Goal: Task Accomplishment & Management: Manage account settings

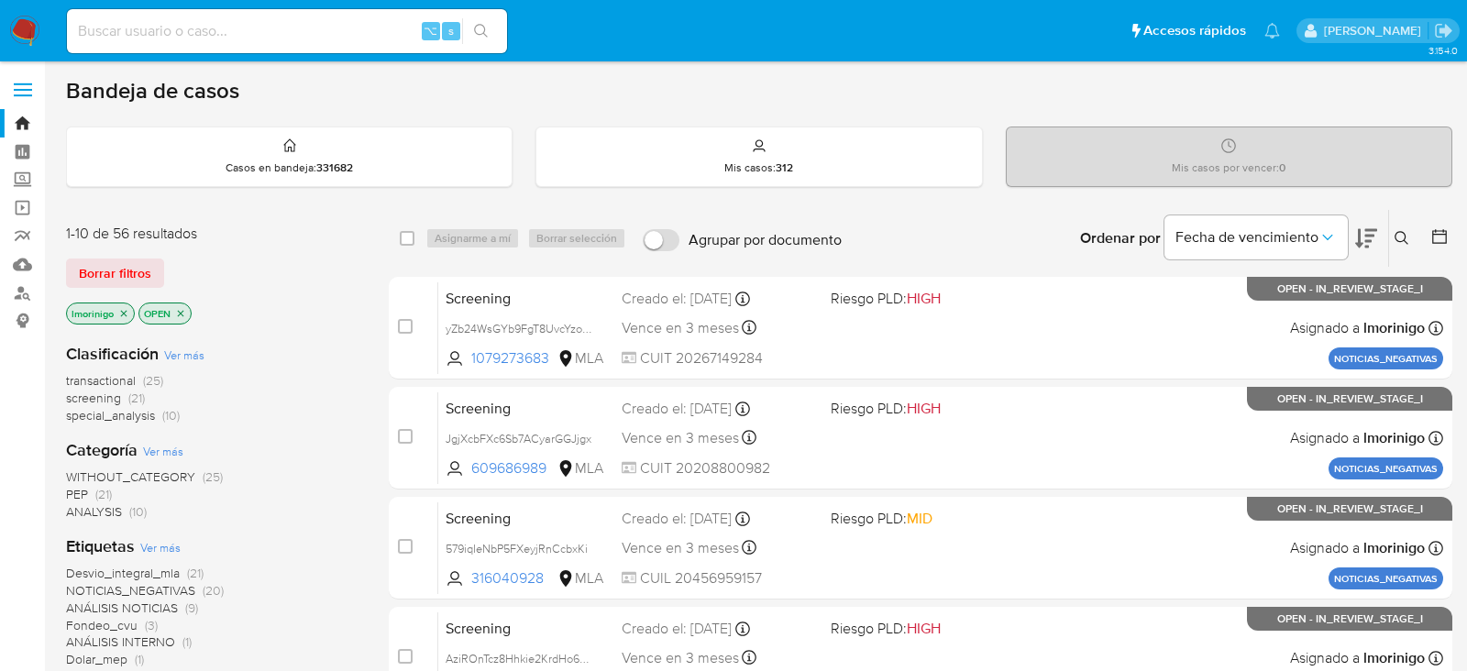
click at [289, 402] on div "transactional (25) screening (21) special_analysis (10)" at bounding box center [212, 398] width 293 height 52
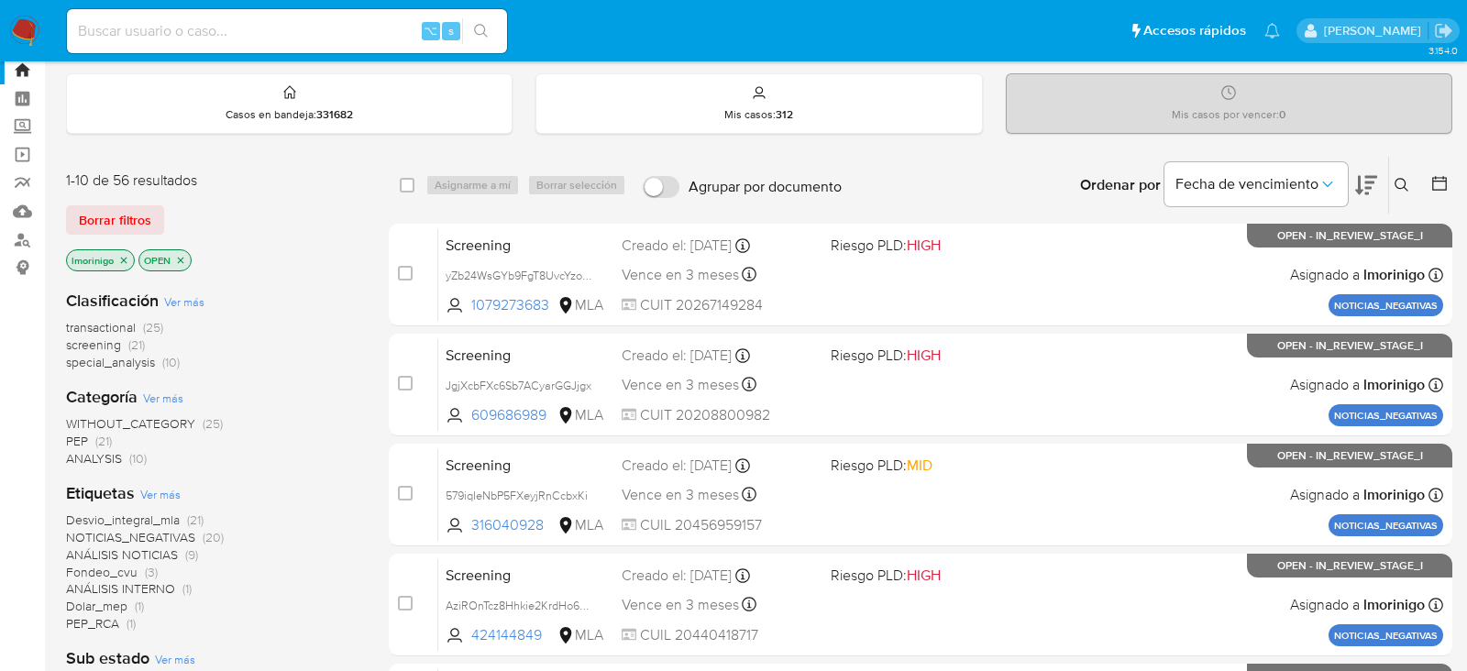
scroll to position [56, 0]
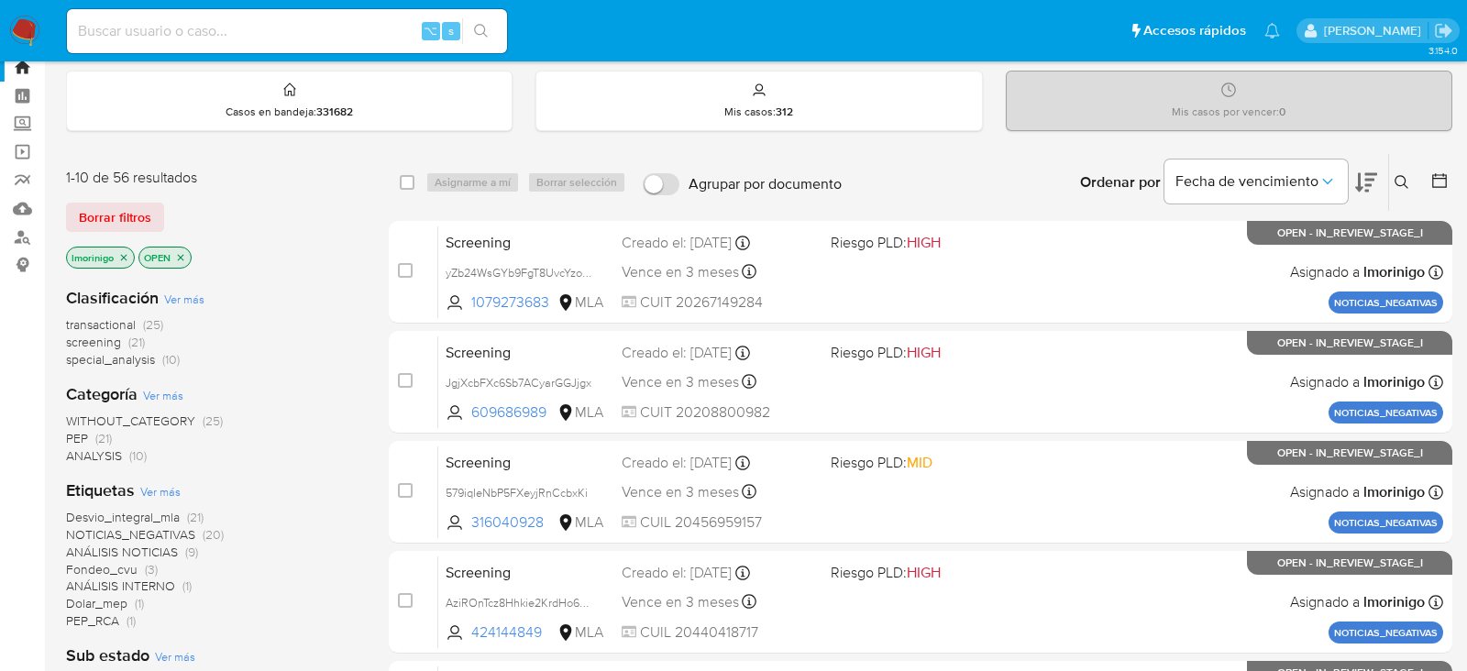
click at [119, 359] on span "special_analysis" at bounding box center [110, 359] width 89 height 18
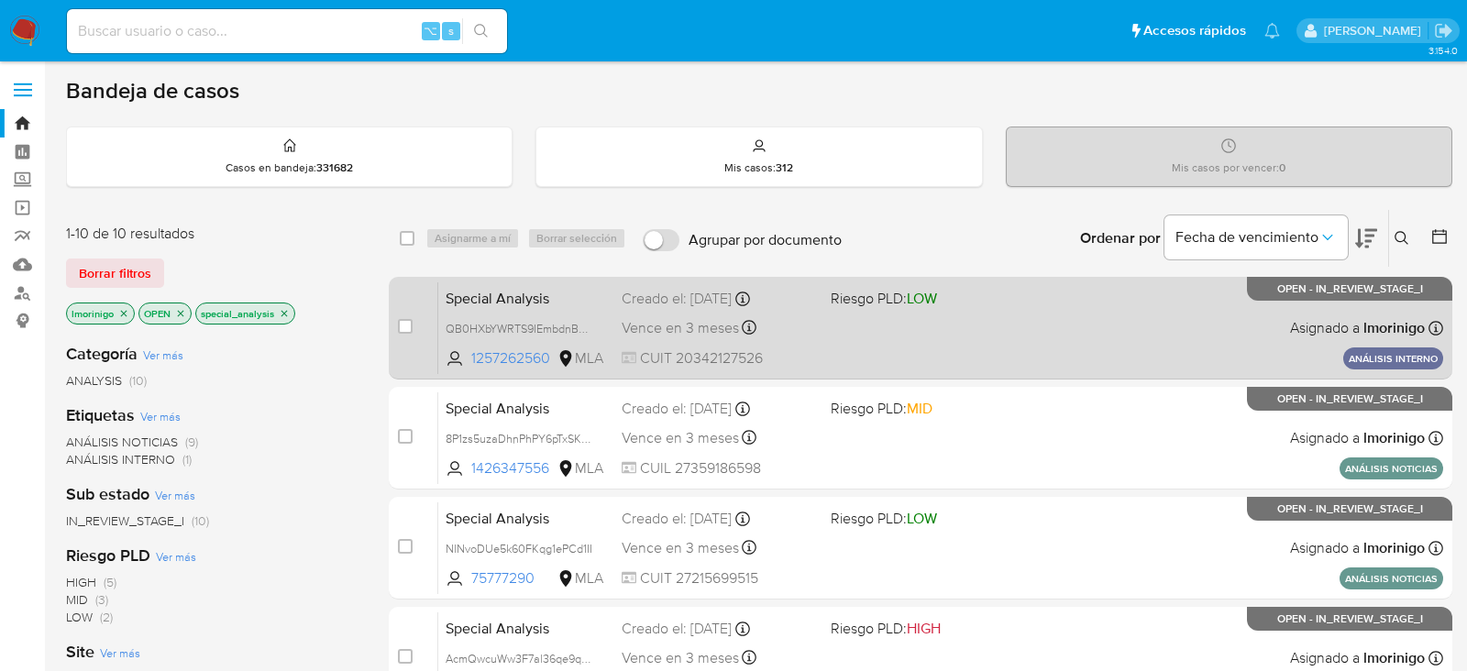
click at [852, 319] on div "Special Analysis QB0HXbYWRTS9IEmbdnBBmWOH 1257262560 MLA Riesgo PLD: LOW Creado…" at bounding box center [940, 327] width 1005 height 93
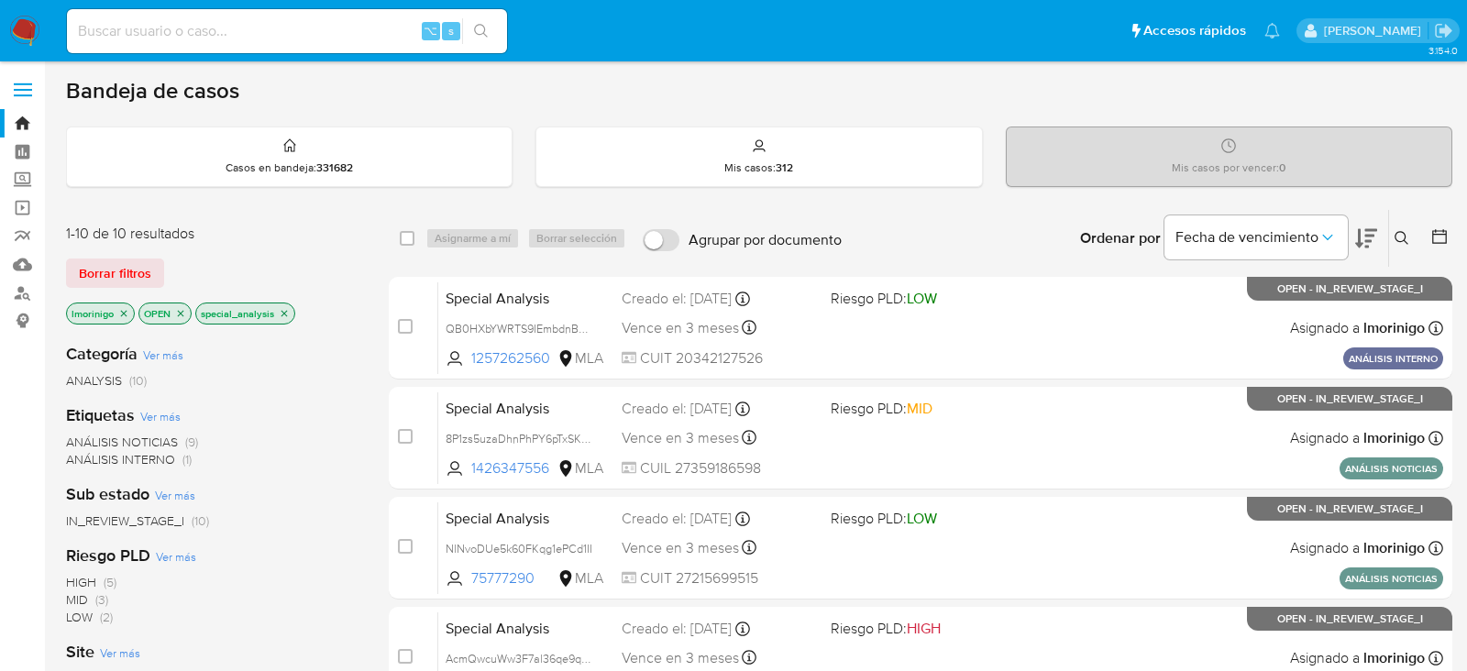
click at [280, 311] on icon "close-filter" at bounding box center [284, 313] width 11 height 11
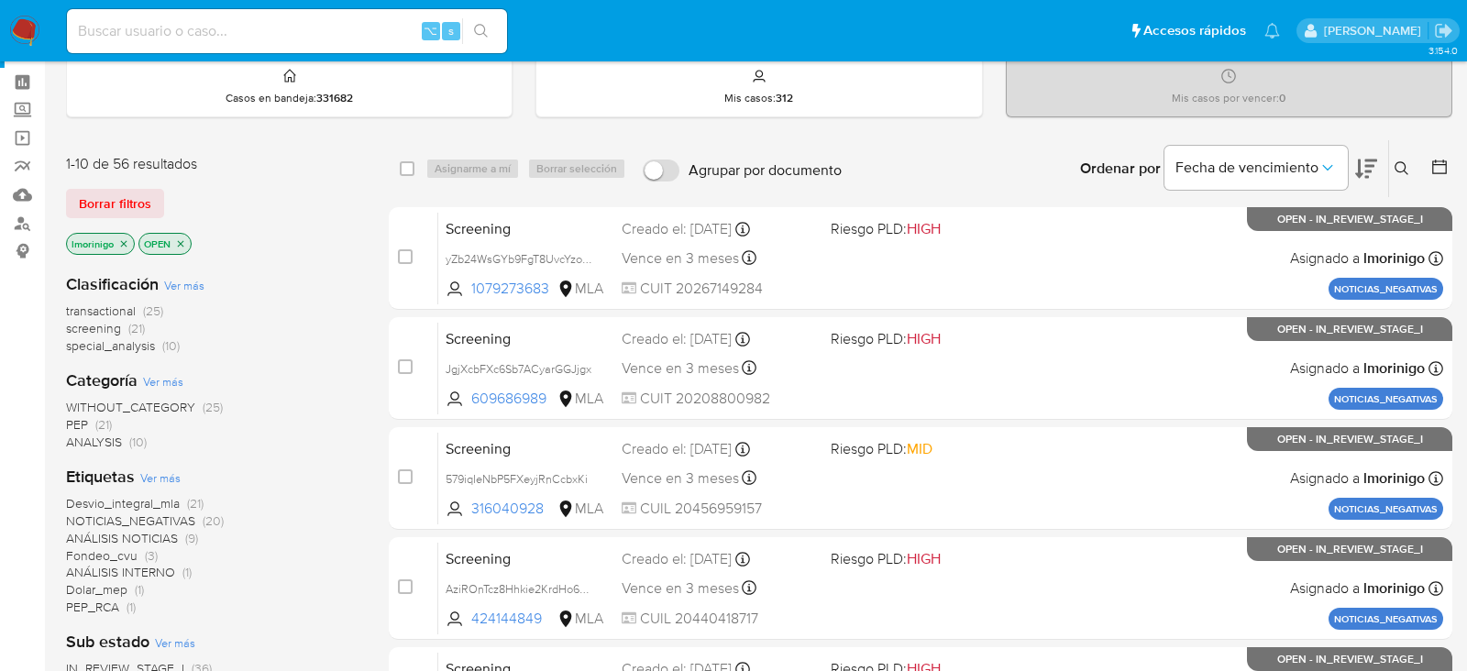
scroll to position [75, 0]
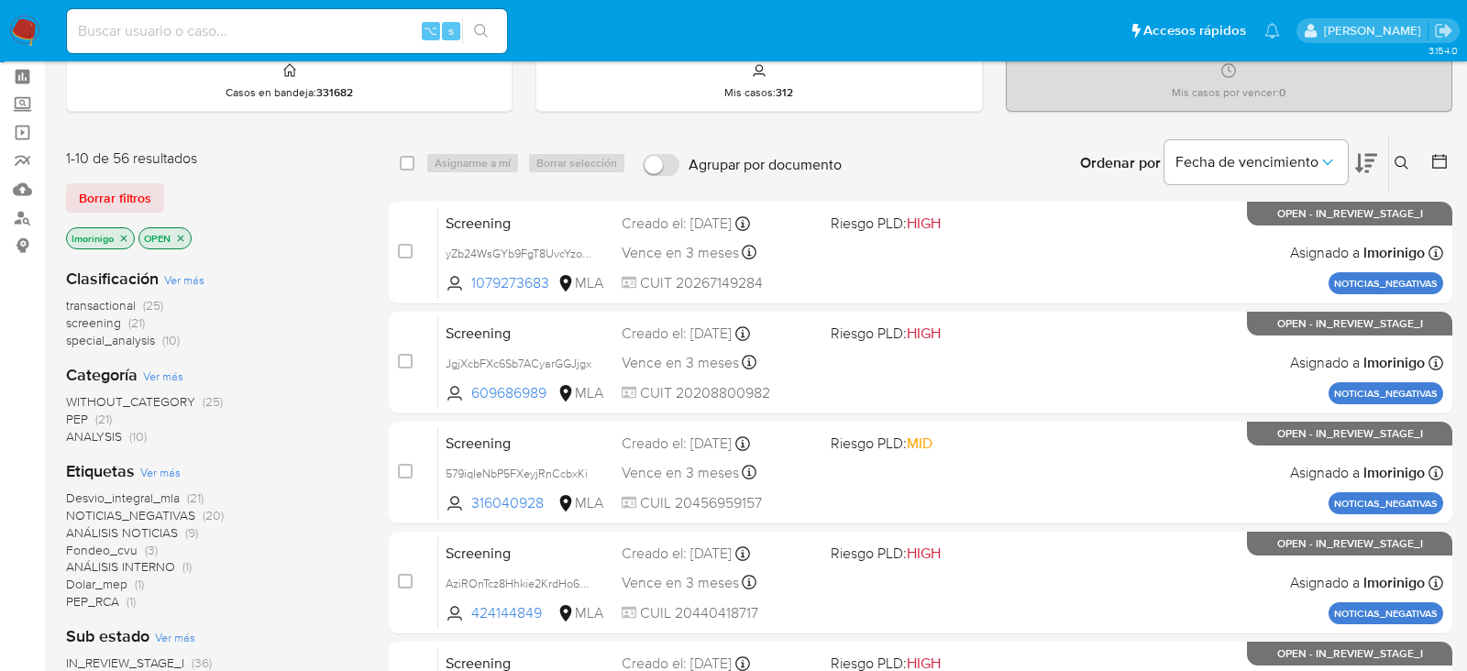
click at [115, 320] on span "screening" at bounding box center [93, 322] width 55 height 18
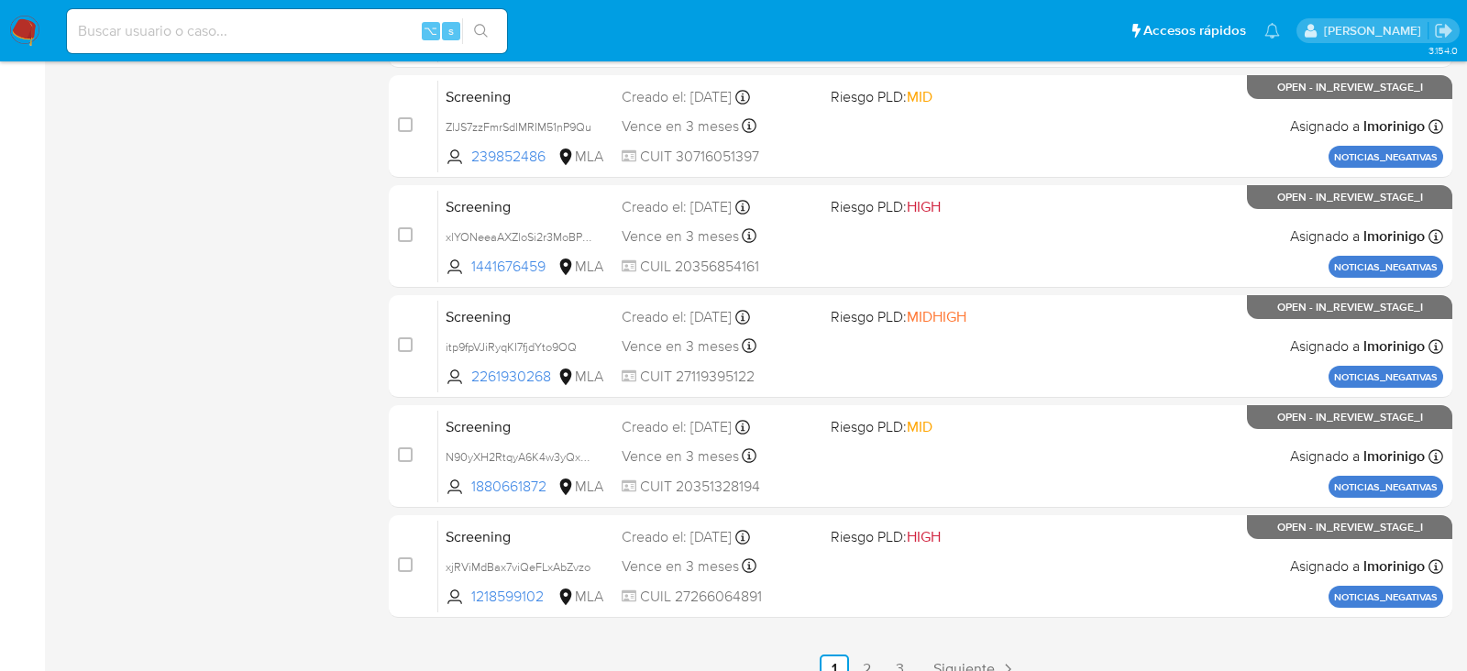
scroll to position [774, 0]
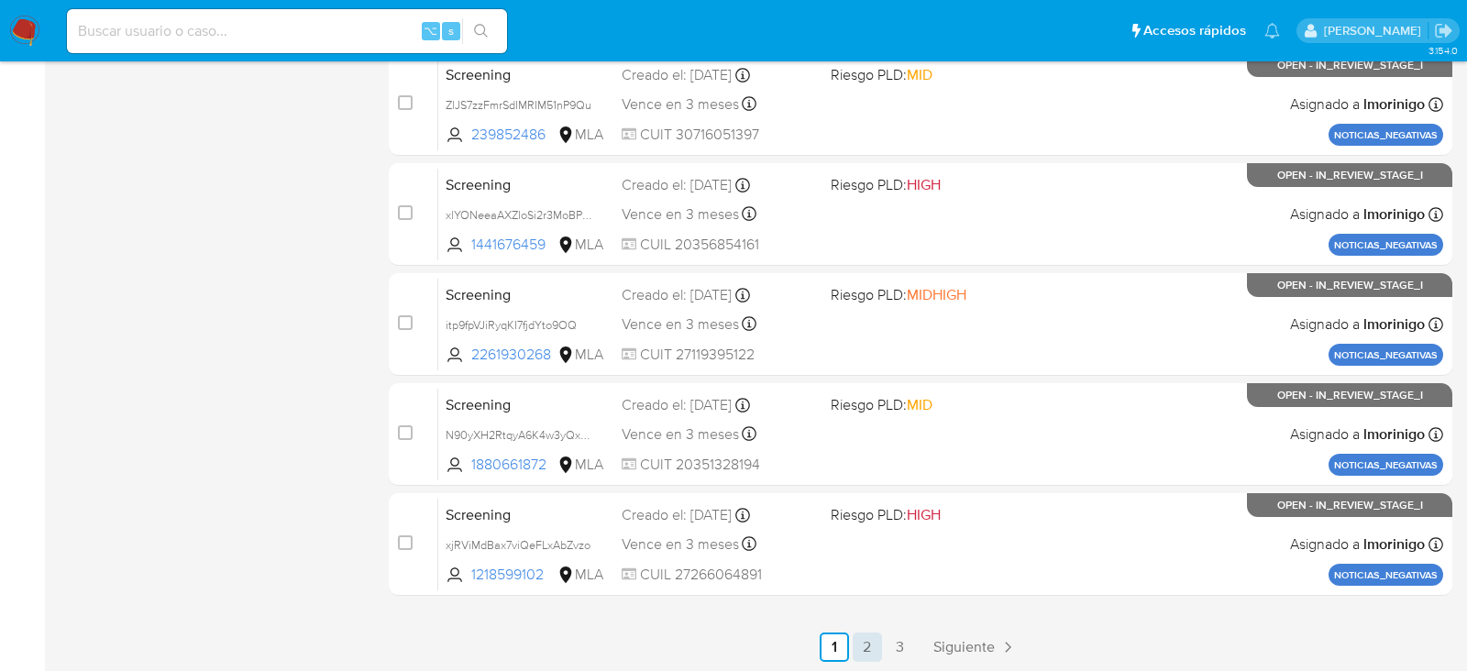
click at [864, 651] on link "2" at bounding box center [866, 646] width 29 height 29
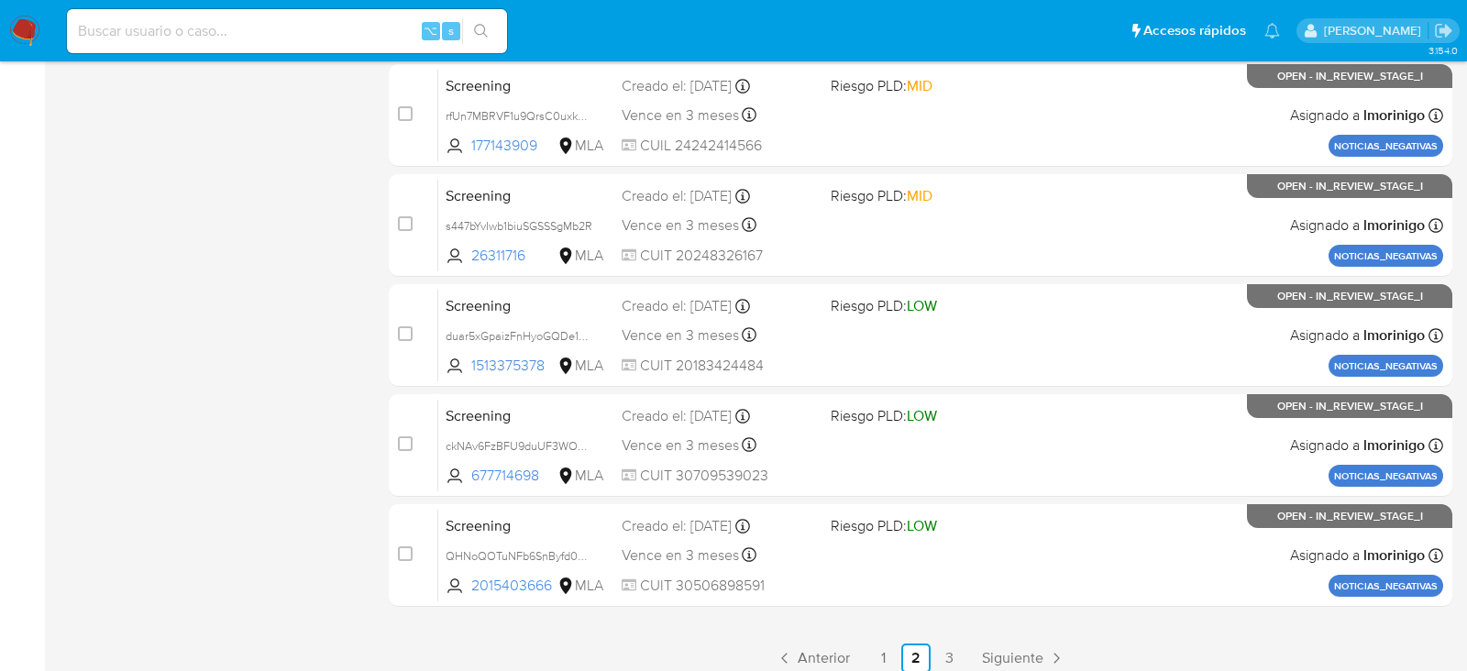
scroll to position [774, 0]
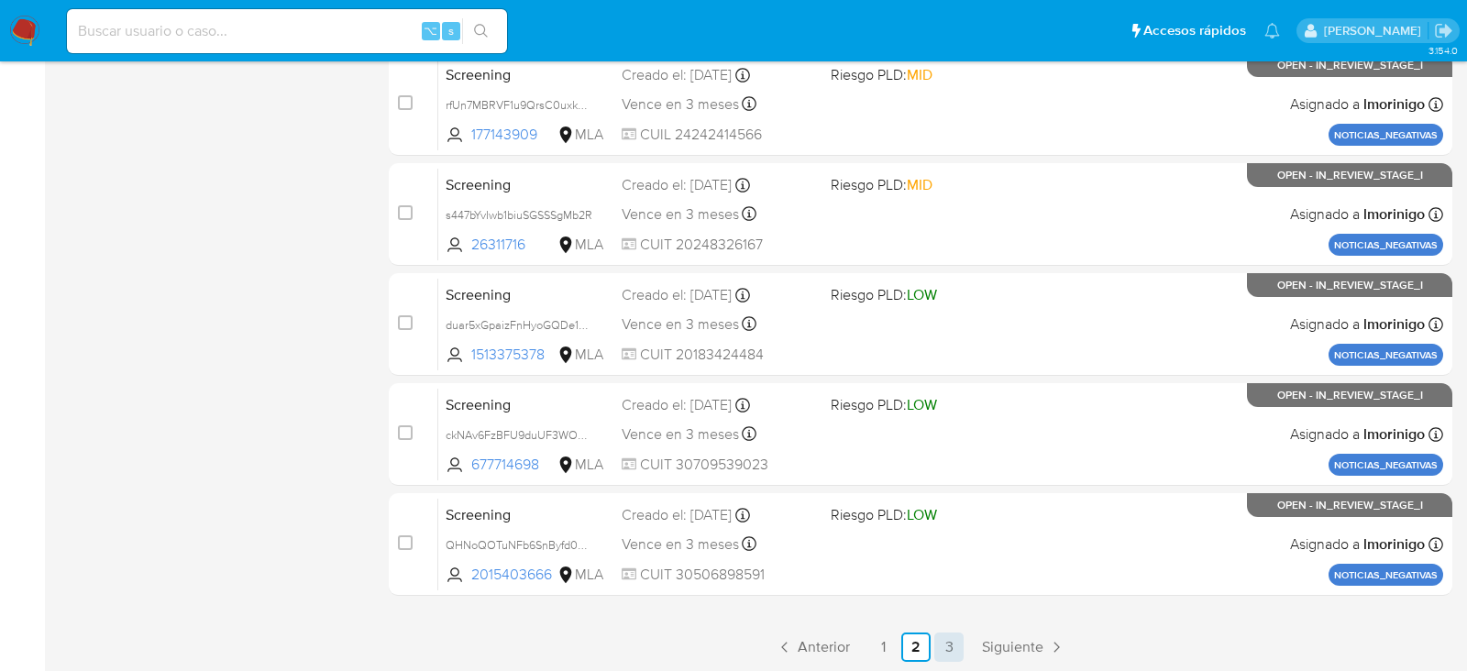
click at [953, 643] on link "3" at bounding box center [948, 646] width 29 height 29
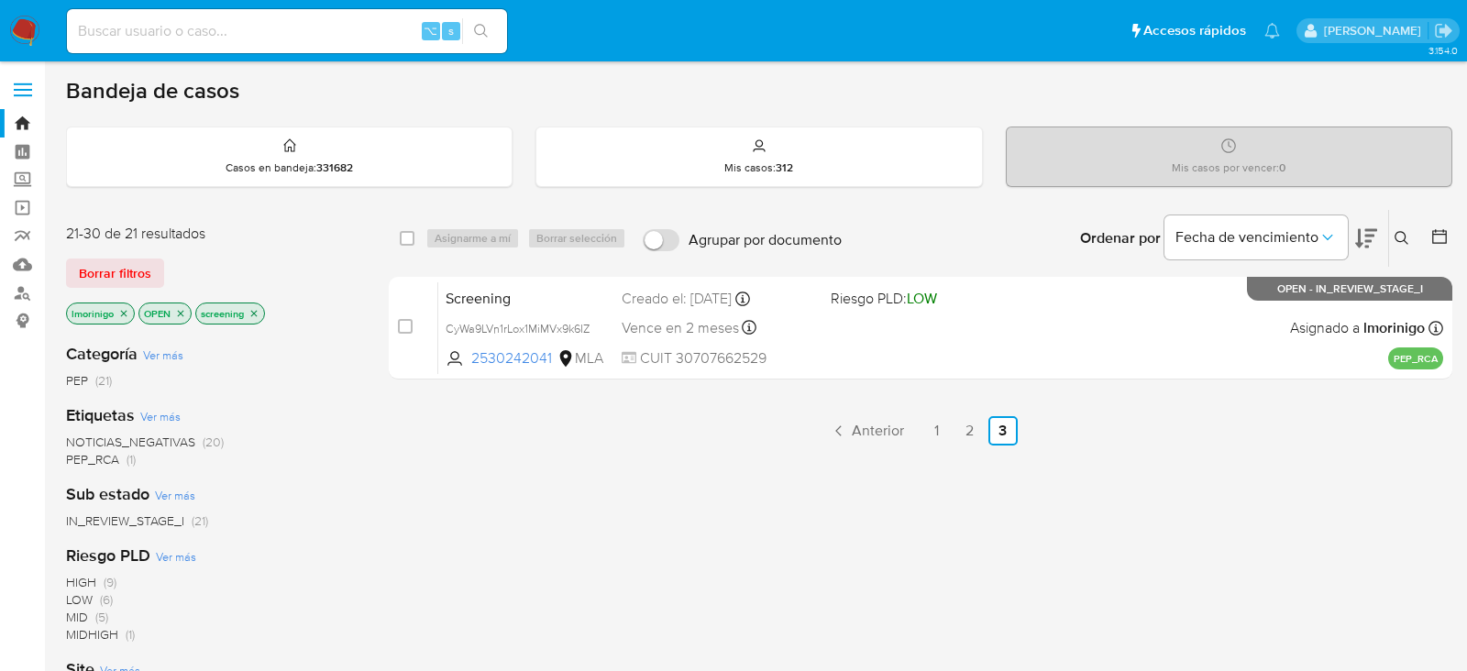
scroll to position [7, 0]
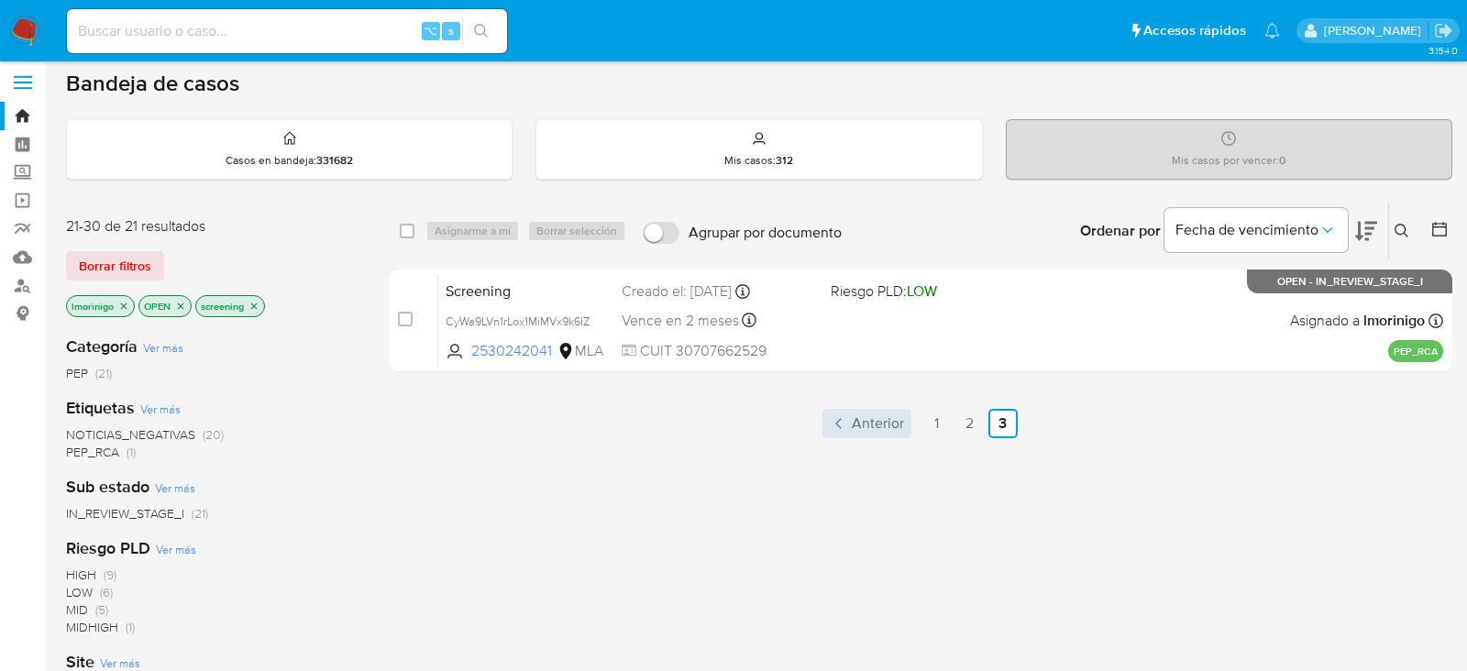
click at [869, 420] on span "Anterior" at bounding box center [877, 423] width 52 height 15
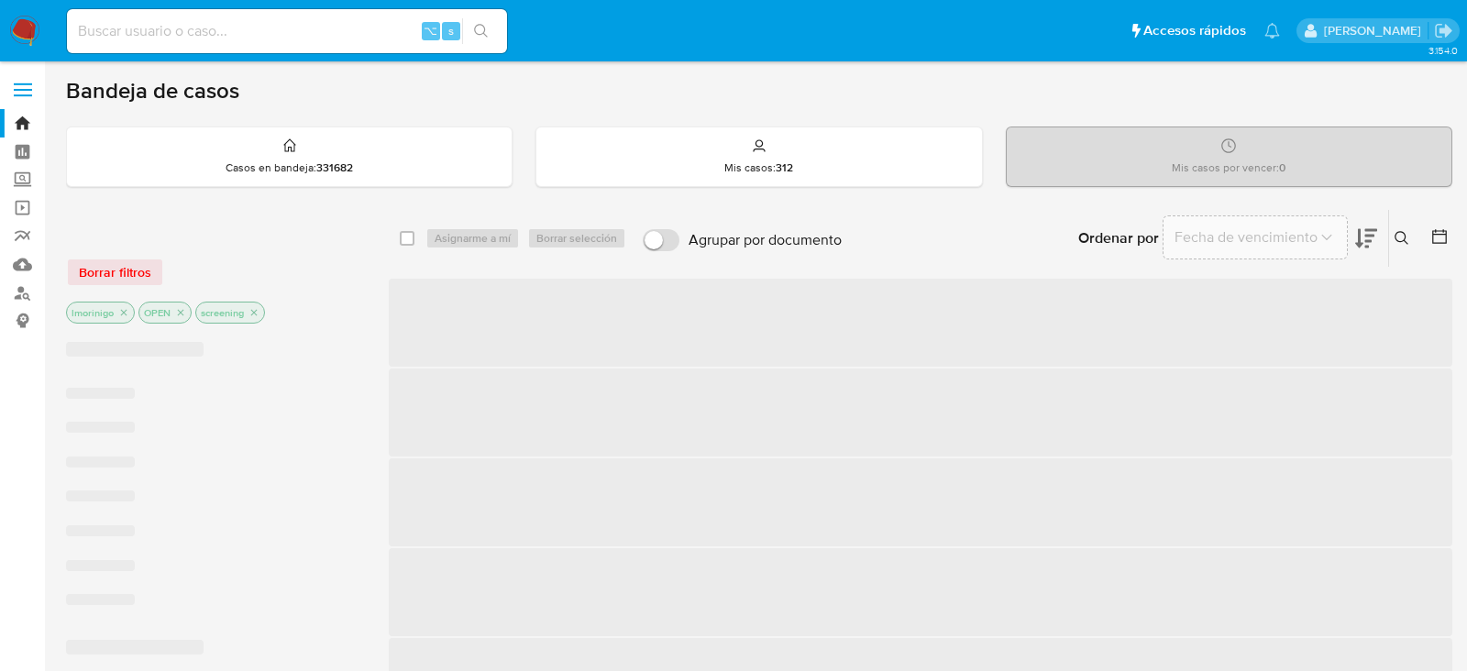
click at [869, 420] on span "‌" at bounding box center [920, 412] width 1063 height 88
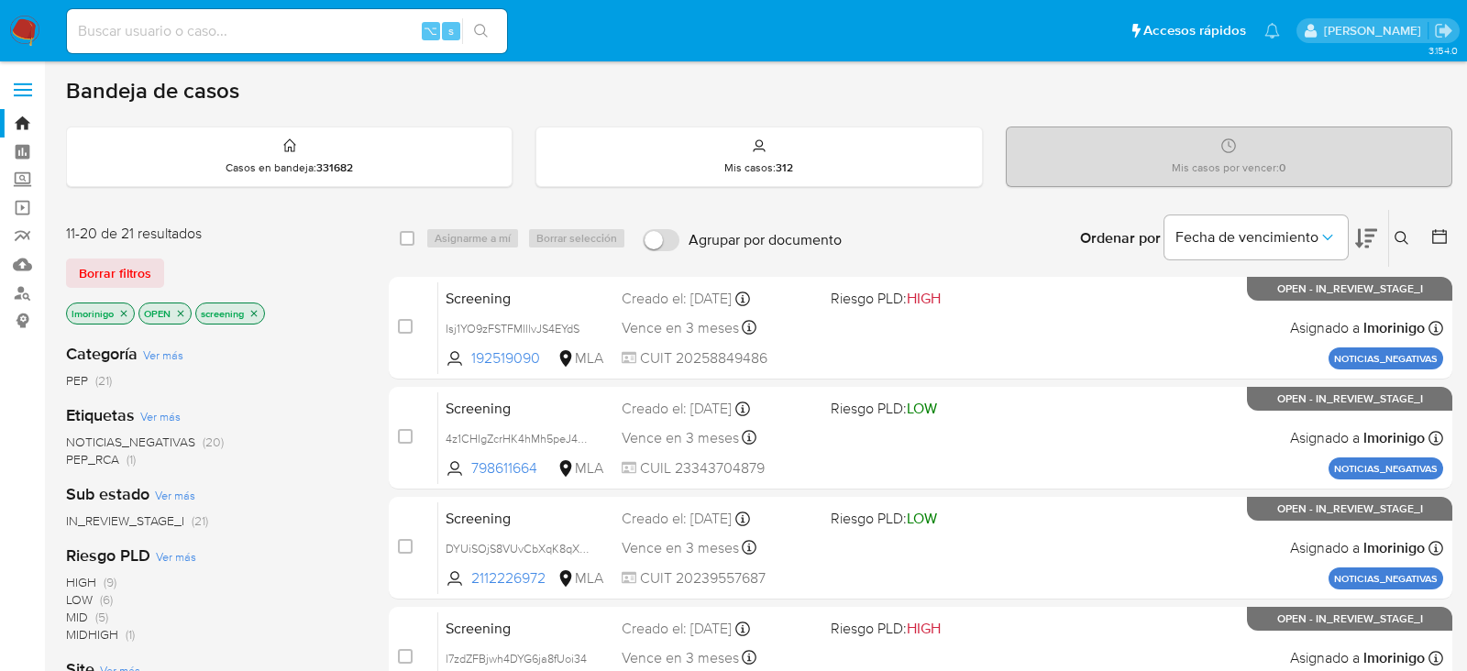
scroll to position [774, 0]
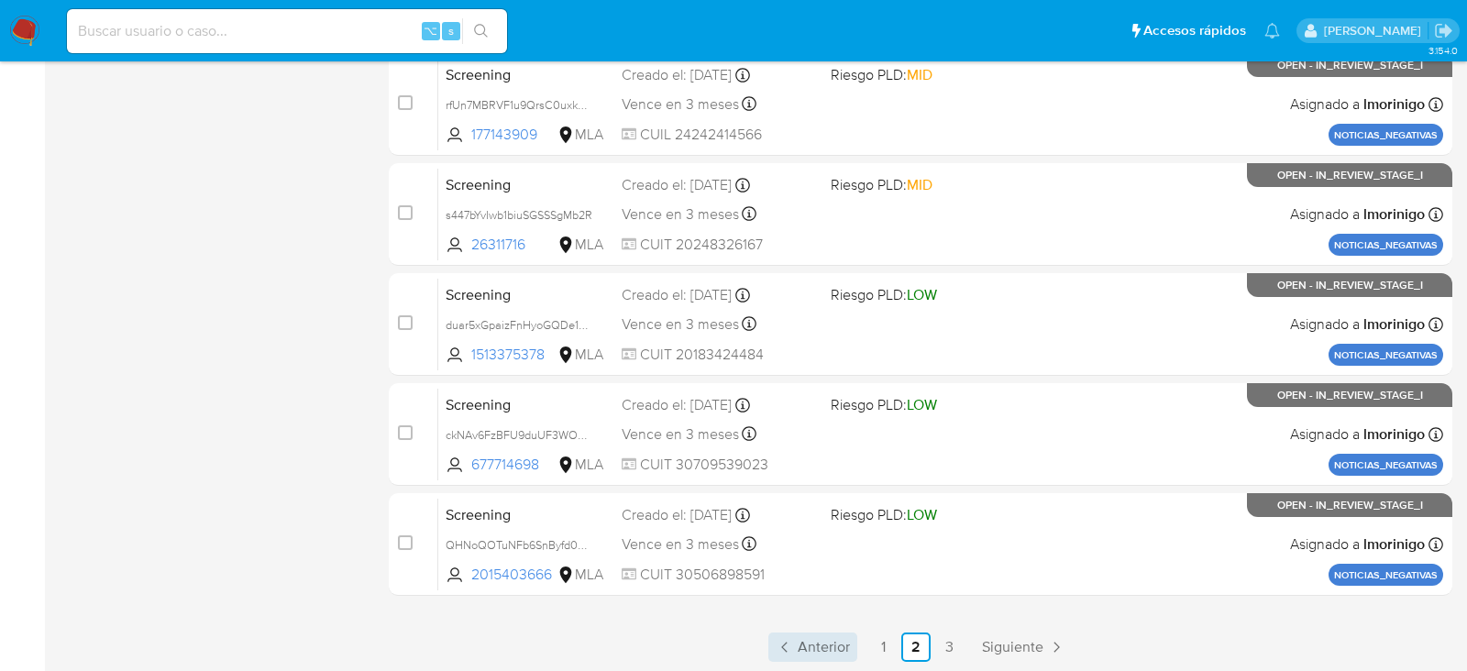
click at [835, 651] on span "Anterior" at bounding box center [823, 647] width 52 height 15
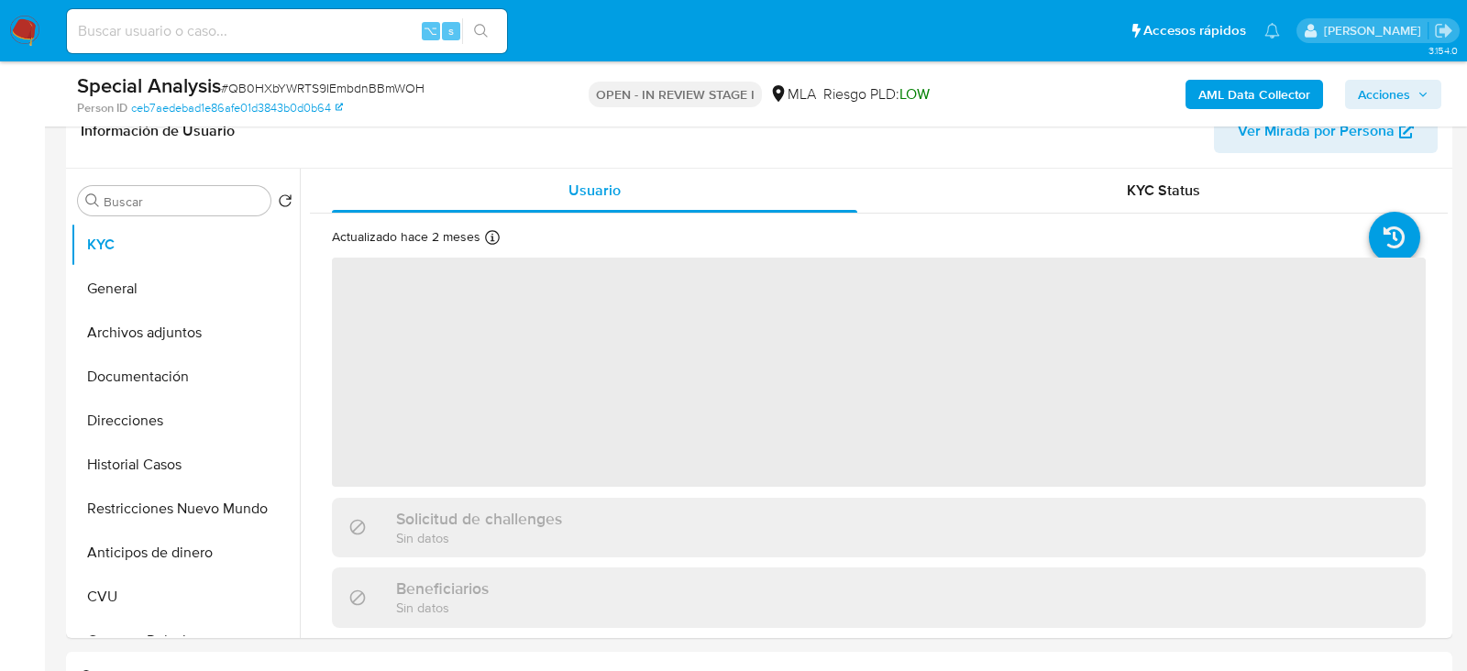
scroll to position [314, 0]
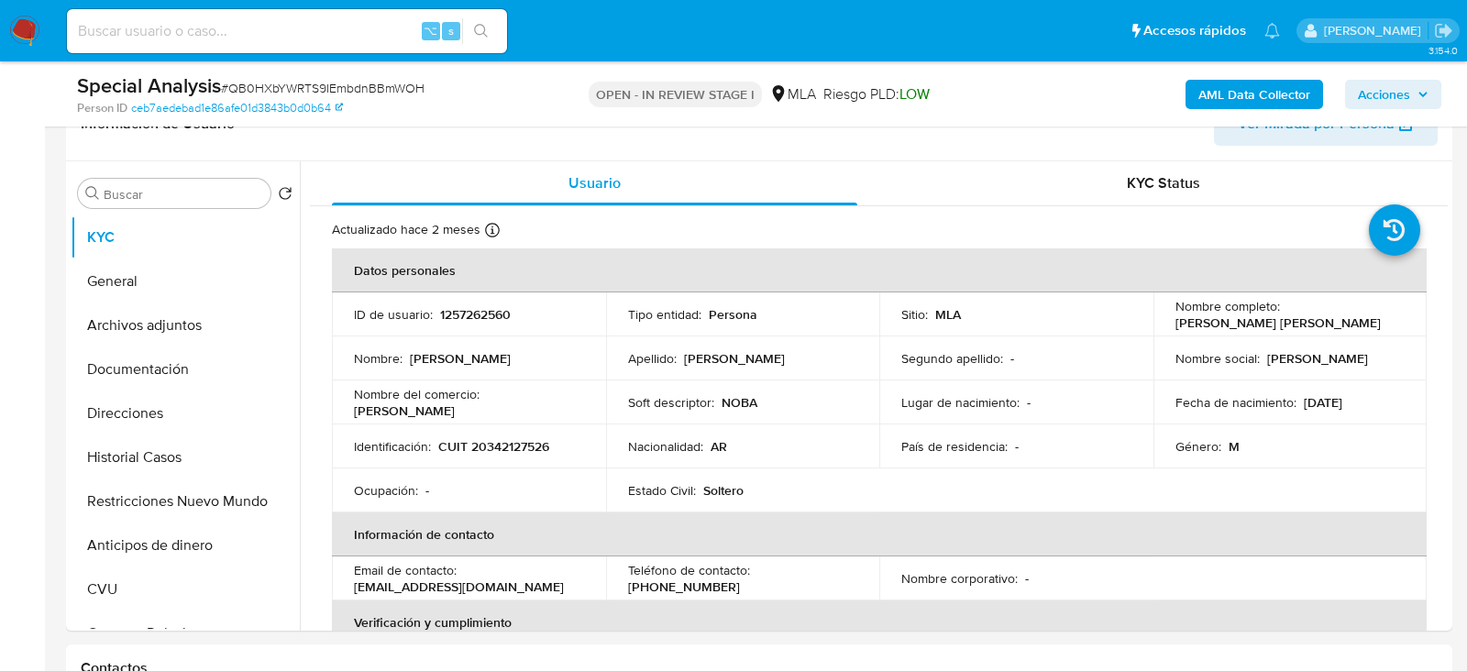
select select "10"
click at [38, 38] on img at bounding box center [24, 31] width 31 height 31
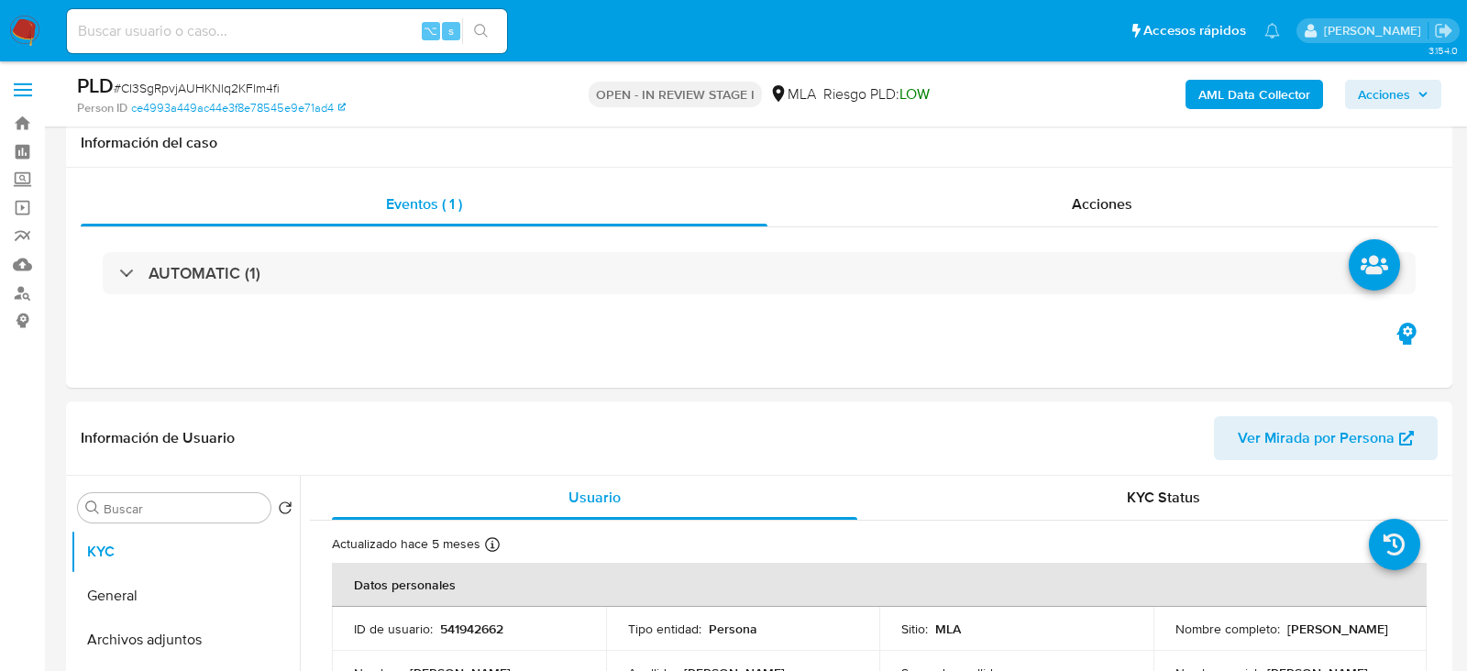
select select "10"
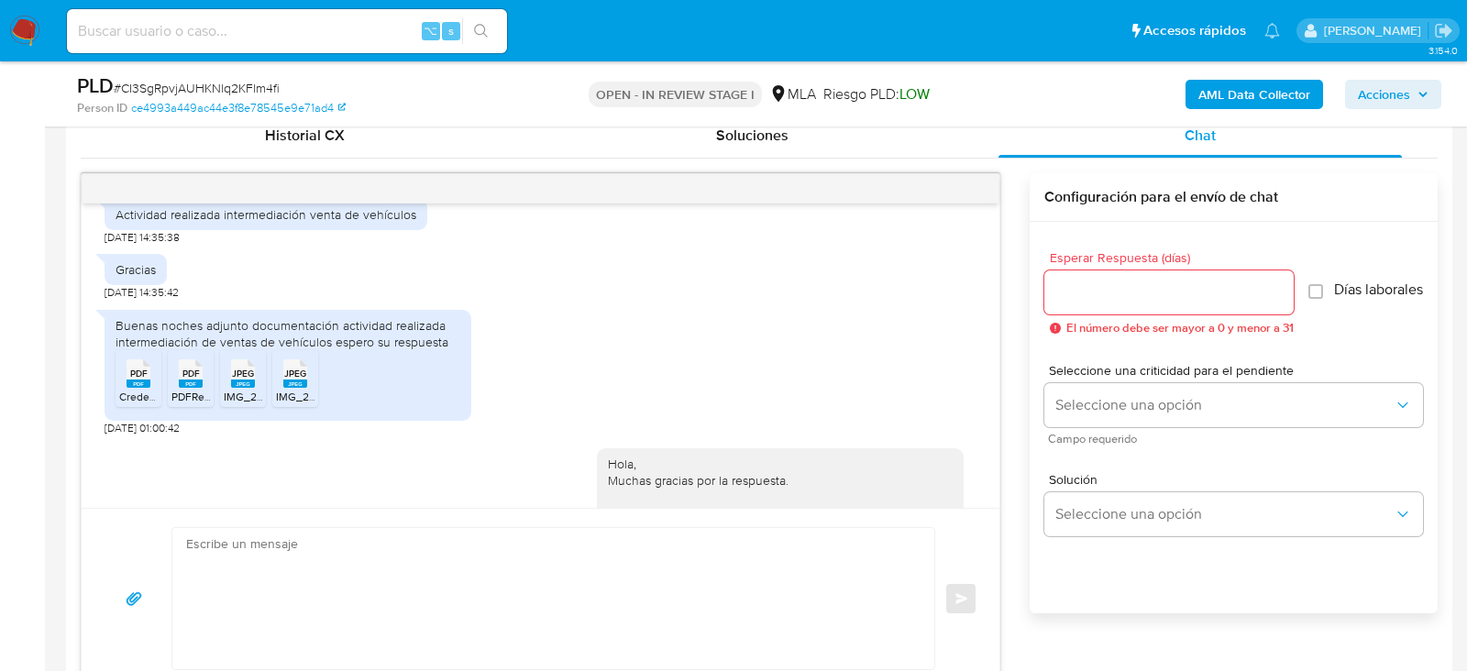
scroll to position [1538, 0]
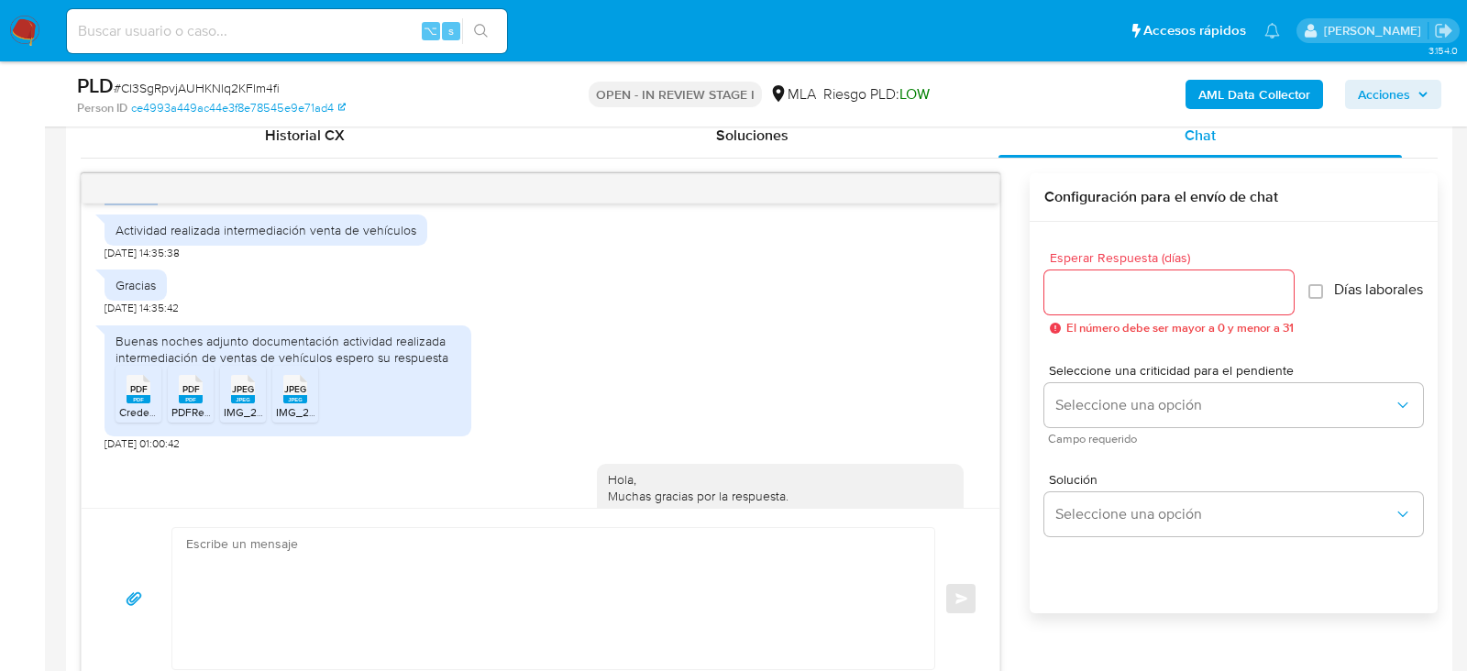
drag, startPoint x: 159, startPoint y: 240, endPoint x: 103, endPoint y: 240, distance: 56.8
click at [103, 240] on div "17/07/2025 20:01:31 Hola, Esperamos que te encuentres muy bien. Te consultamos …" at bounding box center [540, 355] width 917 height 304
copy span "21/07/2025"
click at [224, 238] on div "Actividad realizada intermediación venta de vehículos" at bounding box center [265, 230] width 301 height 16
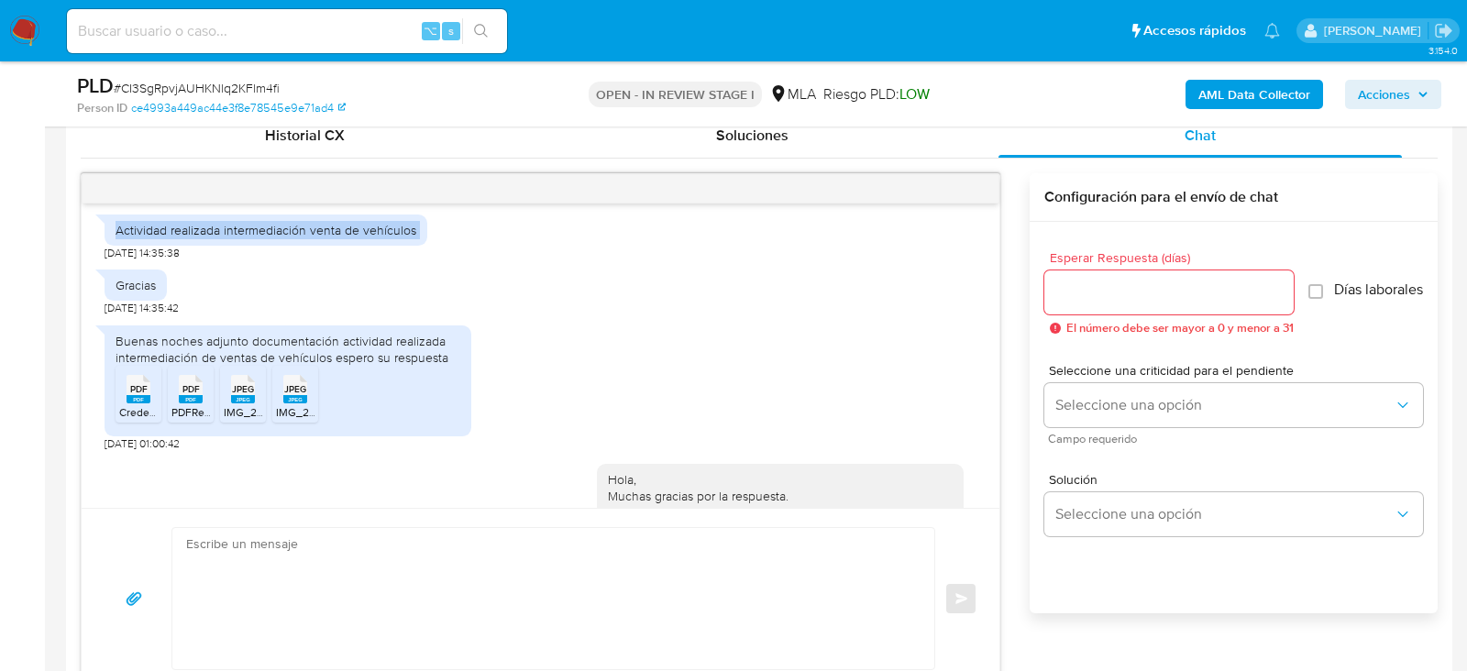
click at [224, 238] on div "Actividad realizada intermediación venta de vehículos" at bounding box center [265, 230] width 301 height 16
copy div "Actividad realizada intermediación venta de vehículos"
click at [208, 366] on div "Buenas noches adjunto documentación actividad realizada intermediación de venta…" at bounding box center [287, 349] width 345 height 33
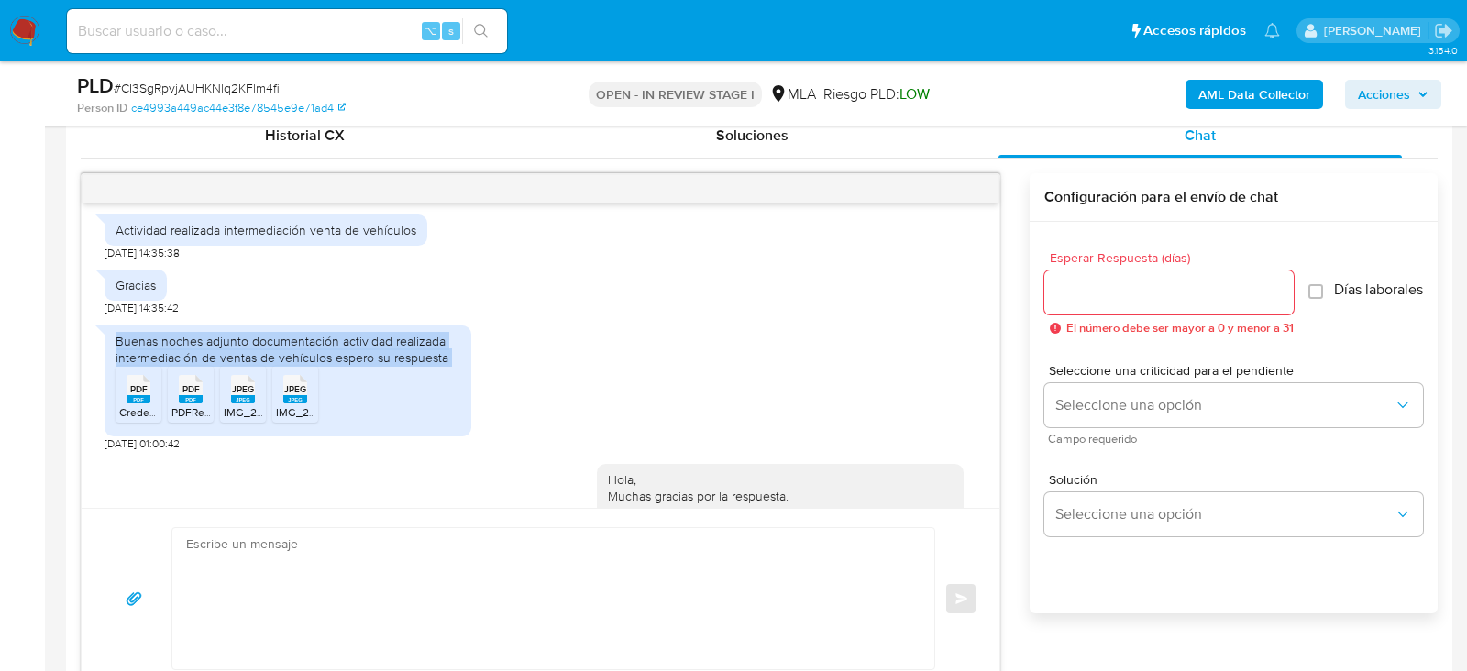
click at [208, 366] on div "Buenas noches adjunto documentación actividad realizada intermediación de venta…" at bounding box center [287, 349] width 345 height 33
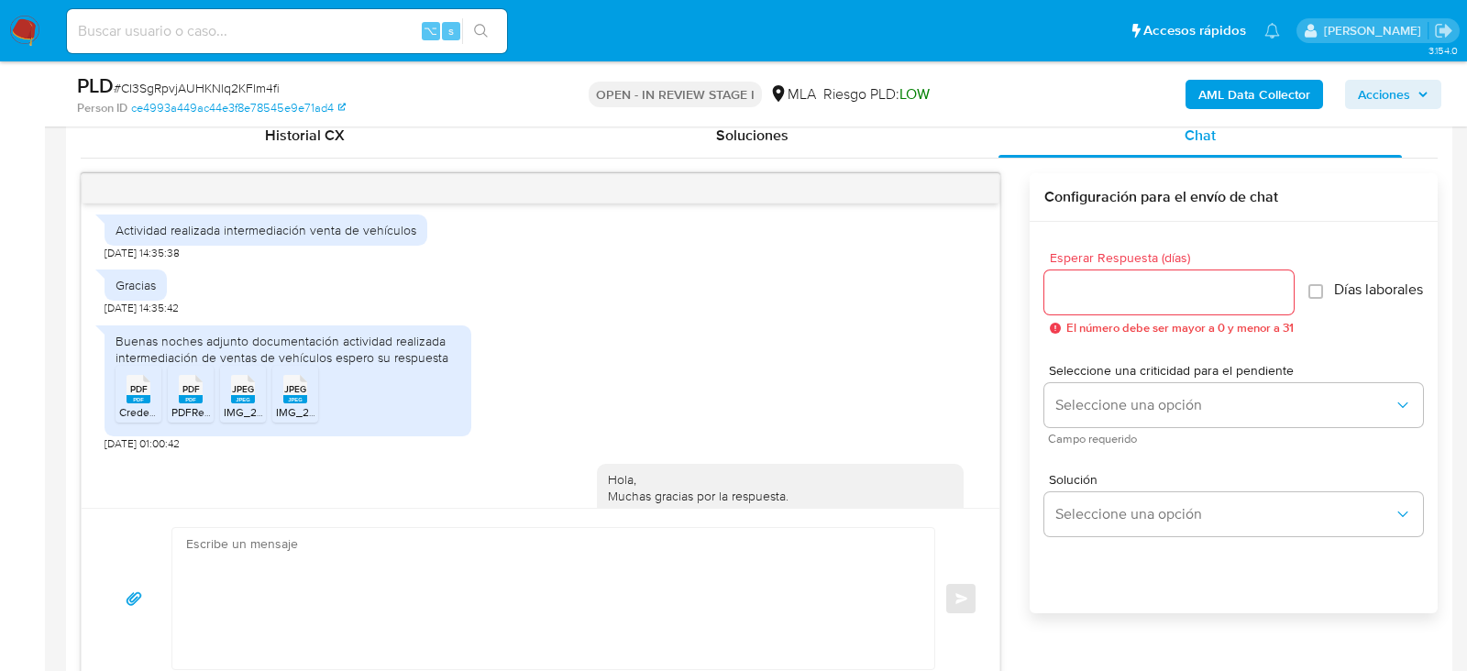
click at [313, 366] on div "Buenas noches adjunto documentación actividad realizada intermediación de venta…" at bounding box center [287, 349] width 345 height 33
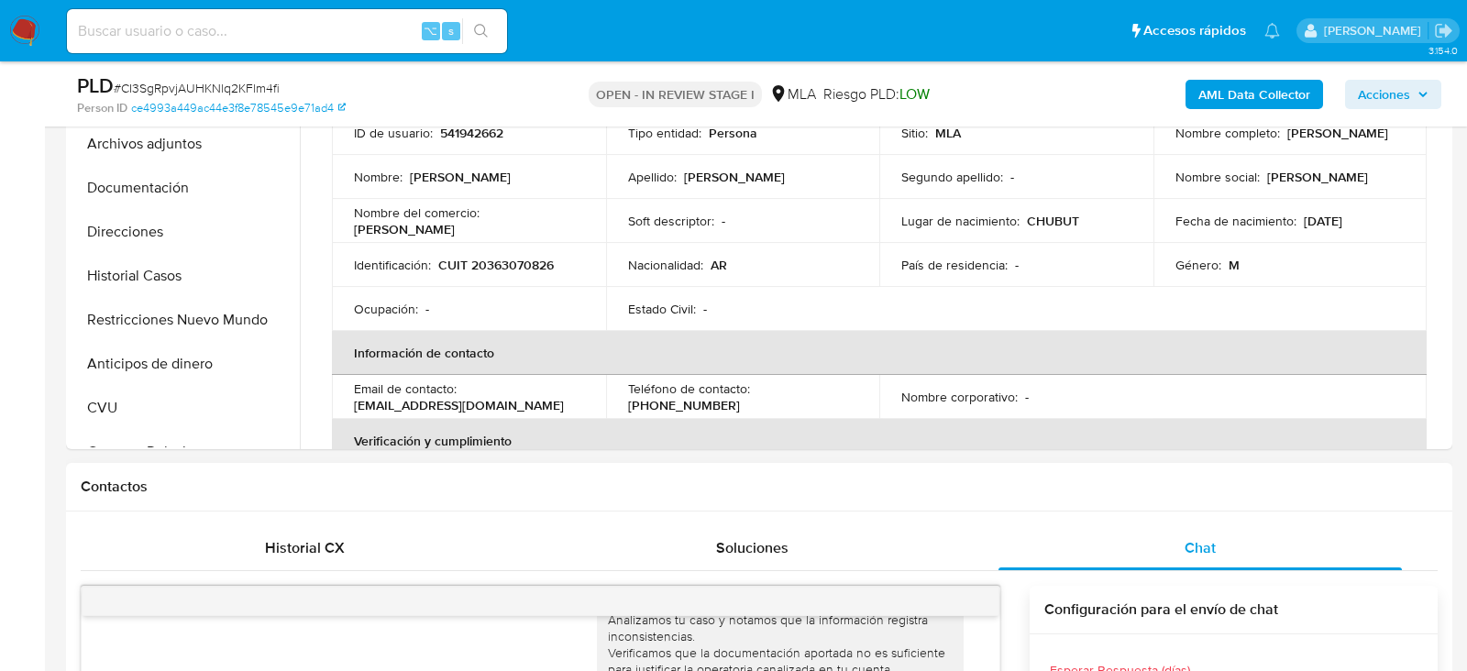
scroll to position [391, 0]
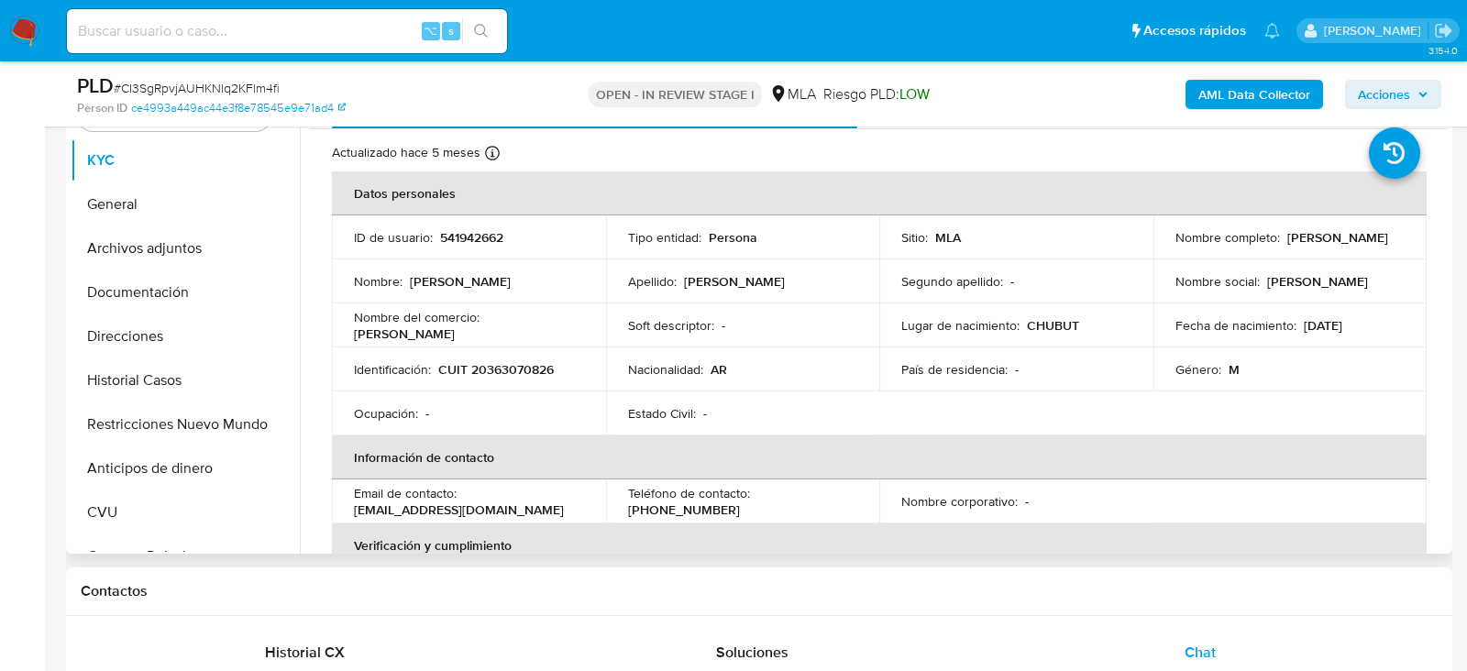
drag, startPoint x: 1171, startPoint y: 245, endPoint x: 1294, endPoint y: 246, distance: 122.8
click at [1294, 246] on div "Nombre completo : Carlos Ariel Gonzalez" at bounding box center [1290, 237] width 230 height 16
click at [142, 287] on button "Documentación" at bounding box center [178, 292] width 214 height 44
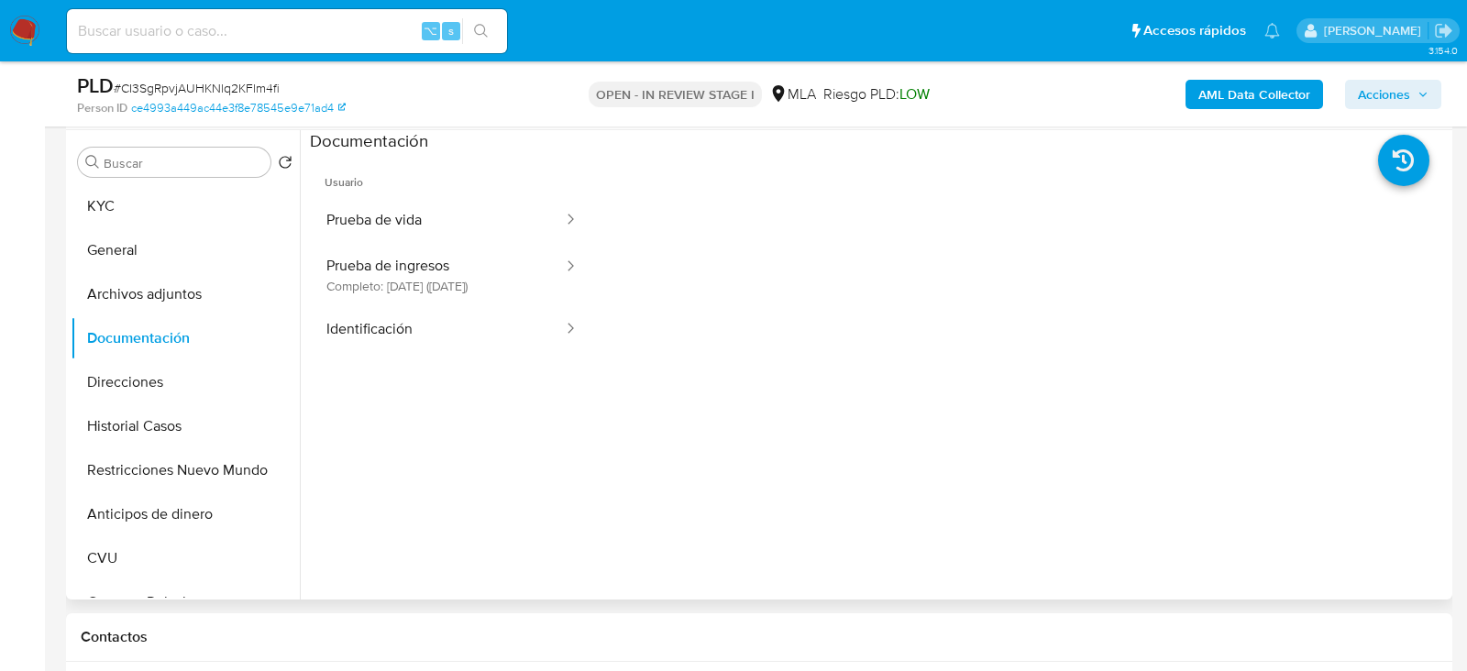
scroll to position [340, 0]
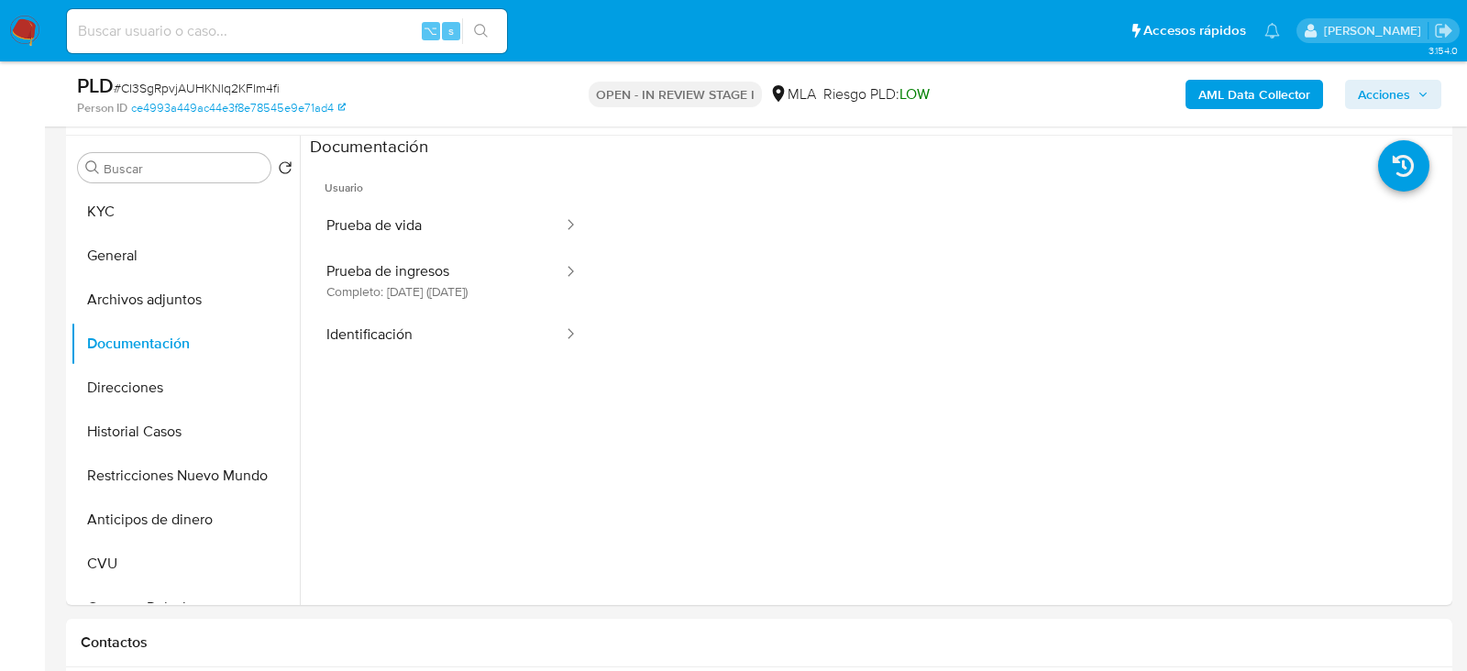
click at [1238, 78] on div "AML Data Collector Acciones" at bounding box center [1216, 93] width 450 height 43
click at [1238, 93] on b "AML Data Collector" at bounding box center [1254, 94] width 112 height 29
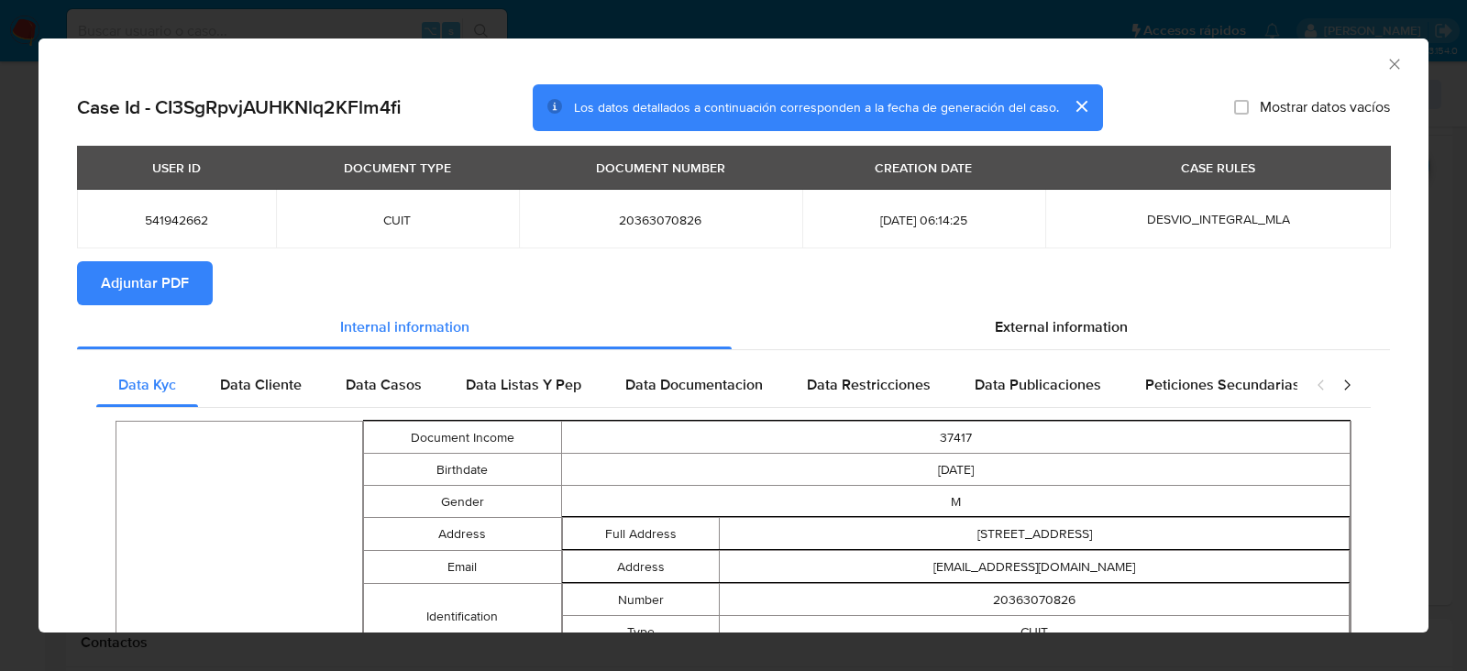
click at [153, 273] on span "Adjuntar PDF" at bounding box center [145, 283] width 88 height 40
click at [1392, 75] on div "AML Data Collector" at bounding box center [733, 61] width 1390 height 46
click at [1396, 57] on icon "Cerrar ventana" at bounding box center [1394, 64] width 18 height 18
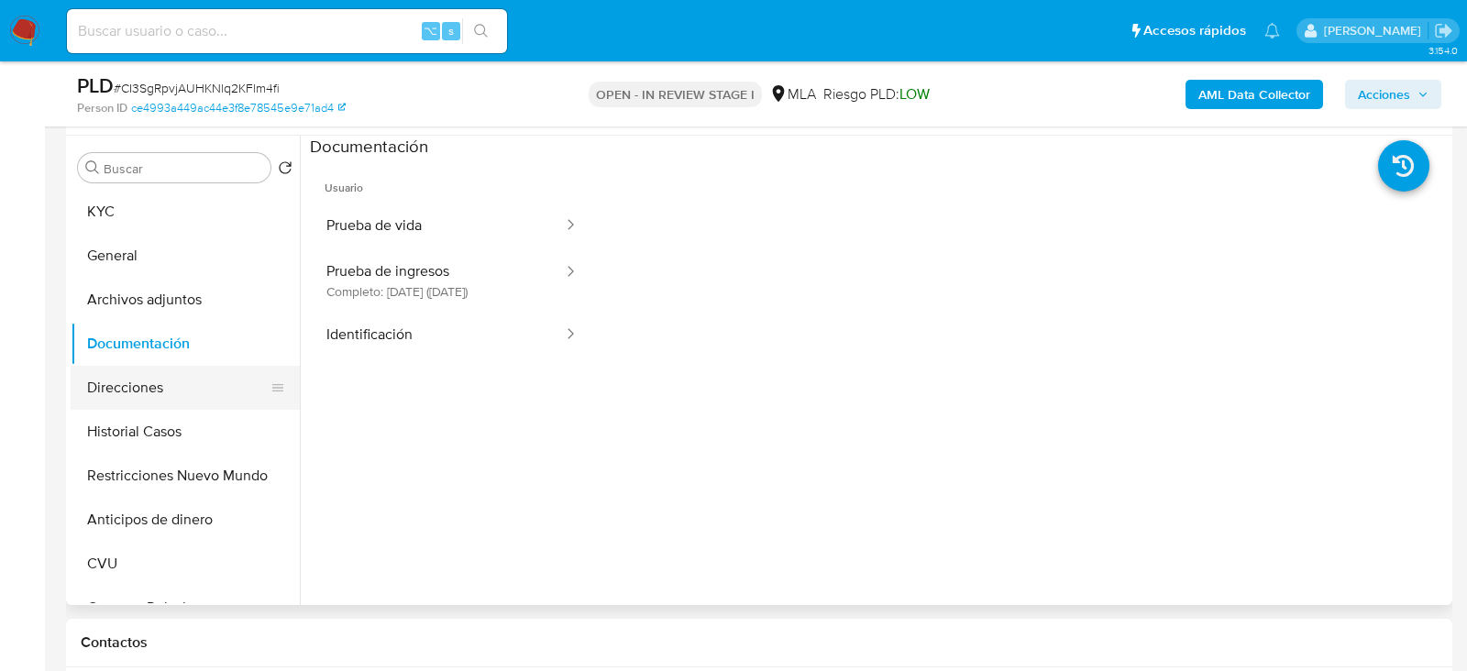
click at [153, 369] on button "Direcciones" at bounding box center [178, 388] width 214 height 44
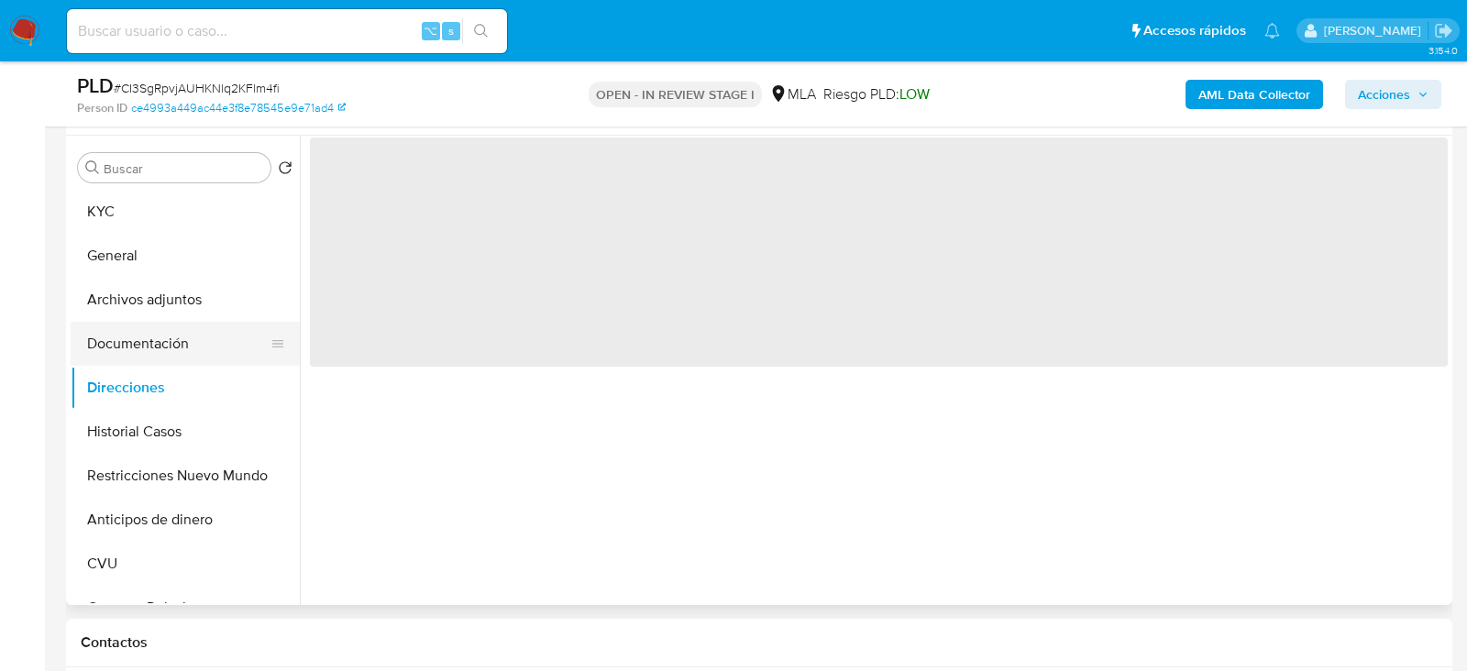
click at [152, 349] on button "Documentación" at bounding box center [178, 344] width 214 height 44
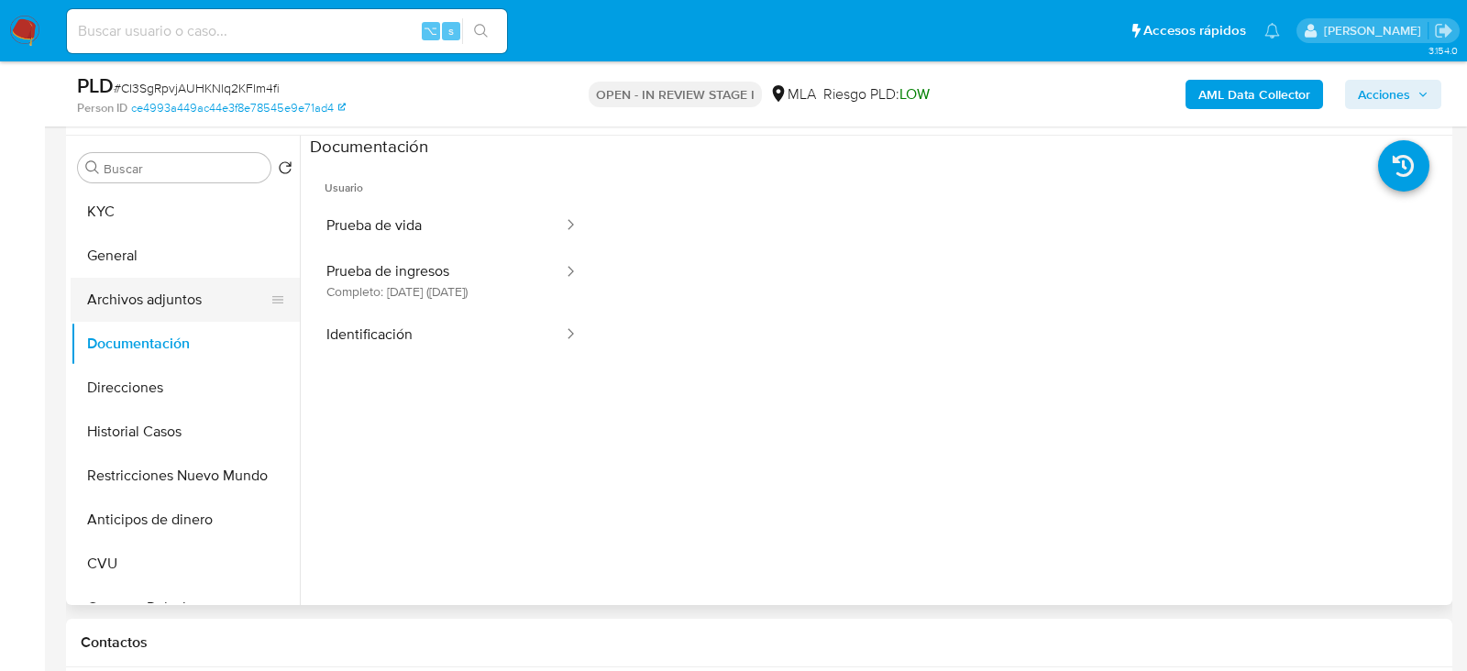
click at [145, 316] on button "Archivos adjuntos" at bounding box center [178, 300] width 214 height 44
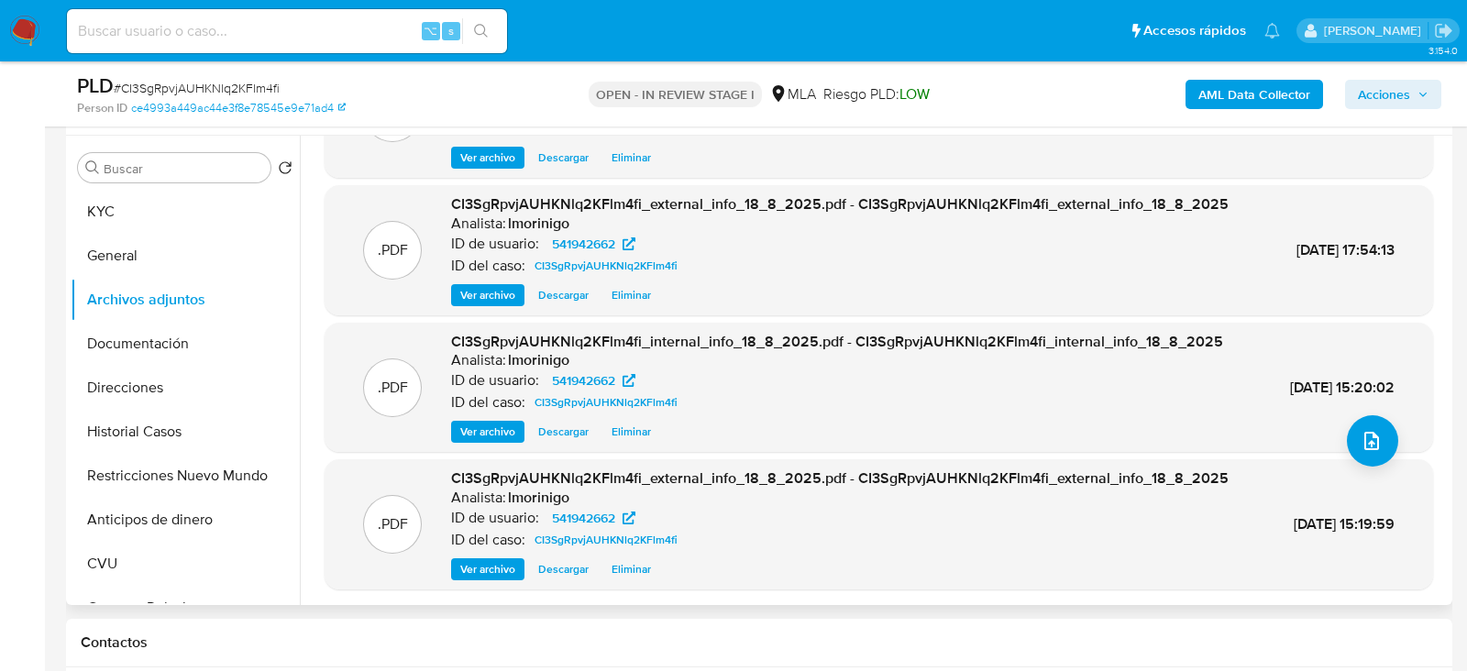
scroll to position [161, 0]
click at [633, 569] on span "Eliminar" at bounding box center [630, 568] width 39 height 18
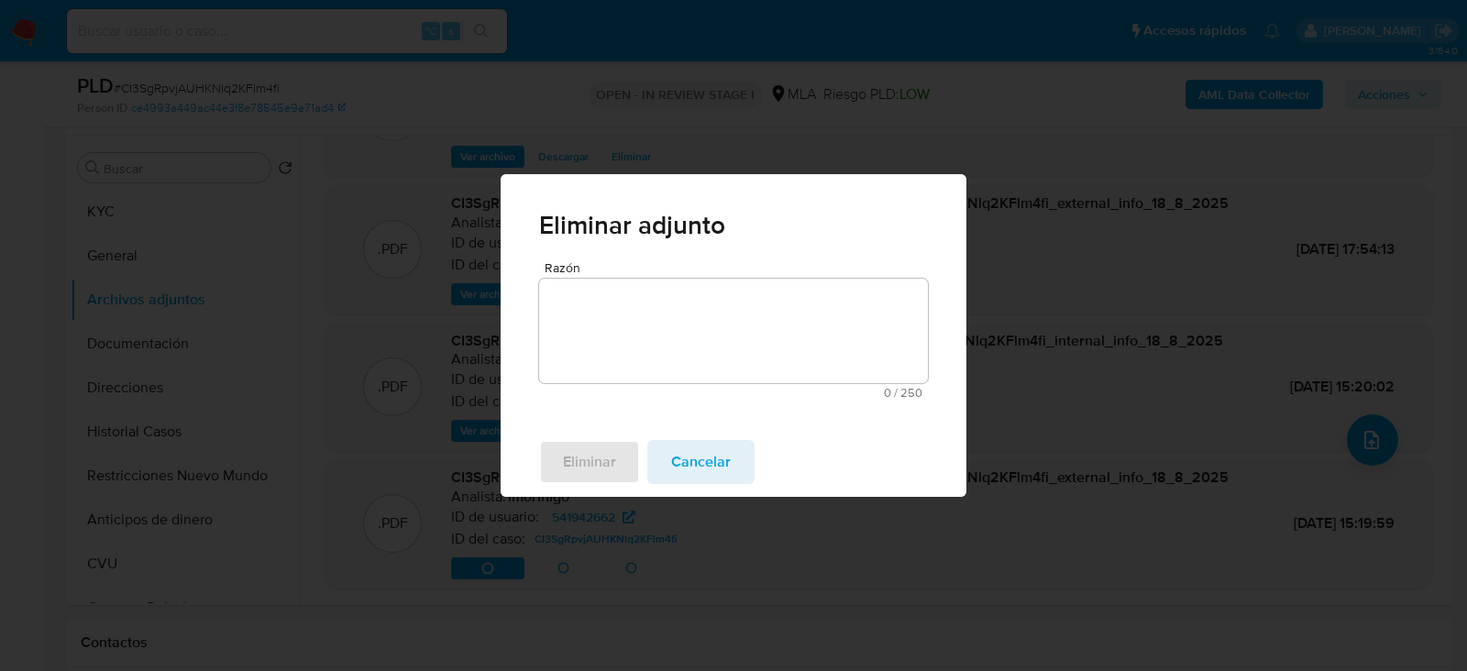
click at [711, 298] on textarea "Razón" at bounding box center [733, 331] width 389 height 104
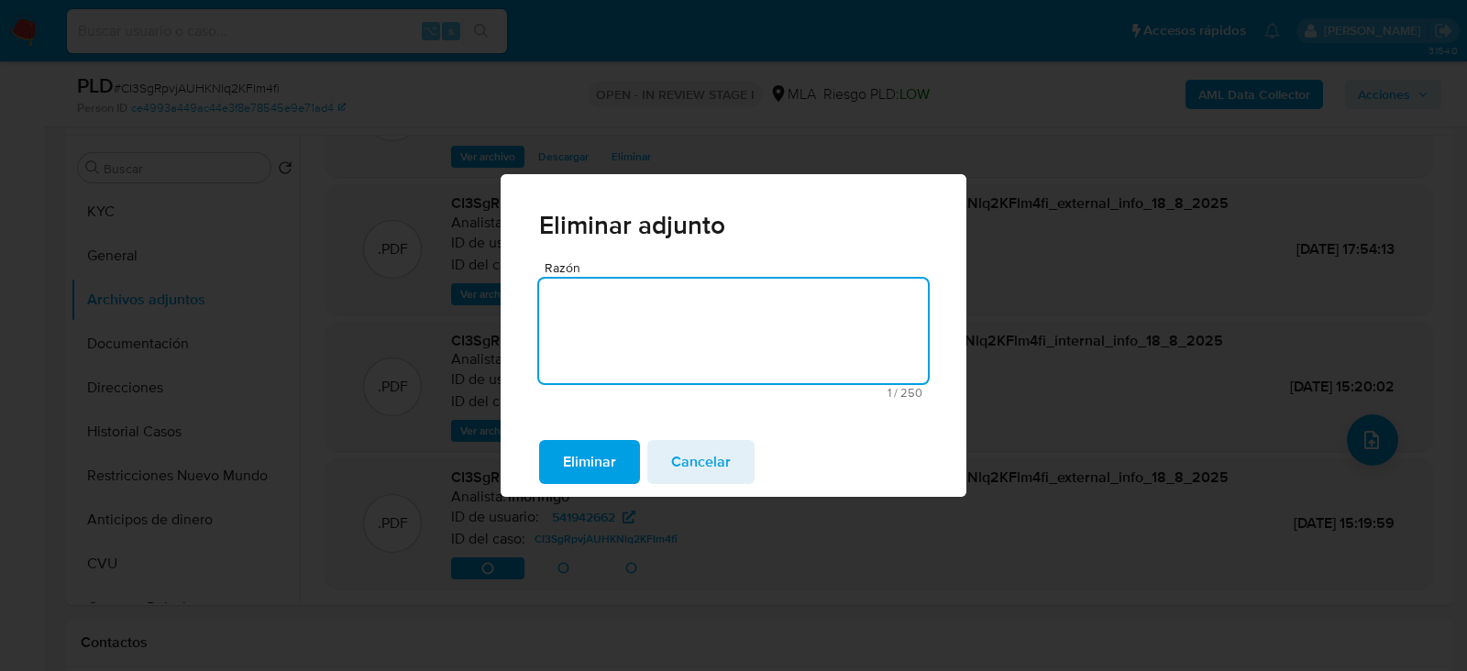
click at [582, 464] on span "Eliminar" at bounding box center [589, 462] width 53 height 40
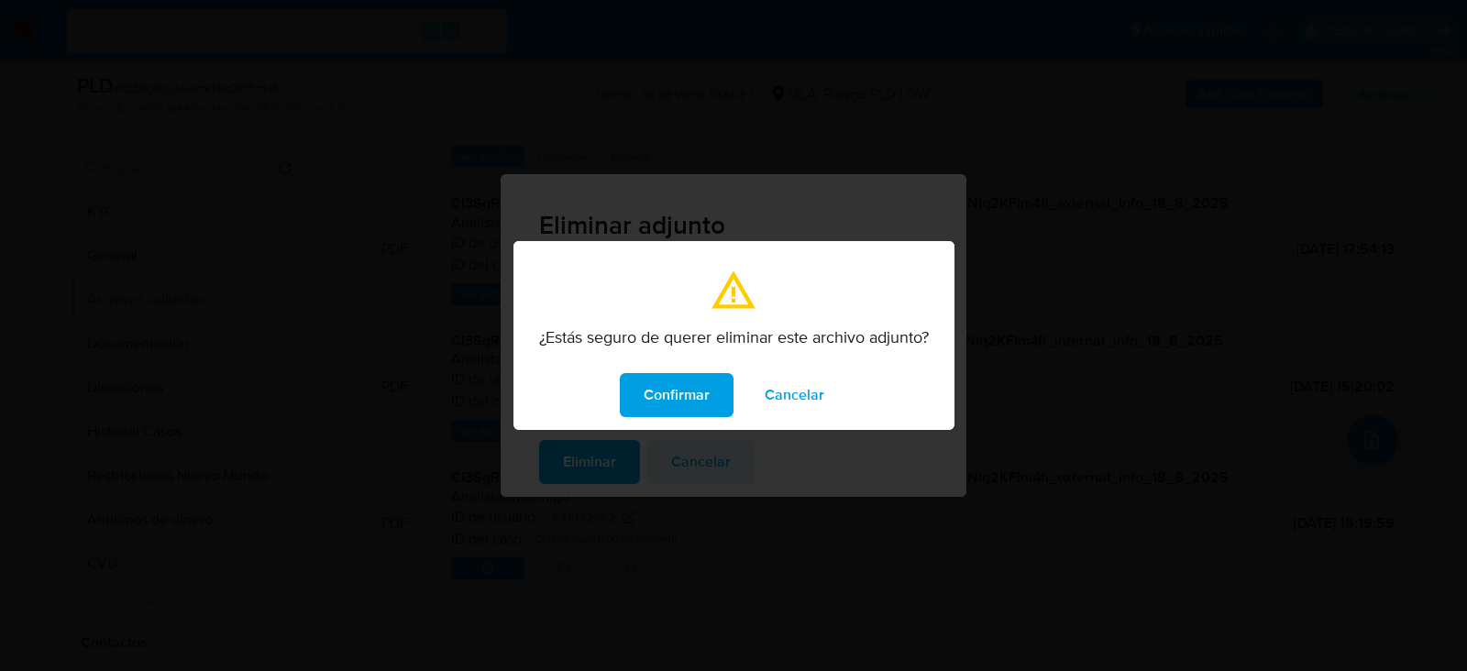
click at [643, 380] on button "Confirmar" at bounding box center [677, 395] width 114 height 44
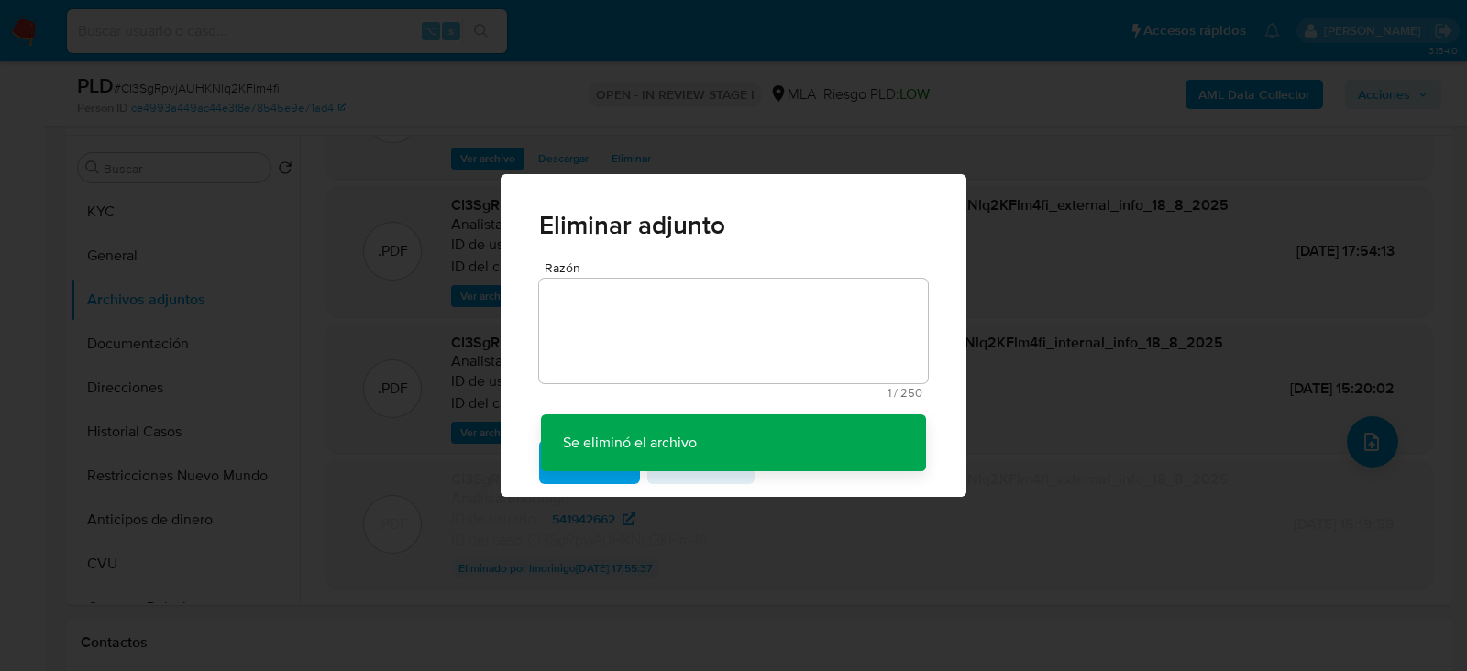
scroll to position [159, 0]
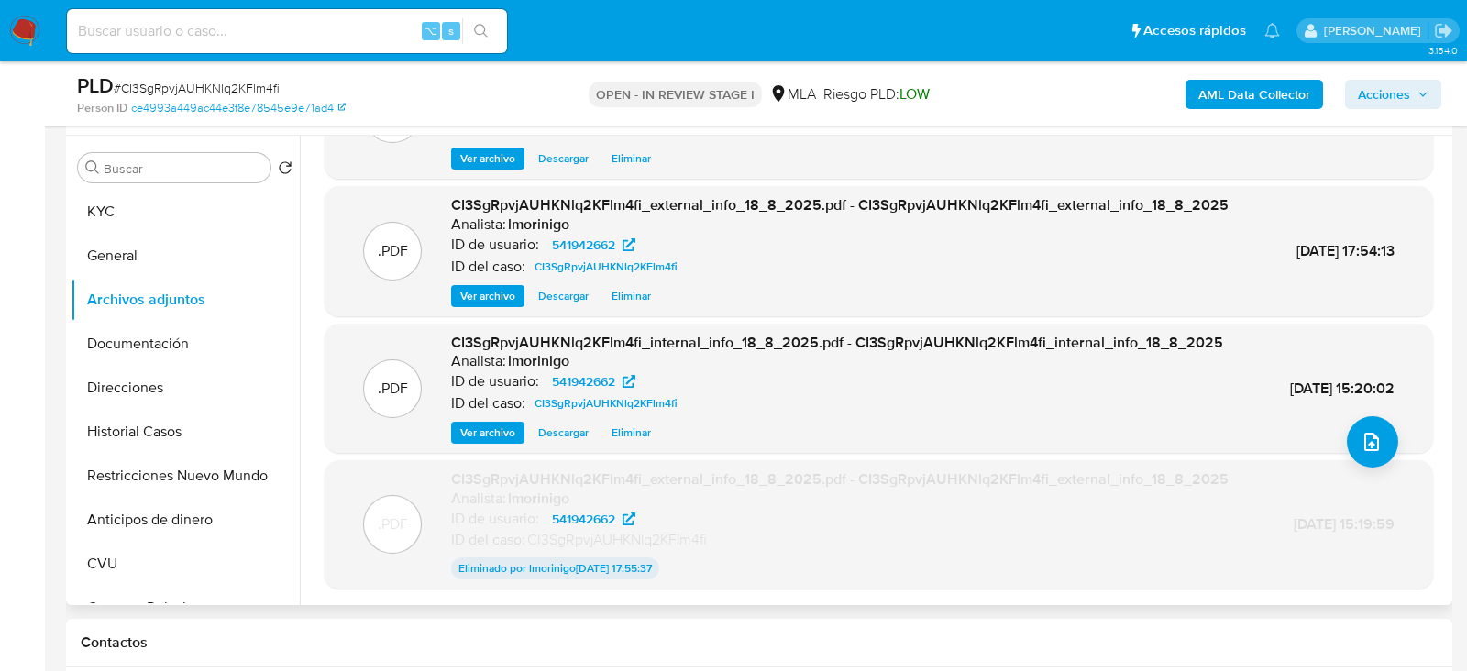
click at [648, 423] on span "Eliminar" at bounding box center [630, 432] width 39 height 18
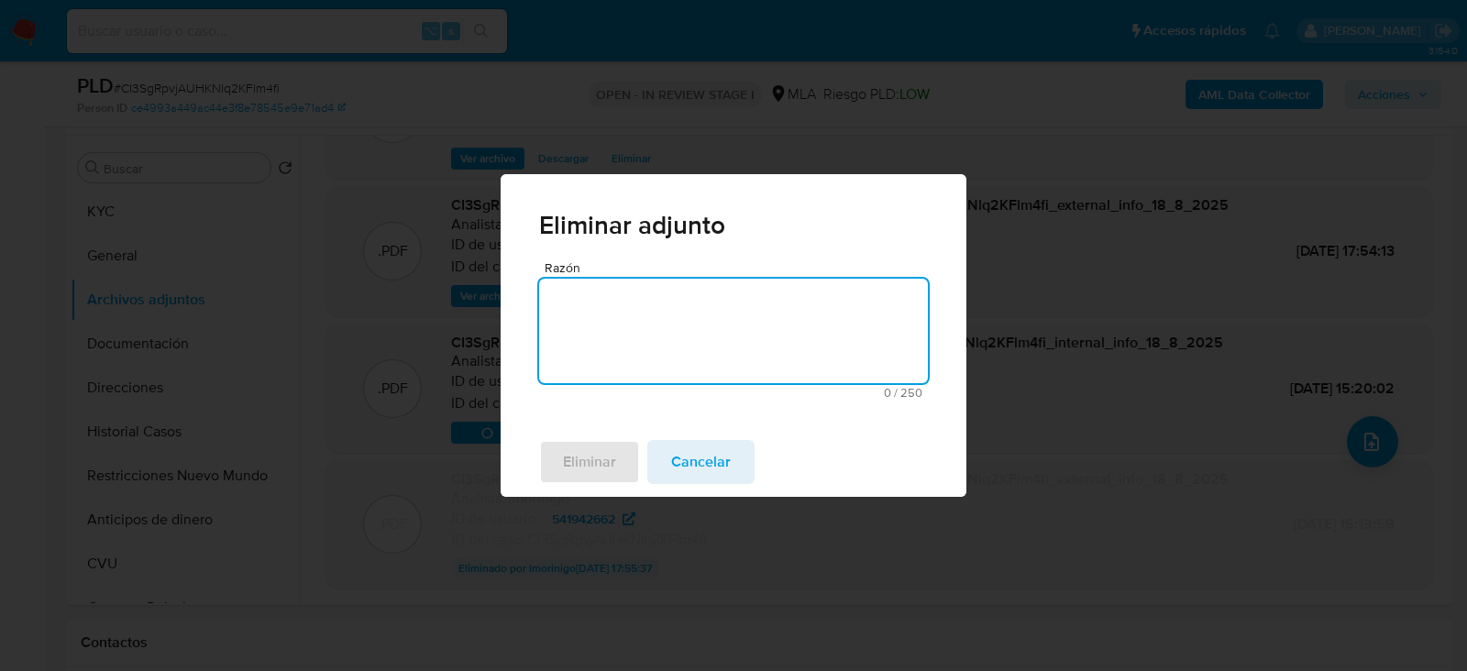
click at [663, 335] on textarea "Razón" at bounding box center [733, 331] width 389 height 104
click at [599, 499] on div "Eliminar adjunto Razón 1 / 250 249 caracteres restantes Eliminar Cancelar" at bounding box center [733, 335] width 1467 height 671
click at [599, 480] on span "Eliminar" at bounding box center [589, 462] width 53 height 40
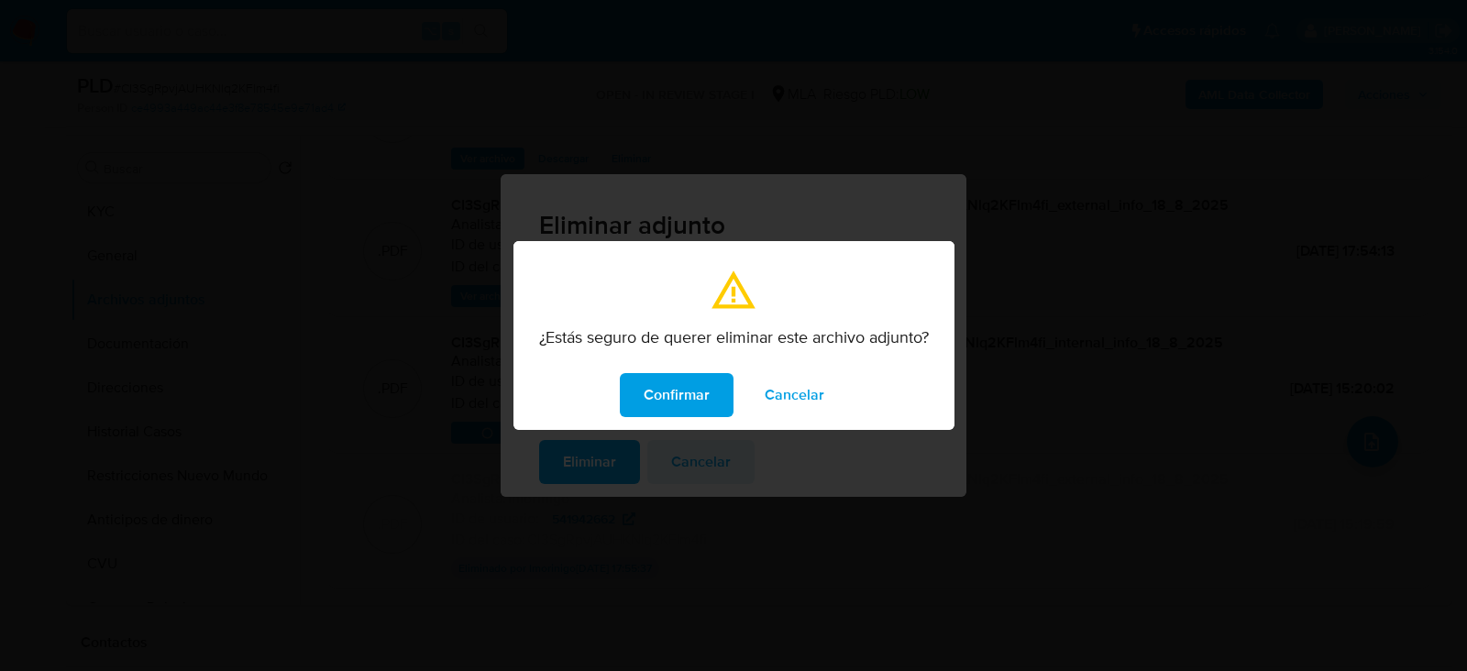
click at [660, 390] on span "Confirmar" at bounding box center [676, 395] width 66 height 40
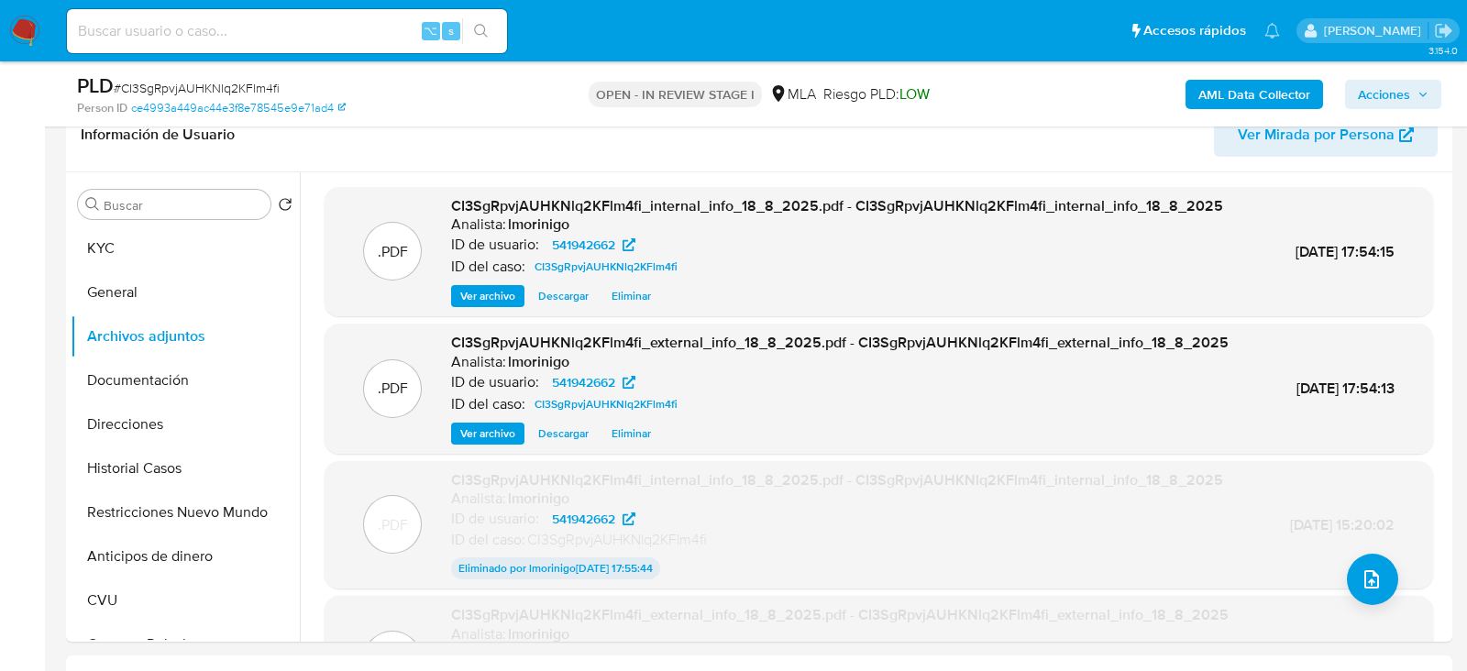
scroll to position [285, 0]
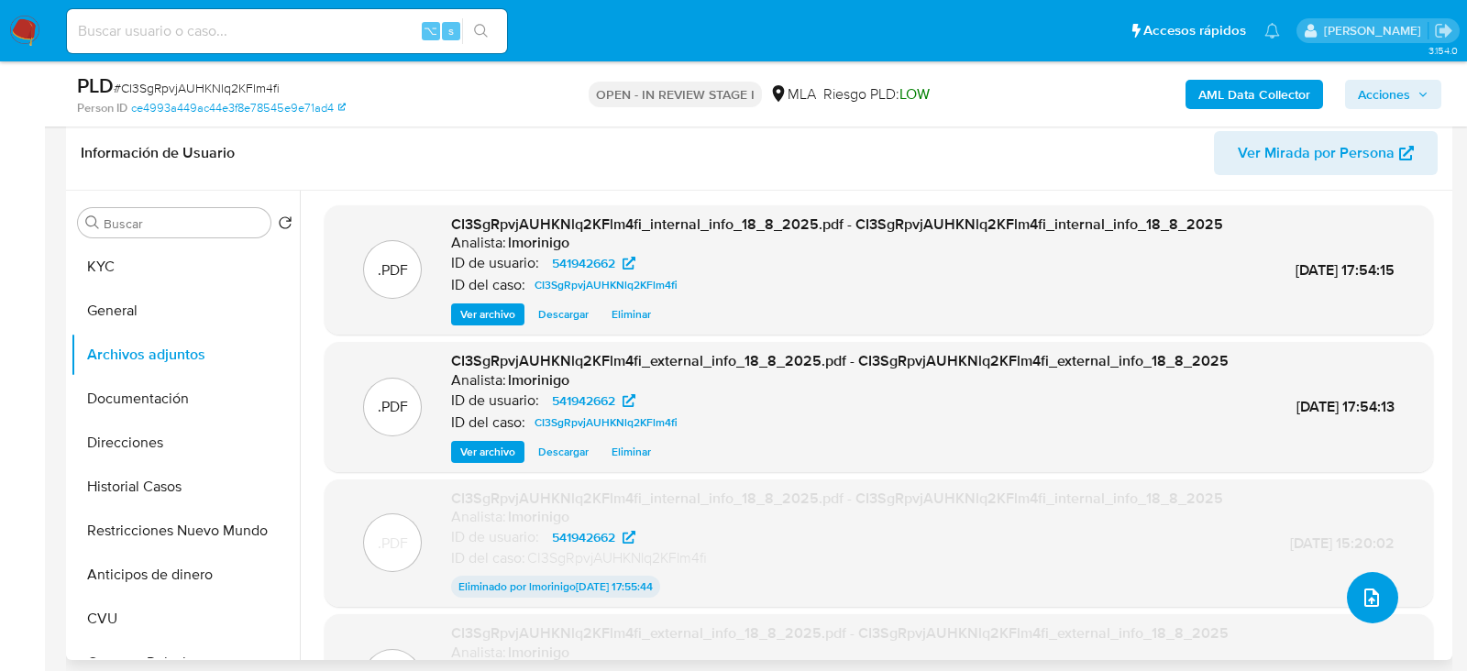
click at [1365, 598] on icon "upload-file" at bounding box center [1371, 598] width 22 height 22
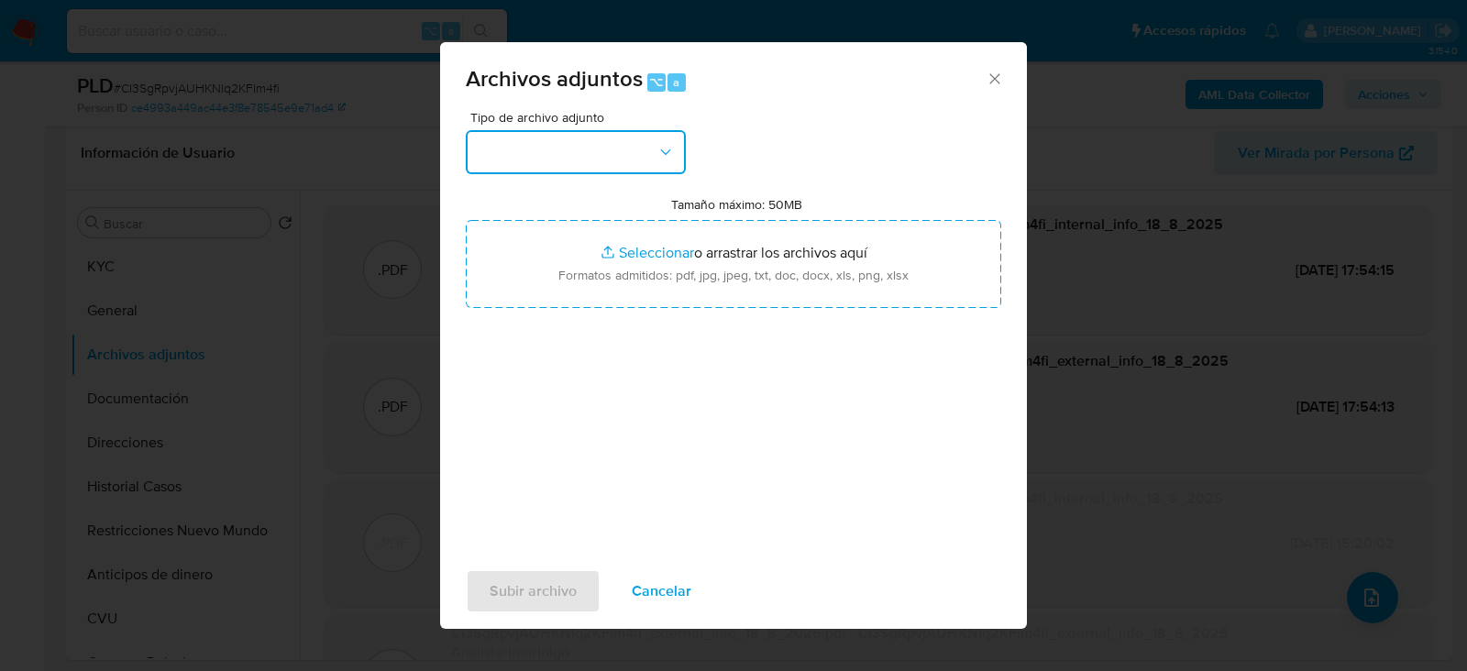
click at [623, 162] on button "button" at bounding box center [576, 152] width 220 height 44
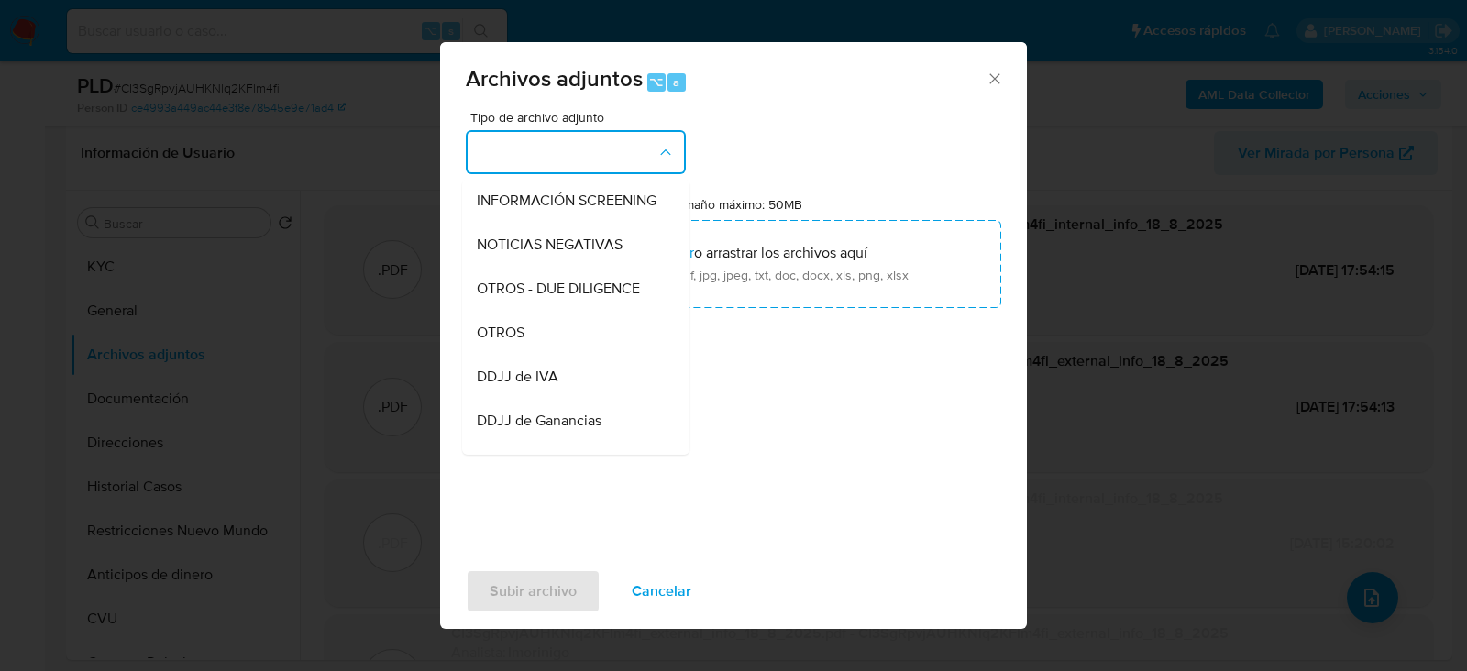
scroll to position [247, 0]
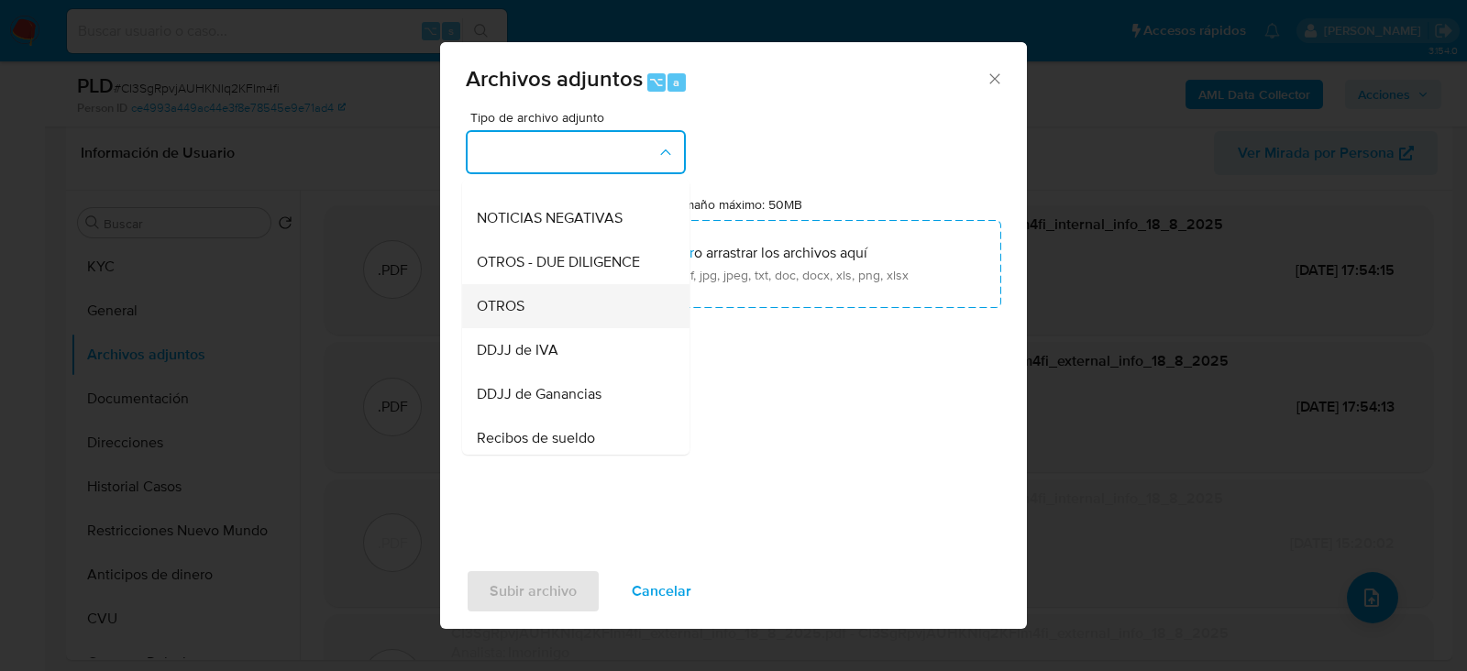
click at [586, 322] on div "OTROS" at bounding box center [570, 305] width 187 height 44
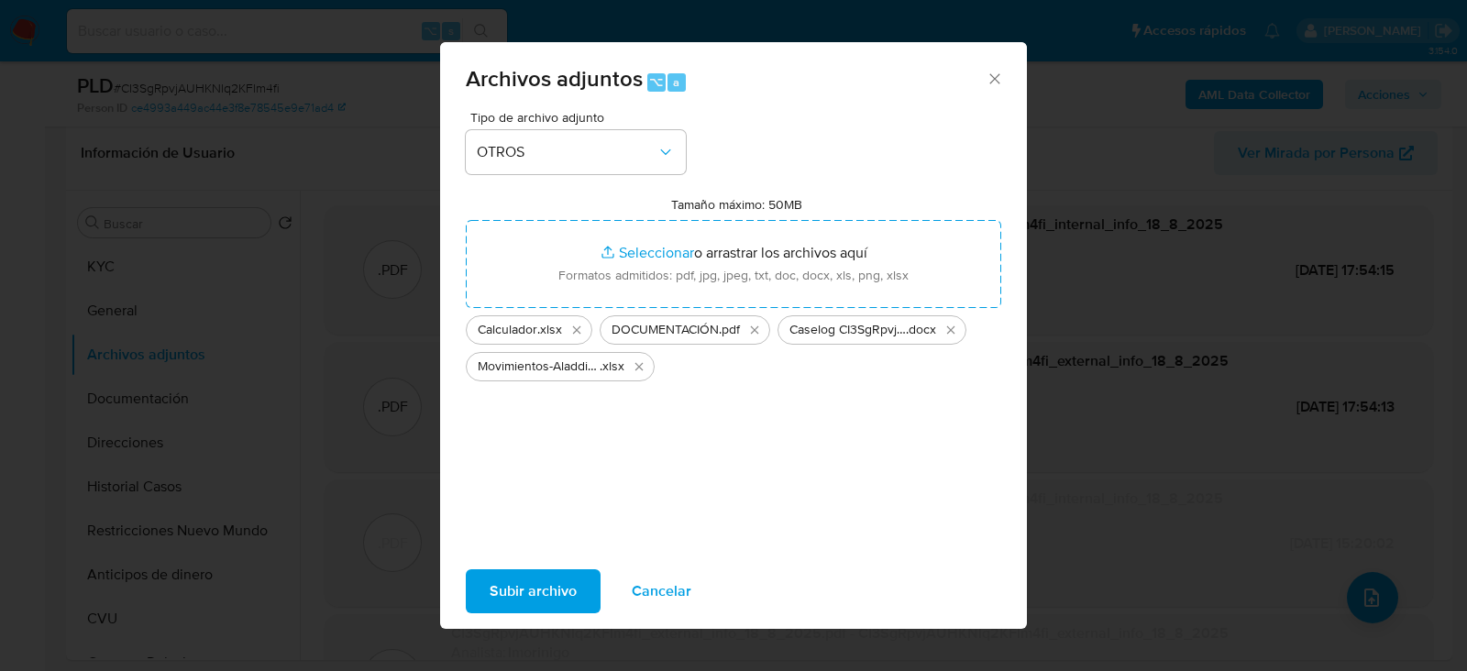
click at [481, 609] on button "Subir archivo" at bounding box center [533, 591] width 135 height 44
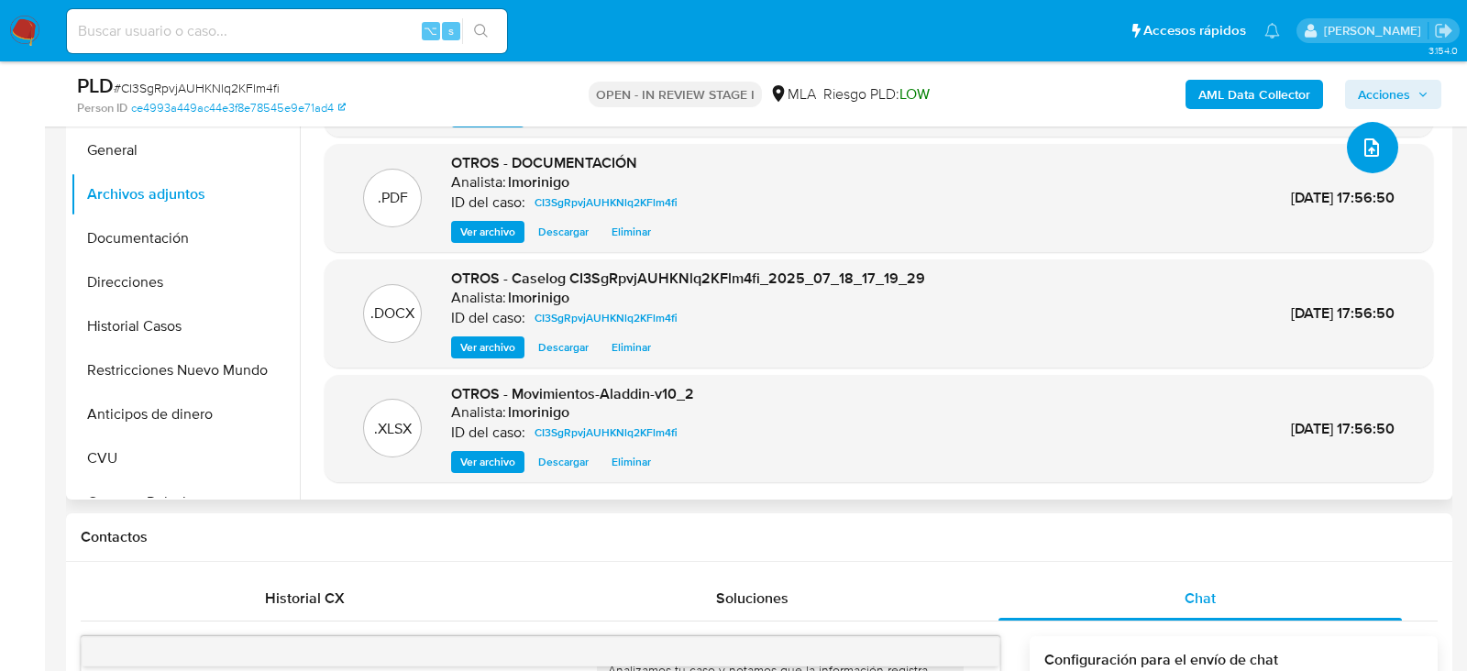
scroll to position [405, 0]
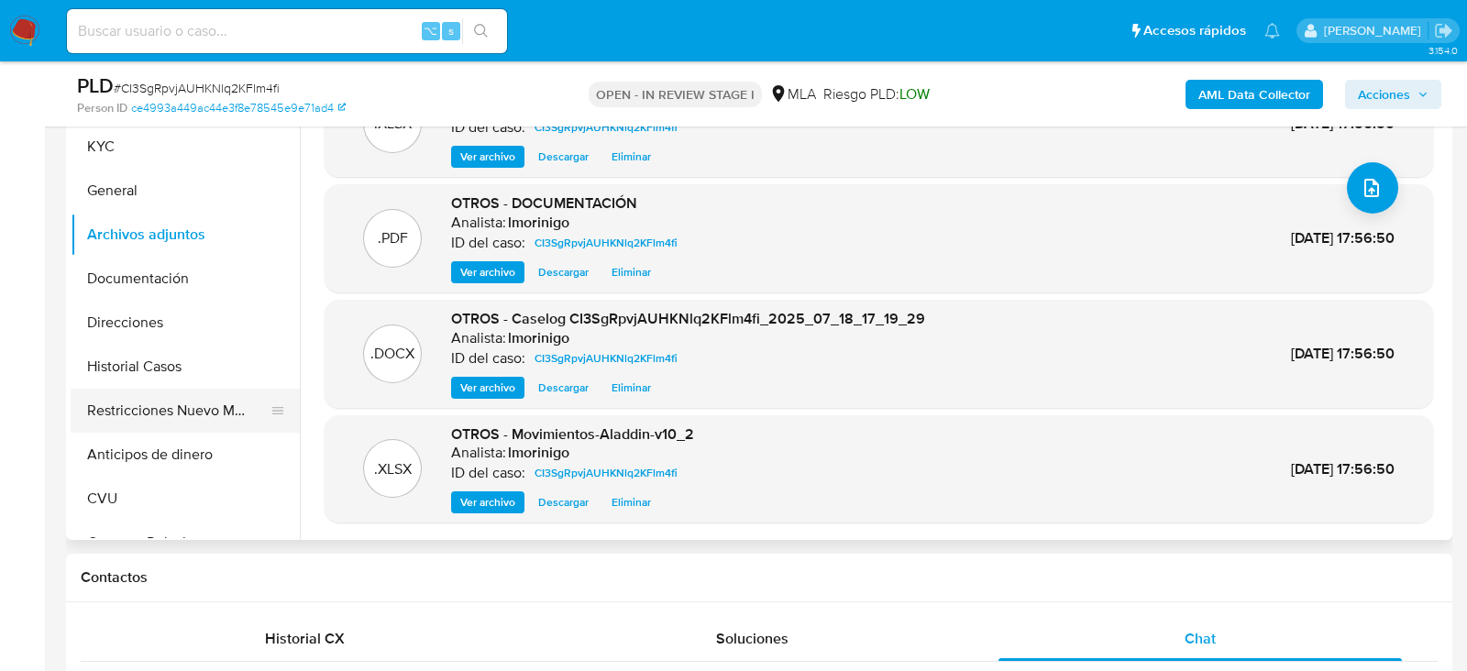
click at [148, 416] on button "Restricciones Nuevo Mundo" at bounding box center [178, 411] width 214 height 44
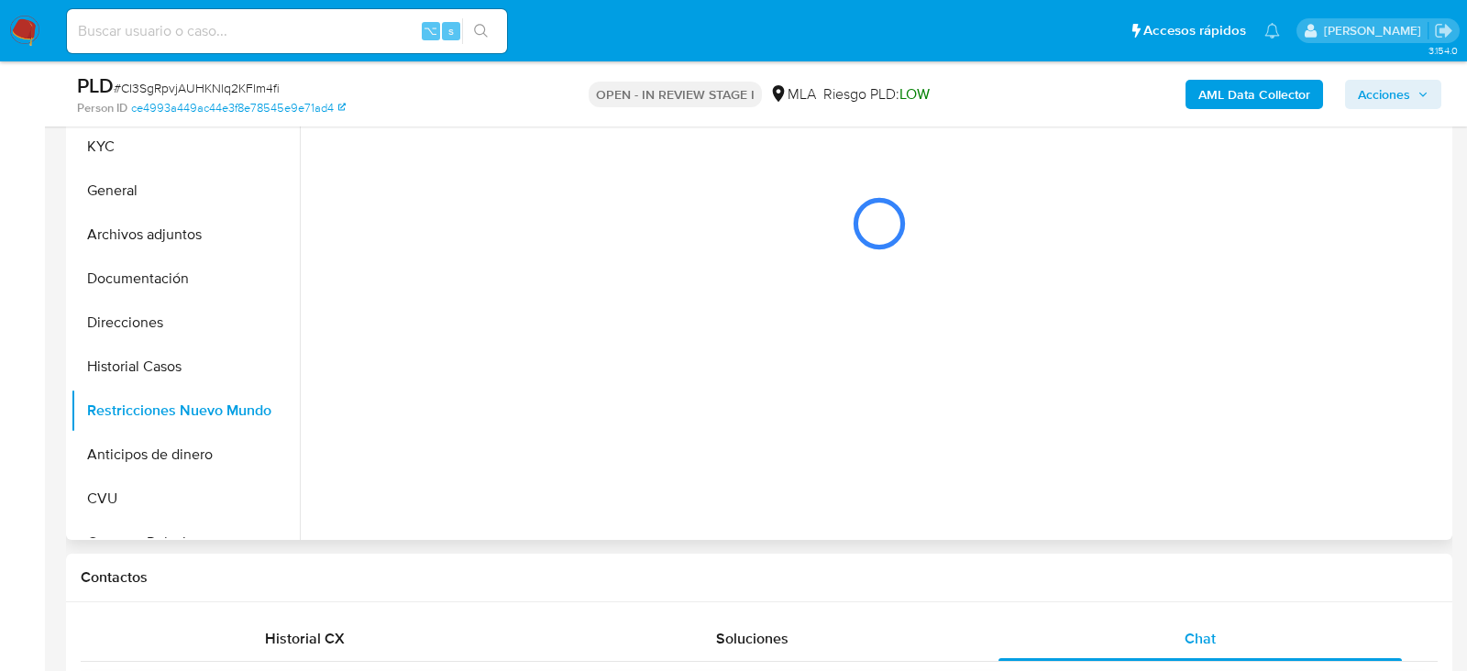
scroll to position [258, 0]
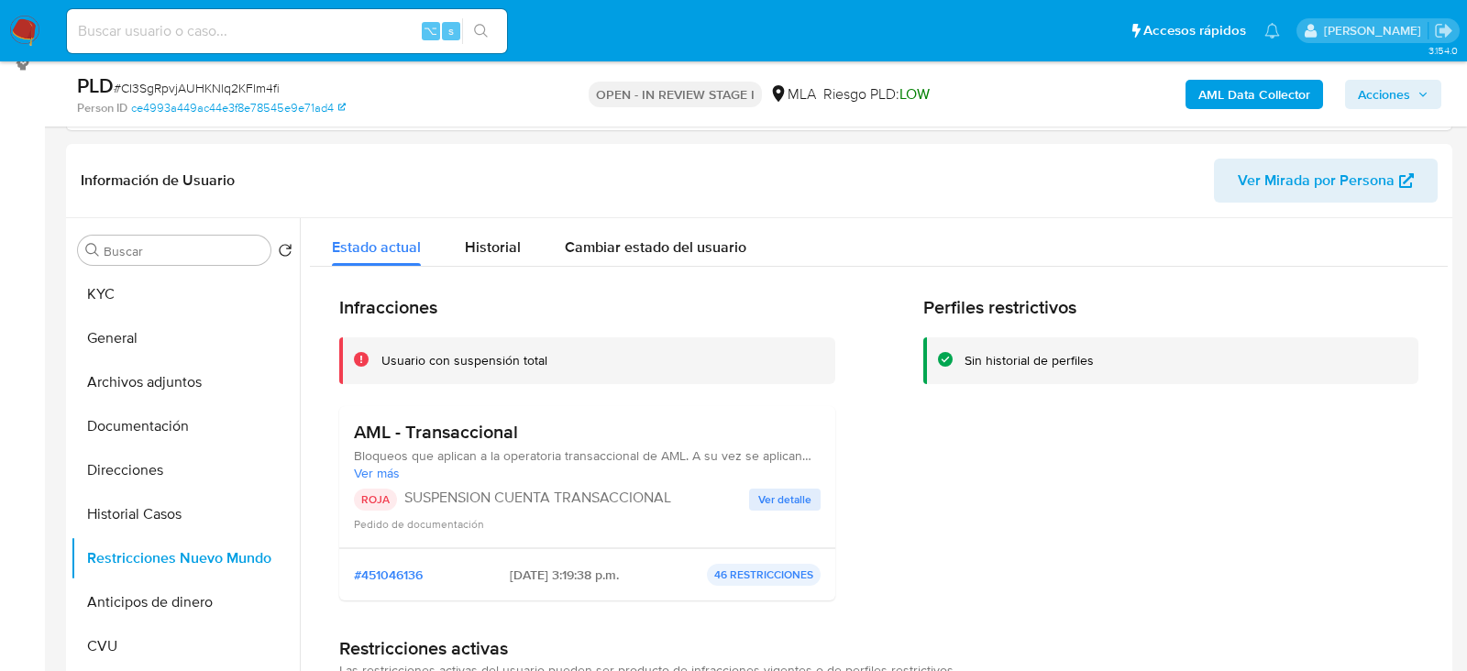
click at [1416, 96] on span "Acciones" at bounding box center [1392, 95] width 71 height 26
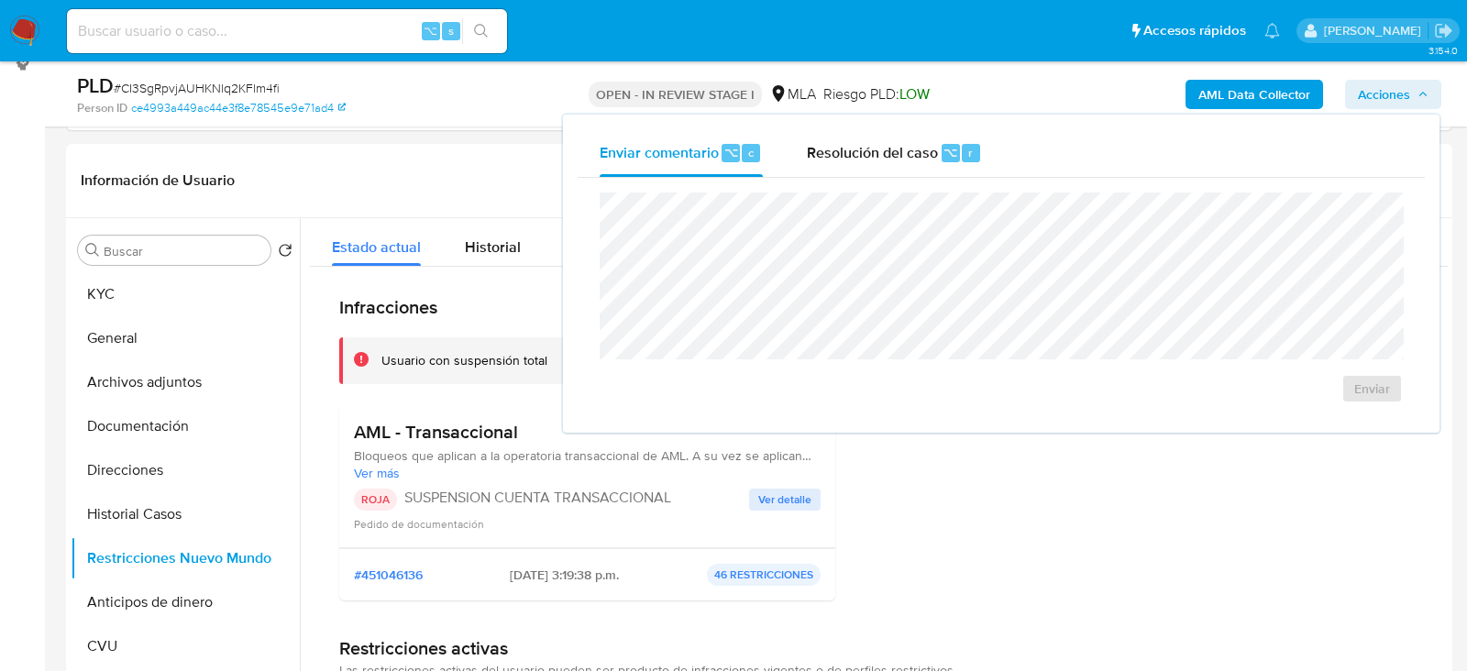
click at [909, 178] on div "Enviar" at bounding box center [1000, 298] width 847 height 240
click at [909, 164] on div "Resolución del caso ⌥ r" at bounding box center [894, 153] width 175 height 48
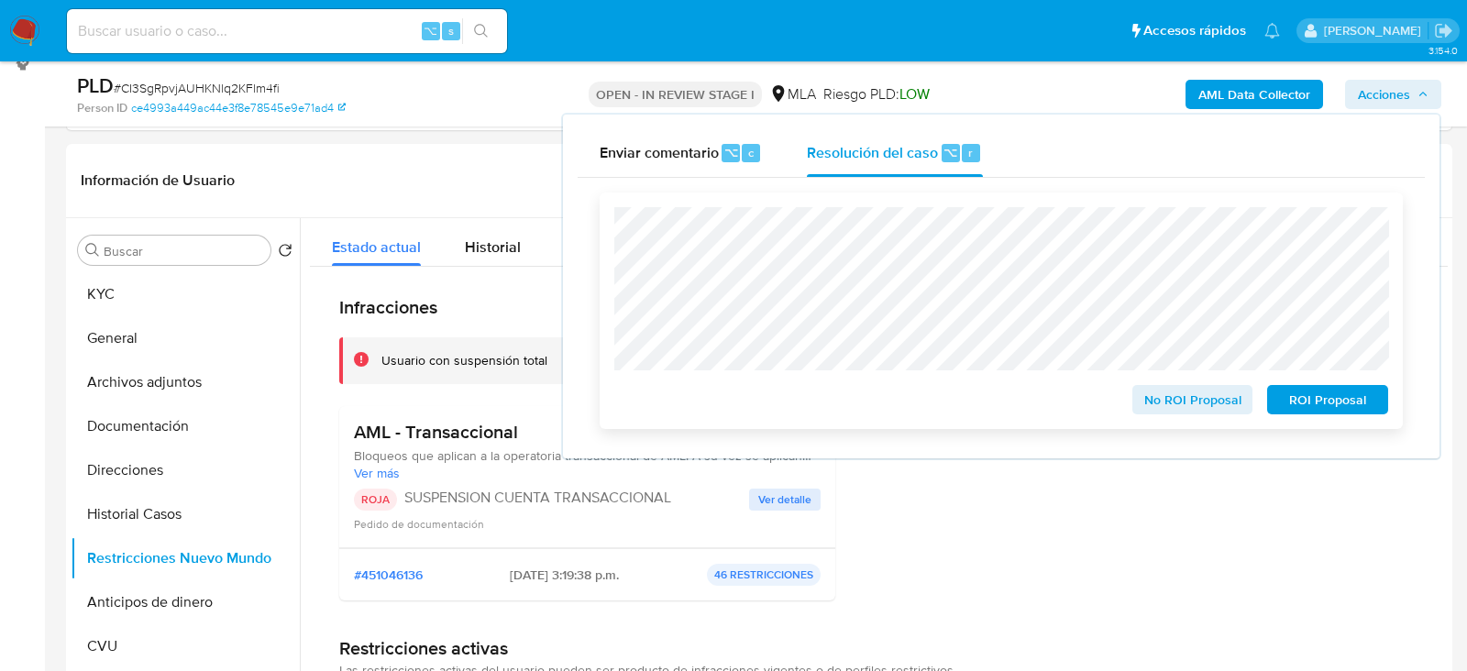
click at [1291, 402] on span "ROI Proposal" at bounding box center [1327, 400] width 95 height 26
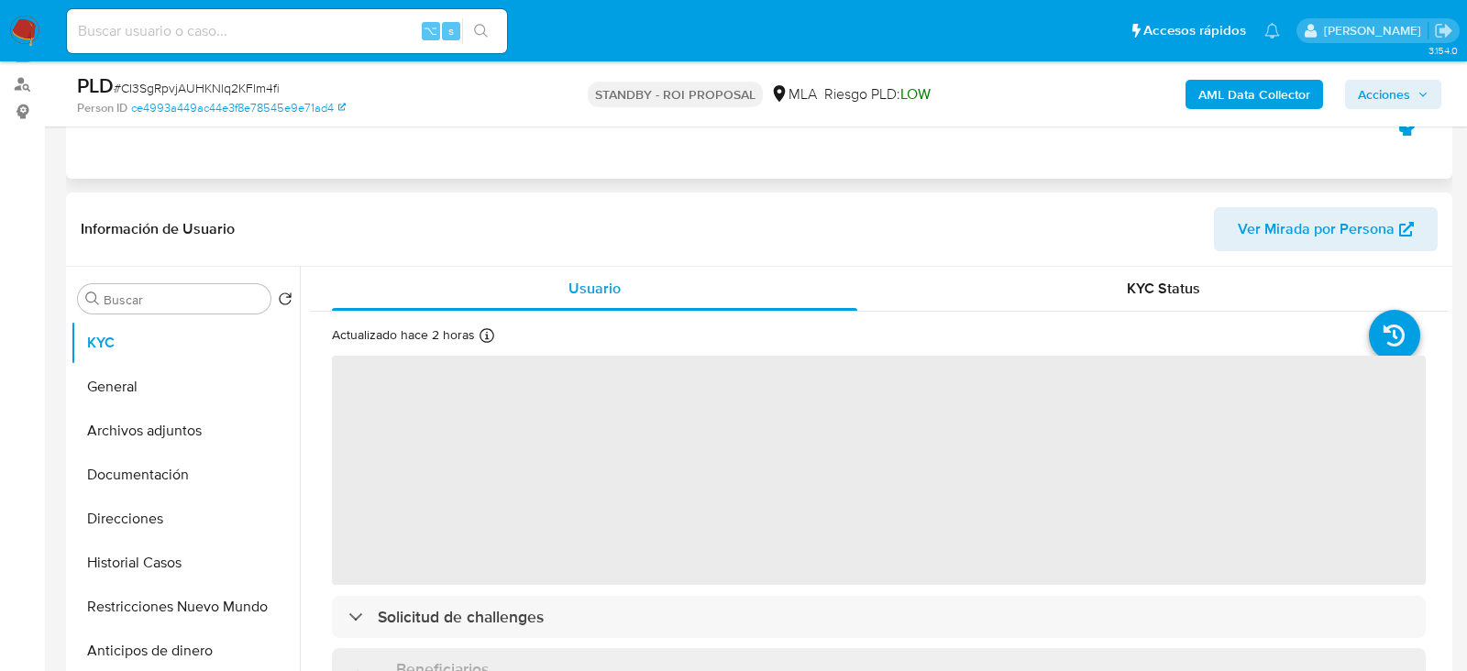
scroll to position [217, 0]
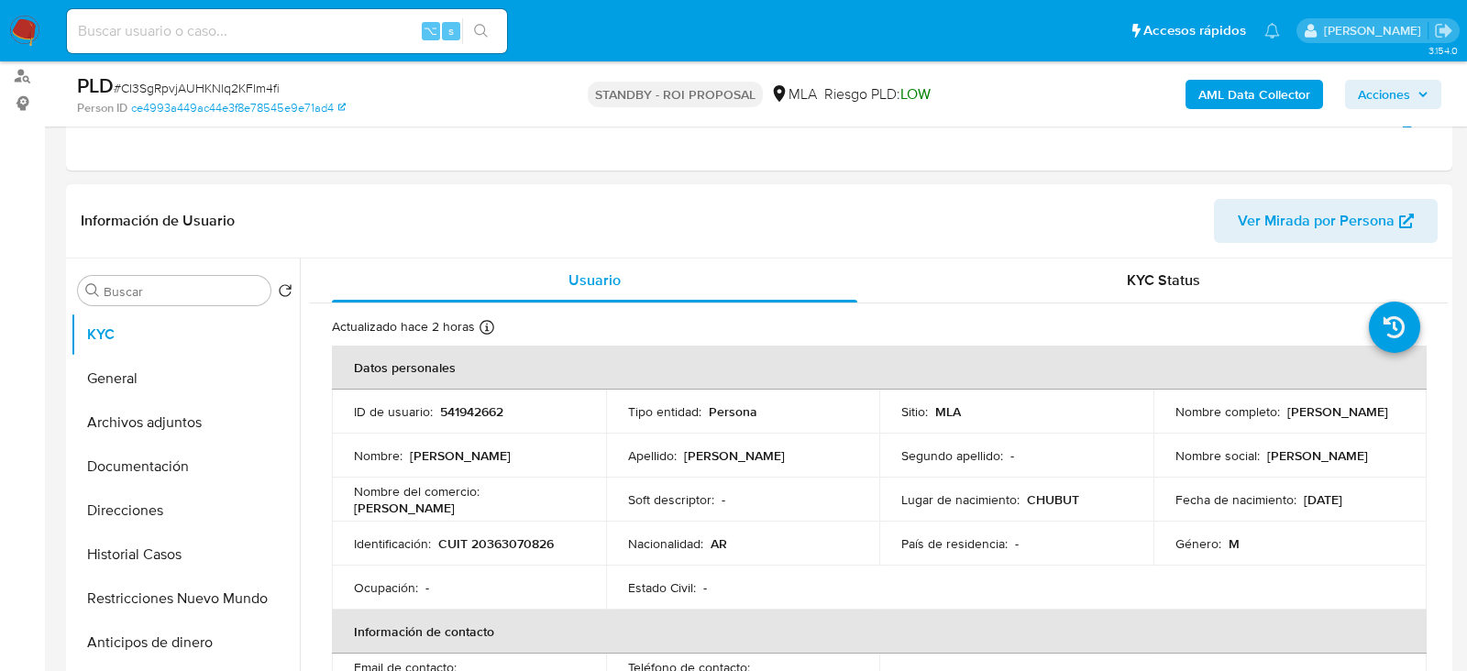
select select "10"
click at [359, 32] on input at bounding box center [287, 31] width 440 height 24
paste input "oKVM5InrZeyMyJPsrS7fVw1J"
type input "oKVM5InrZeyMyJPsrS7fVw1J"
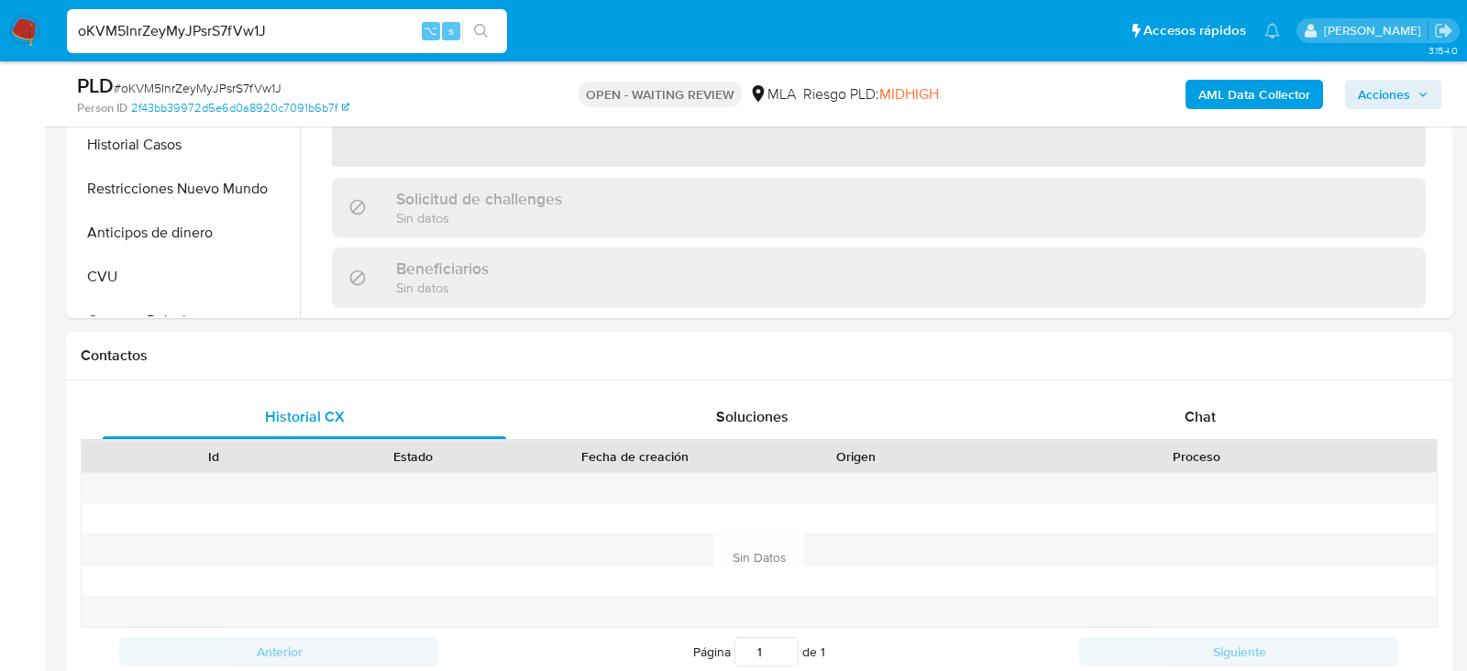
scroll to position [887, 0]
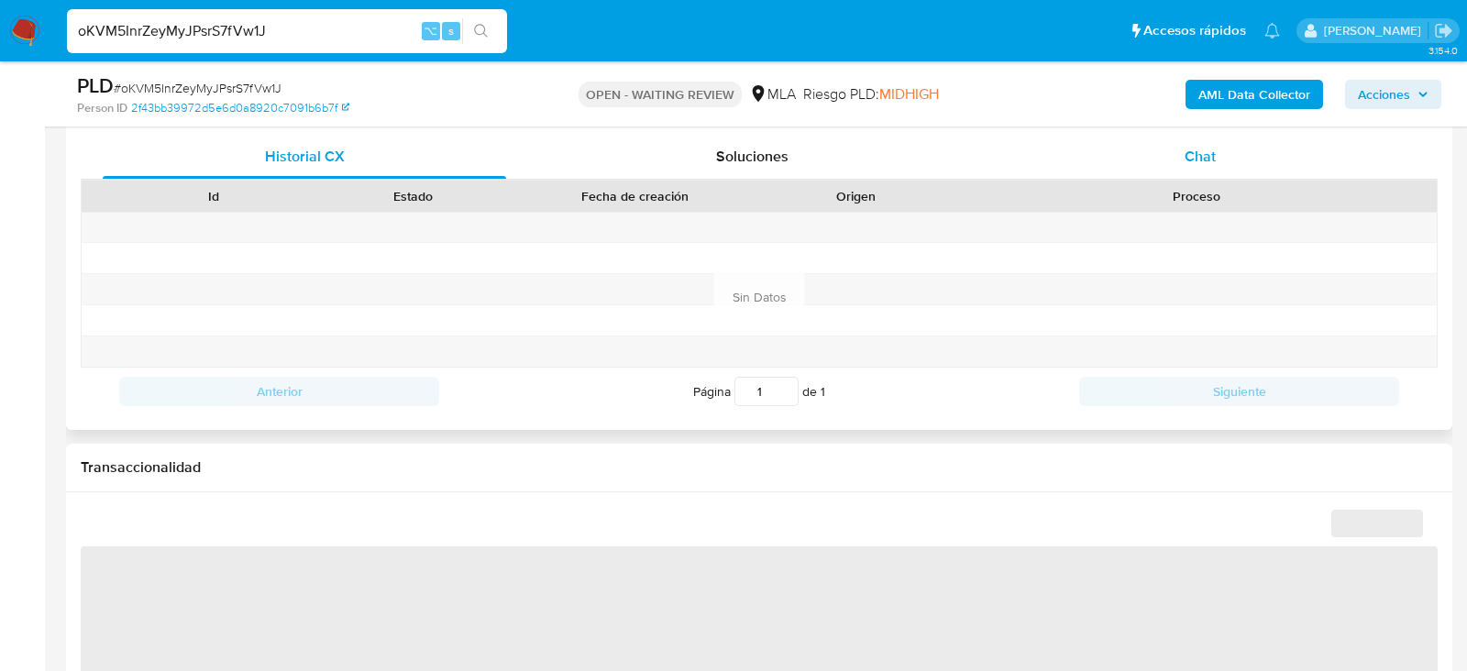
click at [1239, 167] on div "Chat" at bounding box center [1199, 157] width 403 height 44
select select "10"
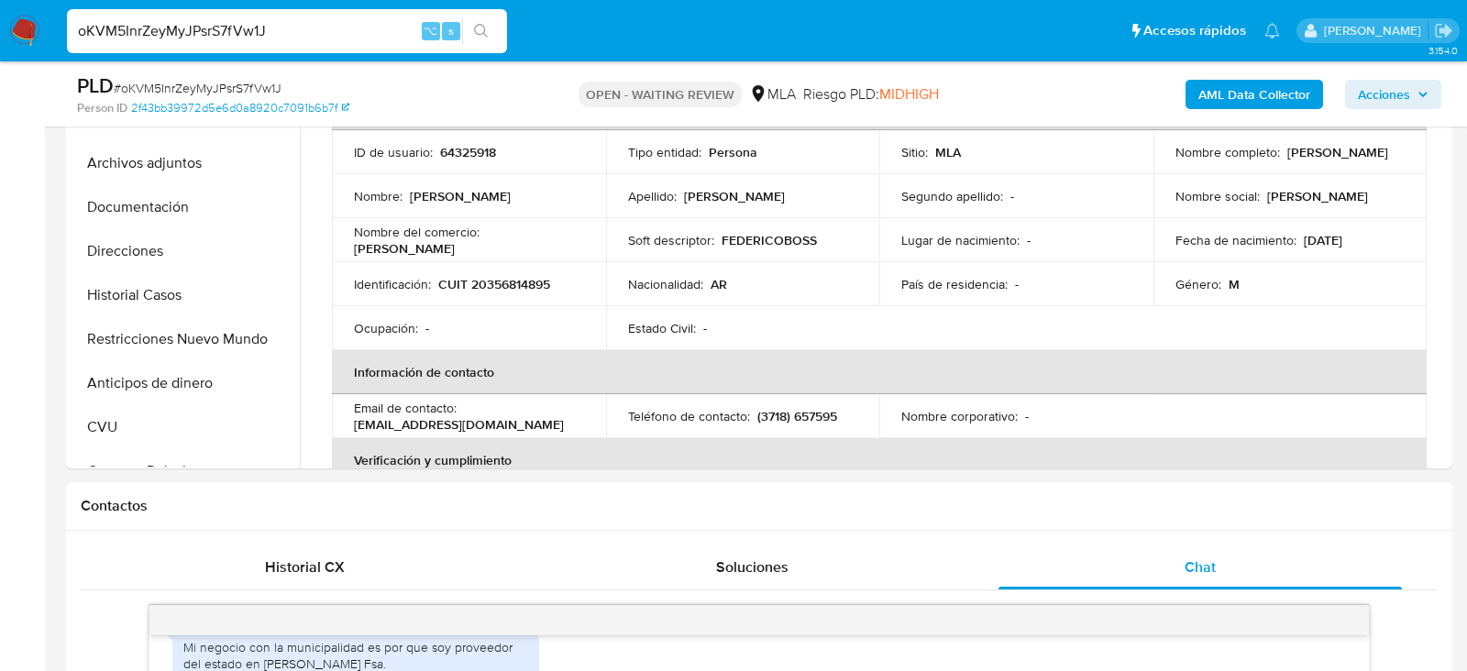
scroll to position [456, 0]
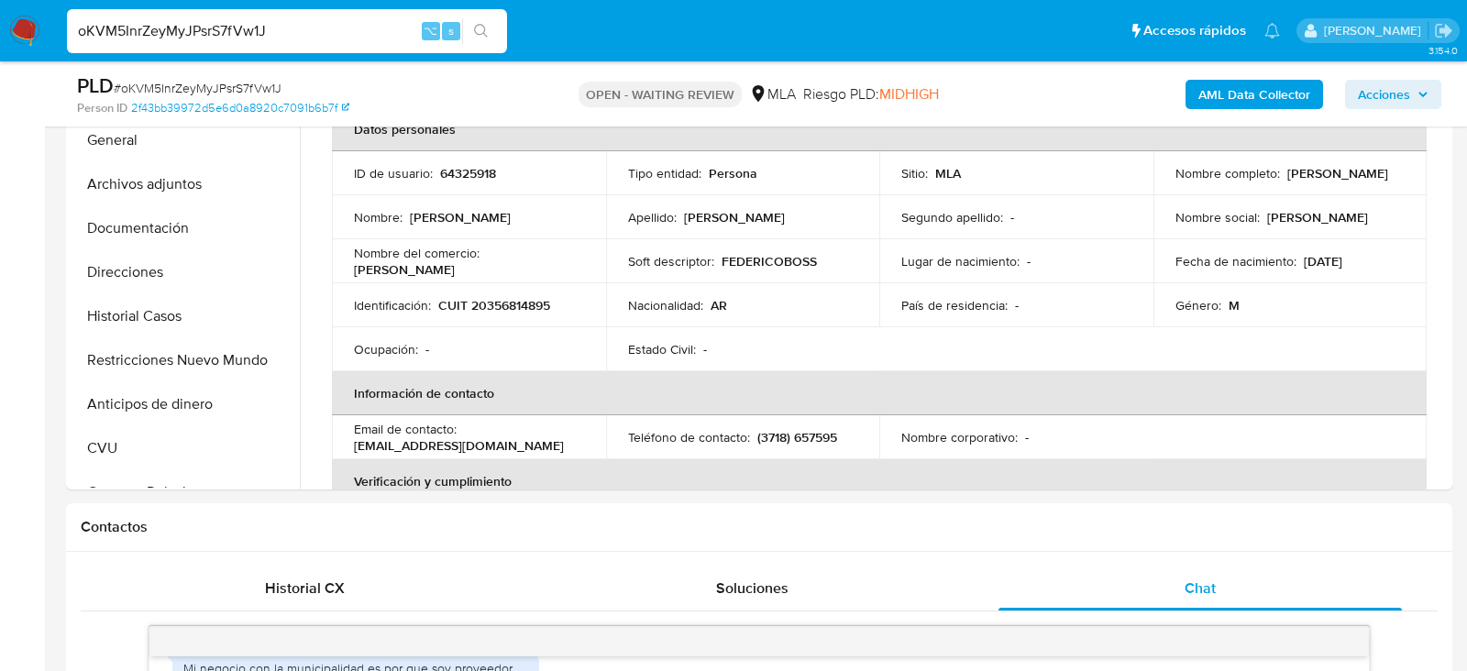
click at [270, 86] on span "# oKVM5InrZeyMyJPsrS7fVw1J" at bounding box center [198, 88] width 168 height 18
copy span "oKVM5InrZeyMyJPsrS7fVw1J"
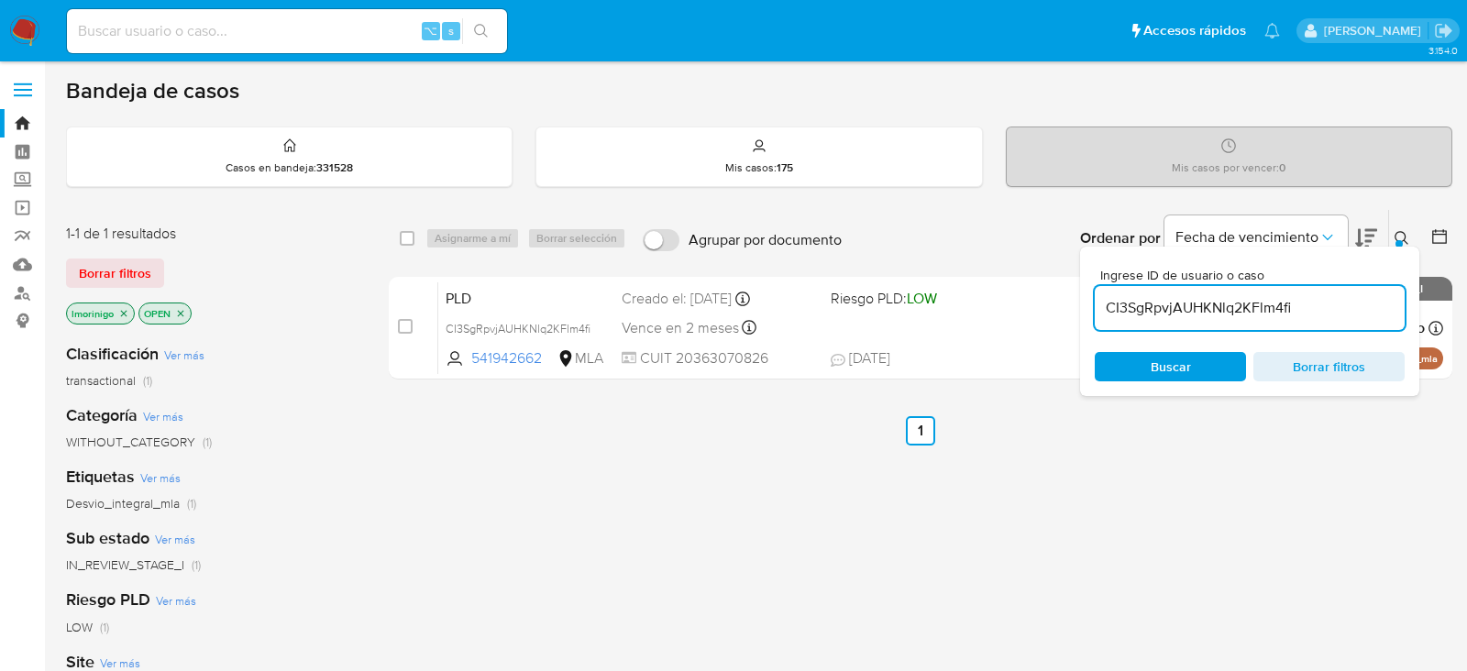
click at [1192, 310] on input "CI3SgRpvjAUHKNlq2KFlm4fi" at bounding box center [1249, 308] width 310 height 24
paste input "oKVM5InrZeyMyJPsrS7fVw1J"
type input "oKVM5InrZeyMyJPsrS7fVw1J"
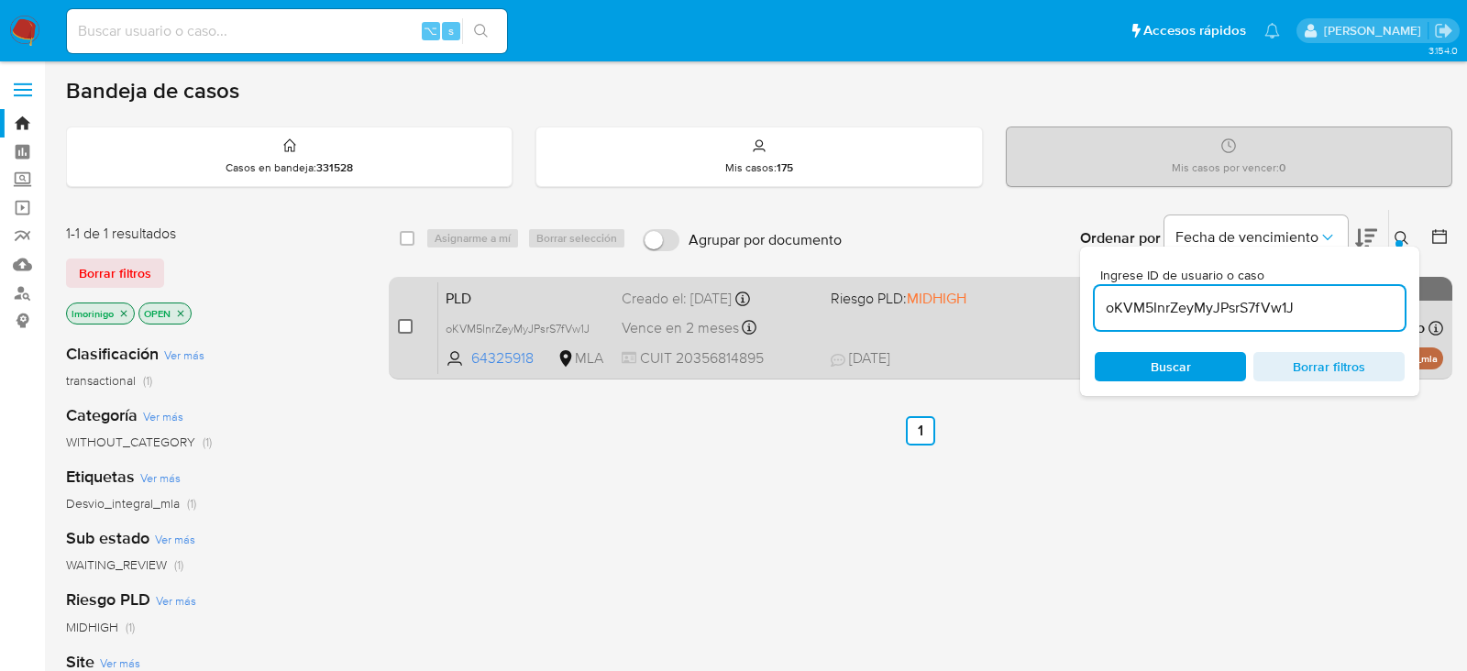
click at [401, 325] on input "checkbox" at bounding box center [405, 326] width 15 height 15
checkbox input "true"
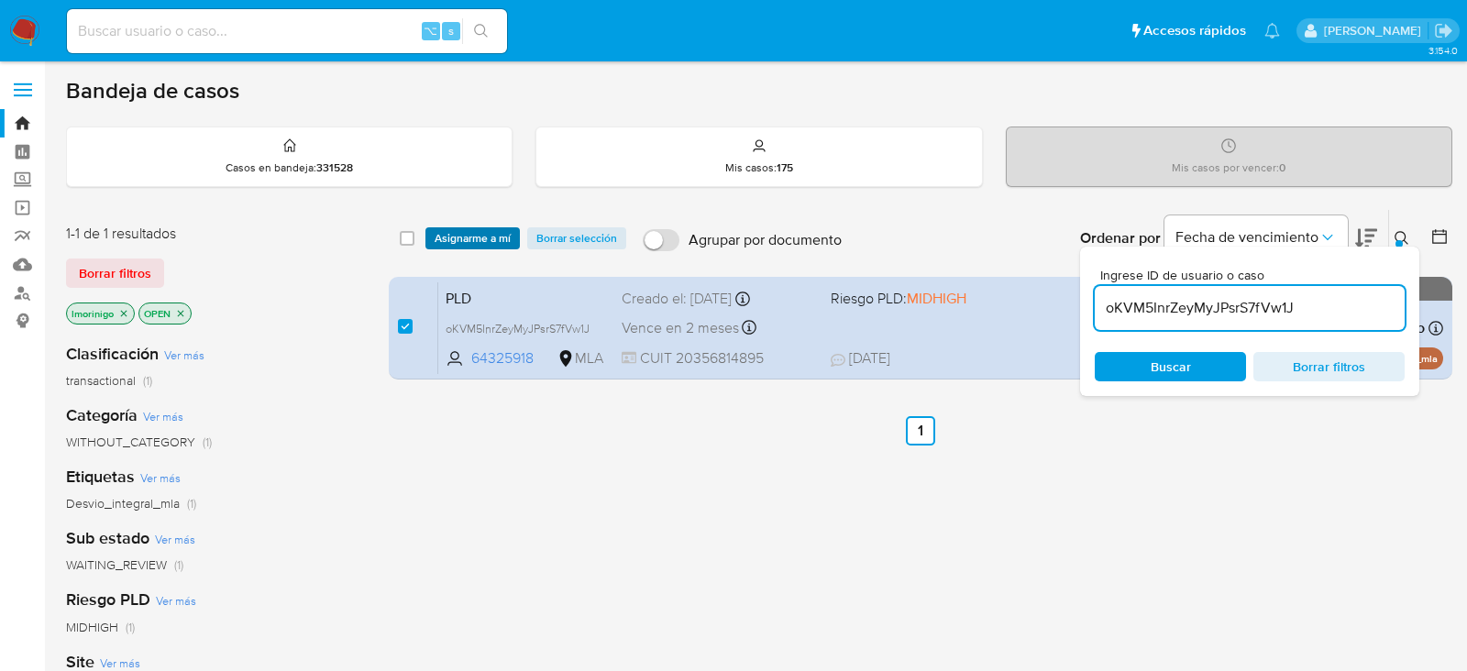
click at [463, 234] on span "Asignarme a mí" at bounding box center [472, 238] width 76 height 18
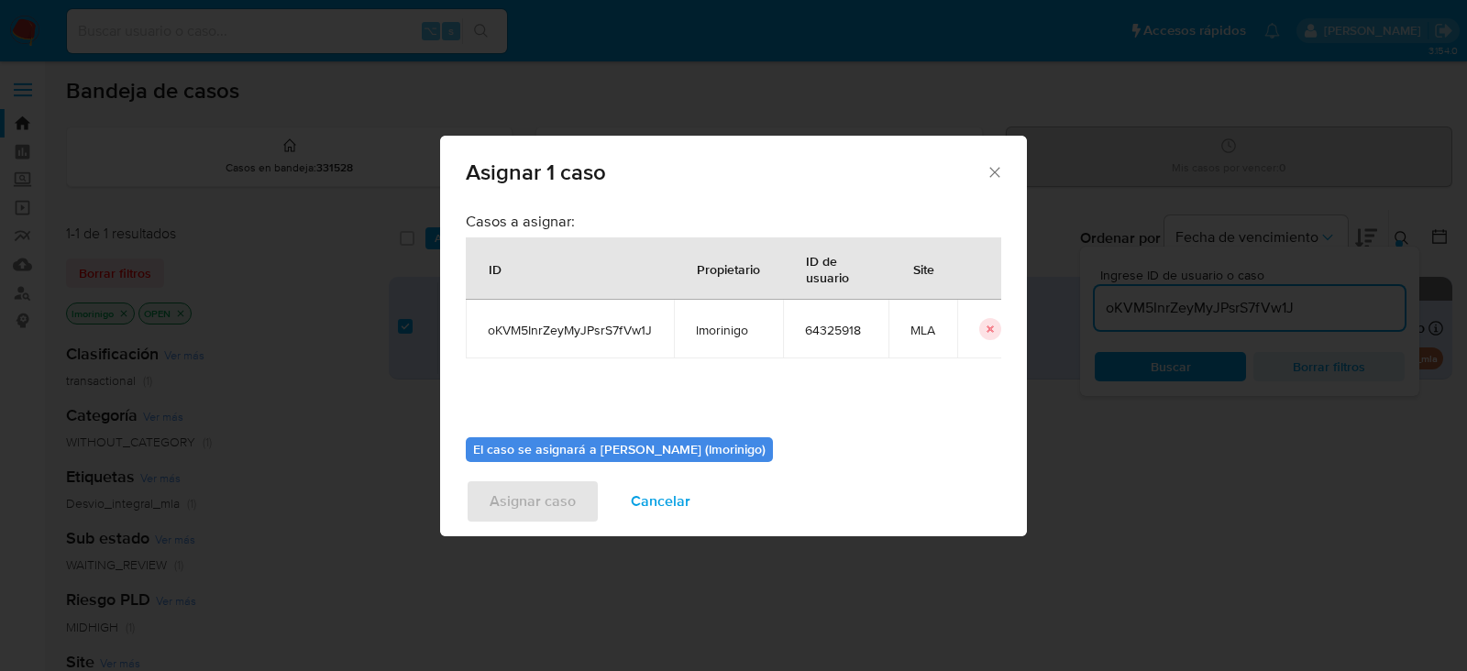
scroll to position [93, 0]
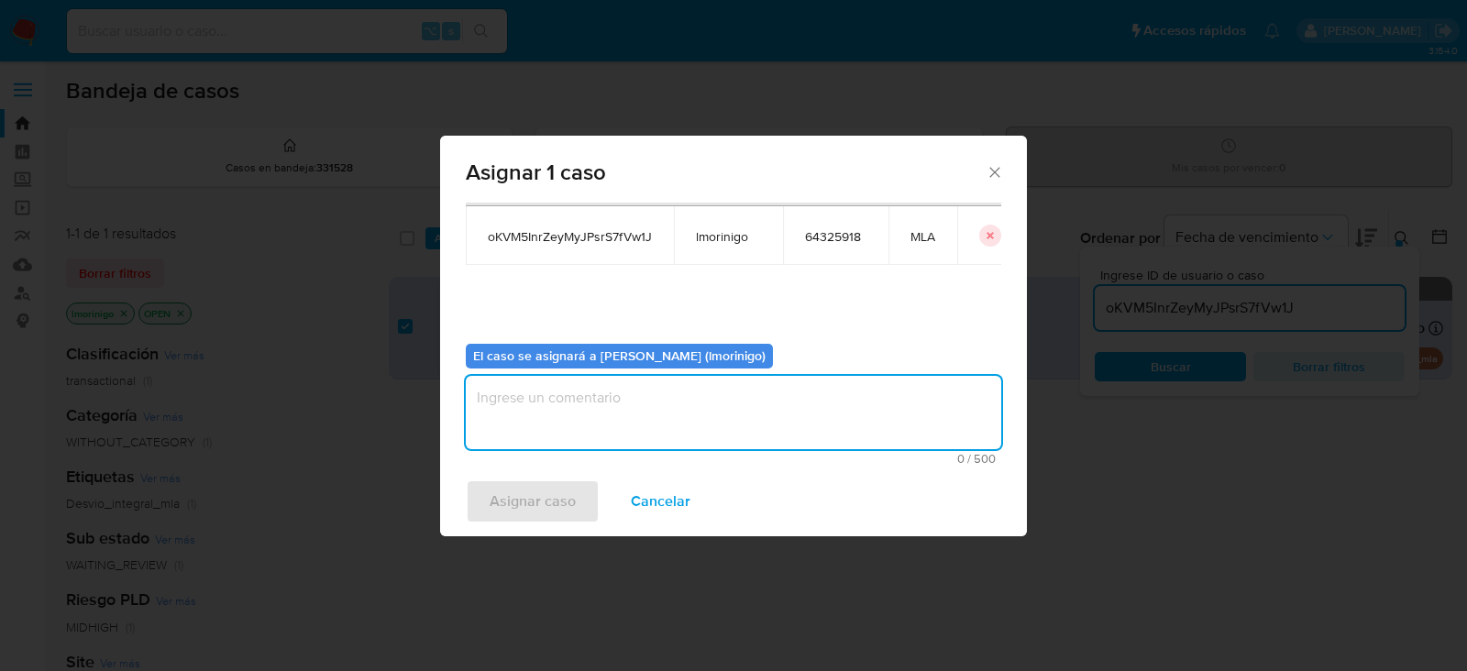
click at [606, 401] on textarea "assign-modal" at bounding box center [733, 412] width 535 height 73
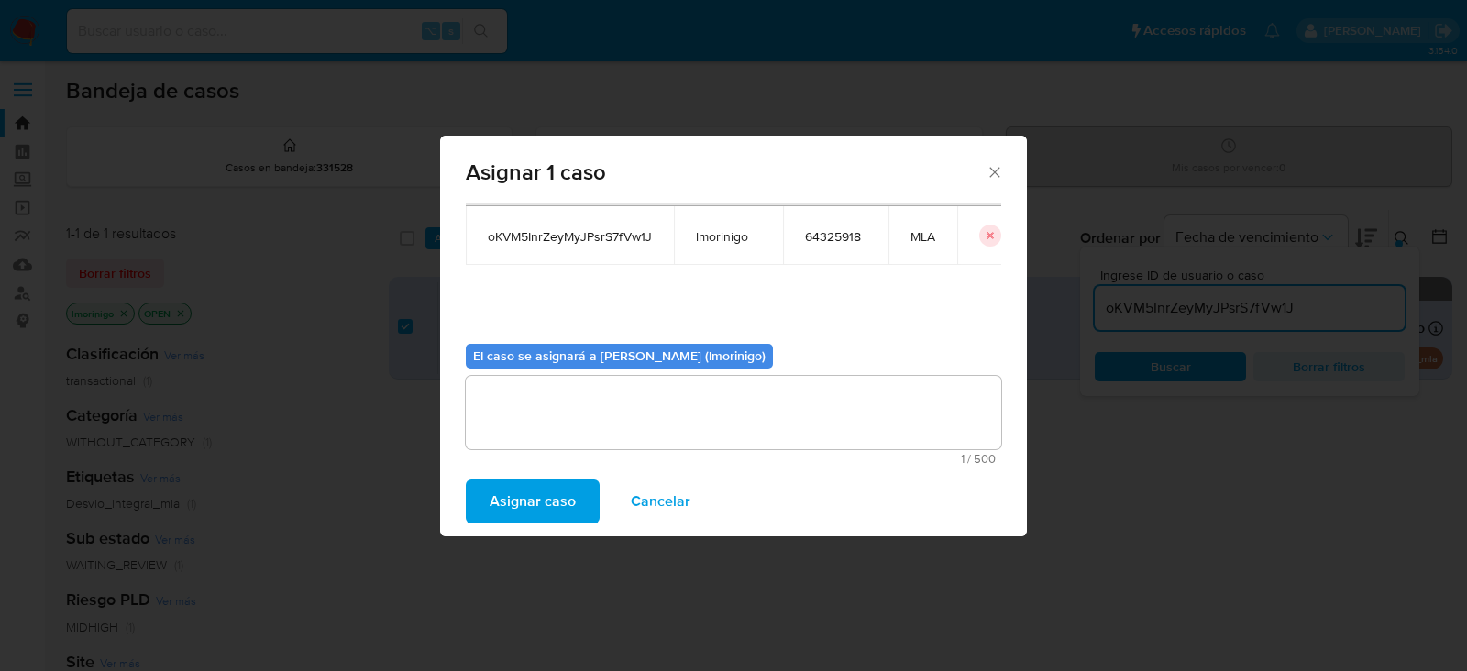
click at [565, 472] on div "Asignar caso Cancelar" at bounding box center [733, 502] width 587 height 70
click at [565, 489] on span "Asignar caso" at bounding box center [532, 501] width 86 height 40
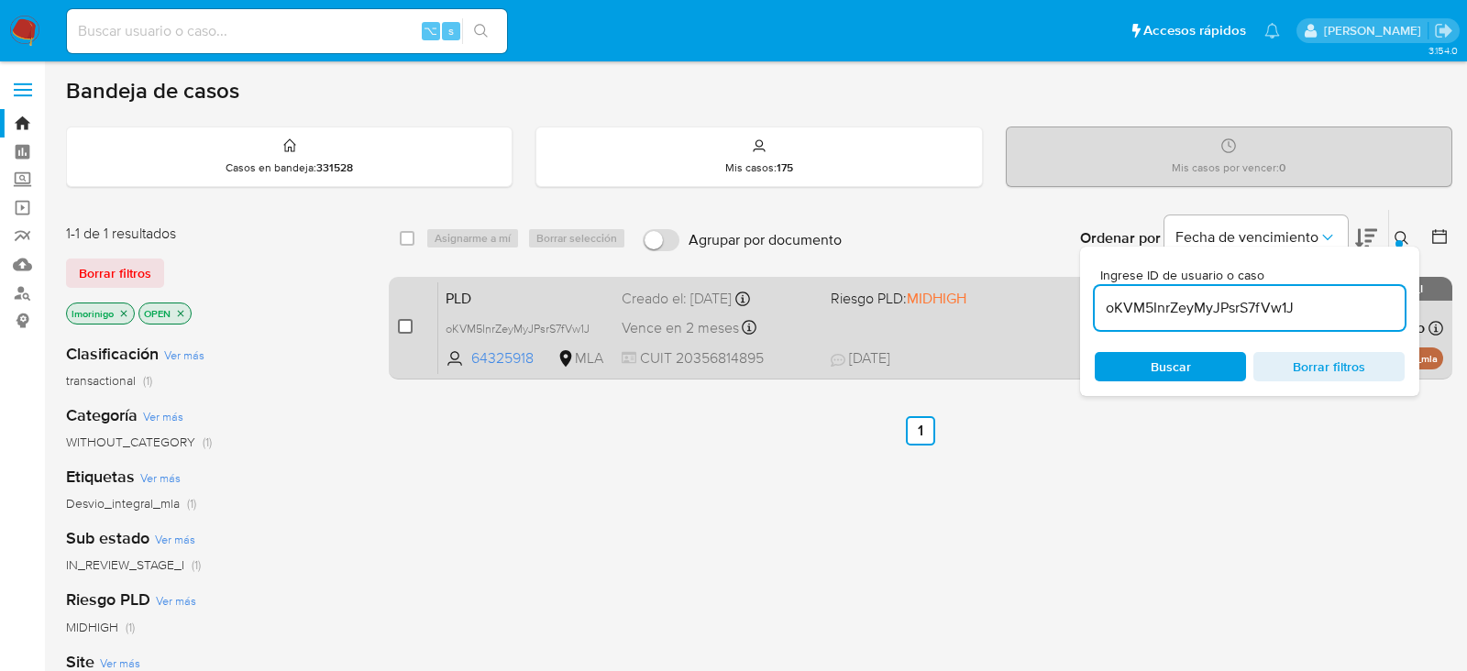
click at [404, 328] on input "checkbox" at bounding box center [405, 326] width 15 height 15
checkbox input "true"
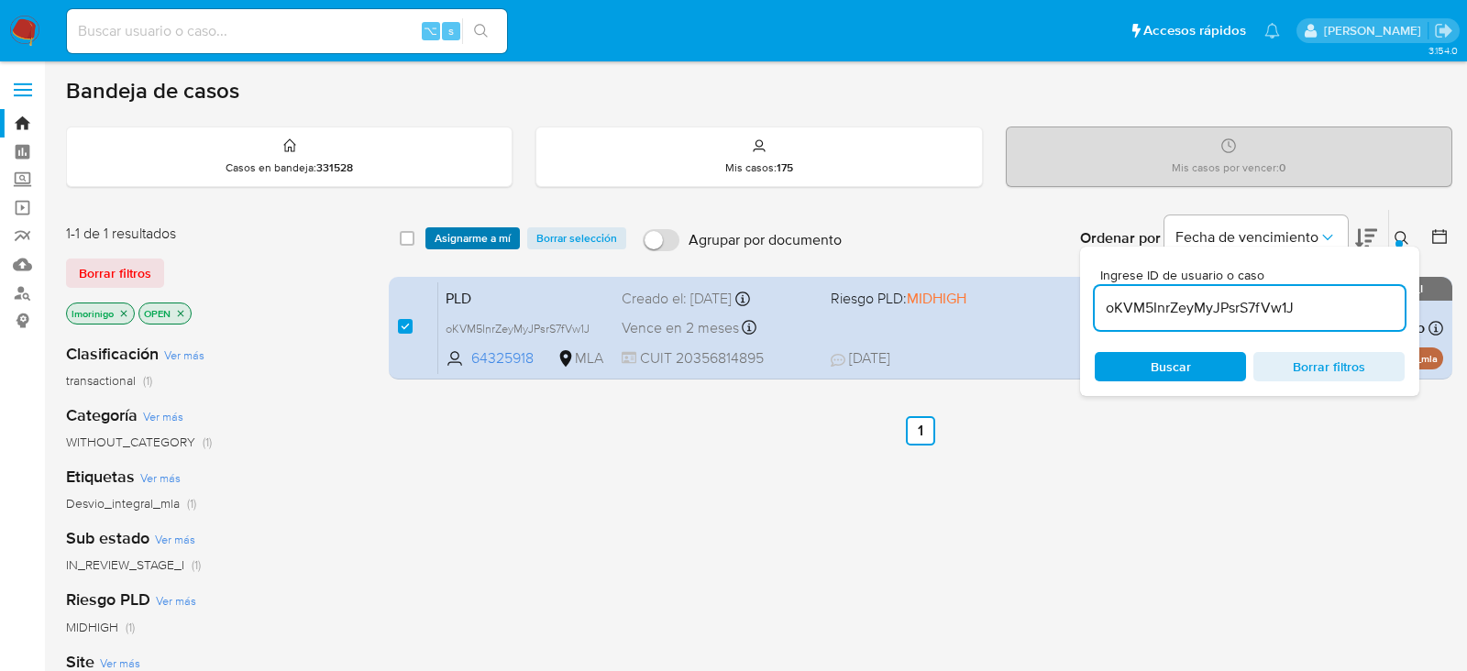
click at [456, 244] on span "Asignarme a mí" at bounding box center [472, 238] width 76 height 18
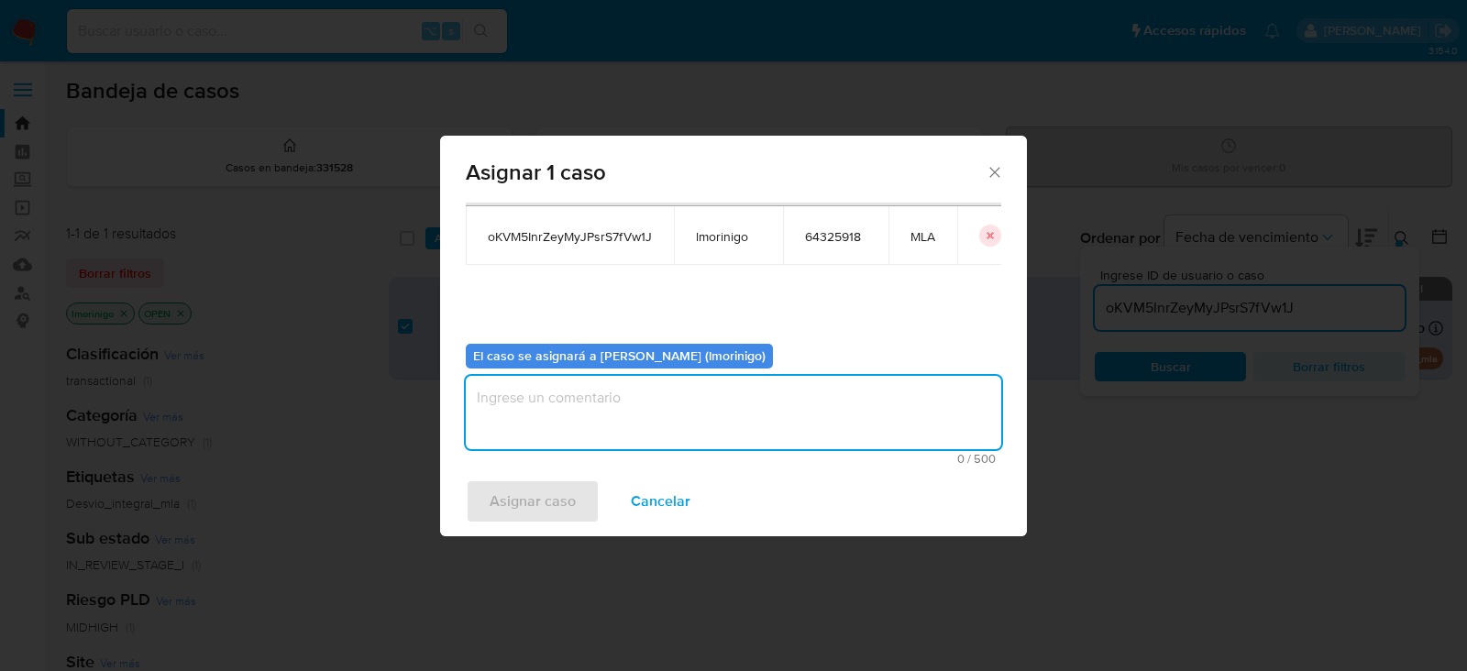
click at [658, 386] on textarea "assign-modal" at bounding box center [733, 412] width 535 height 73
click at [518, 507] on span "Asignar caso" at bounding box center [532, 501] width 86 height 40
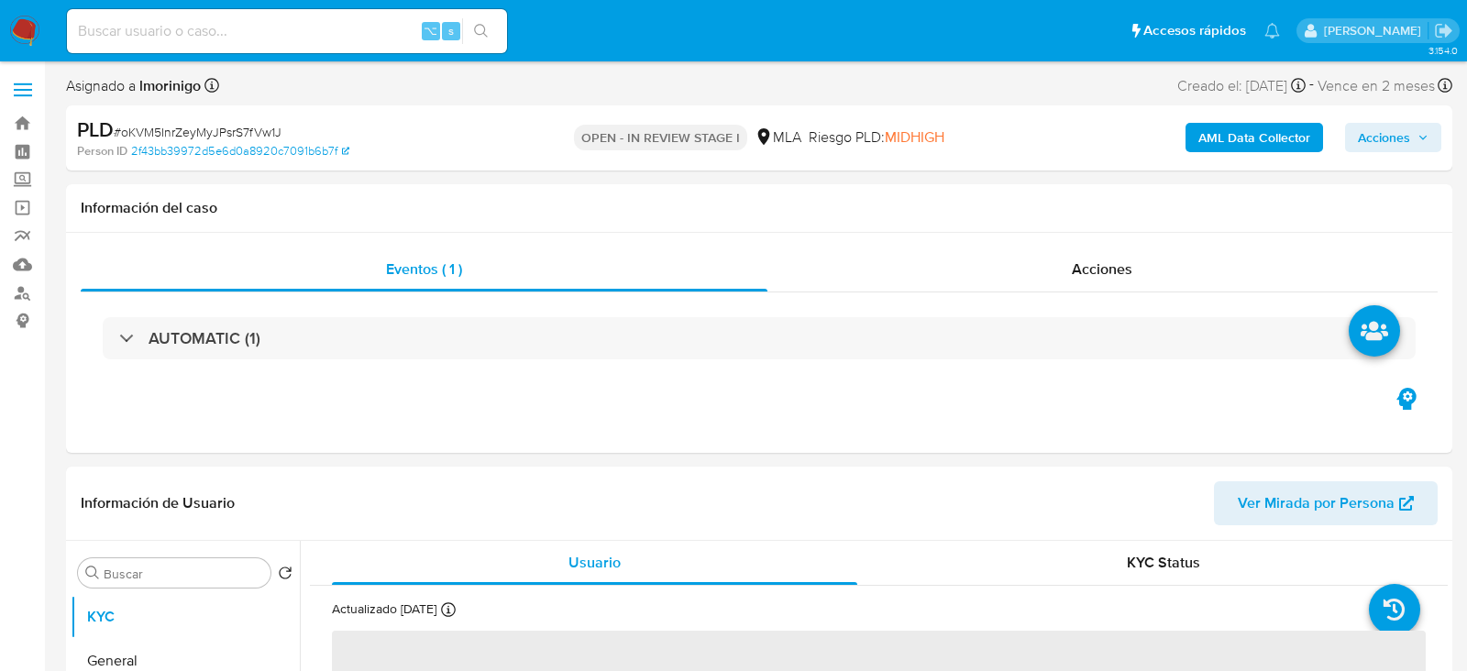
select select "10"
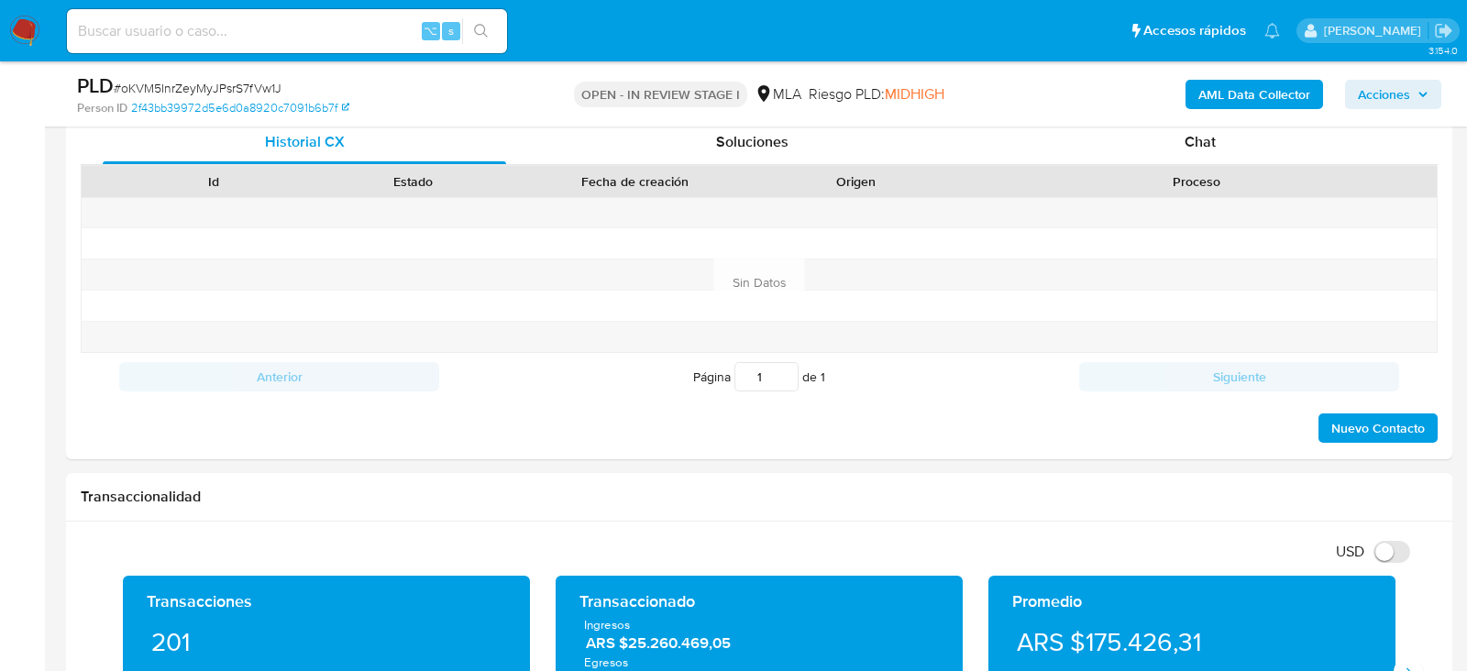
scroll to position [887, 0]
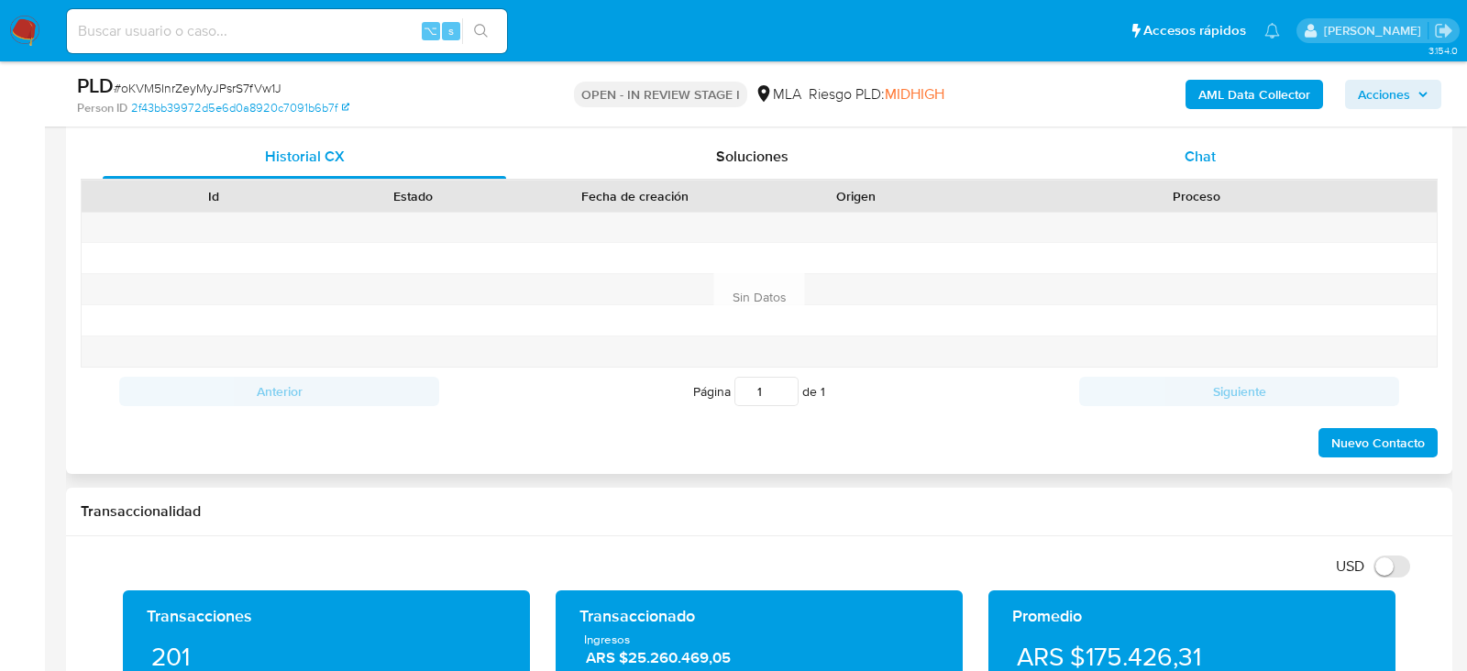
click at [1184, 148] on span "Chat" at bounding box center [1199, 156] width 31 height 21
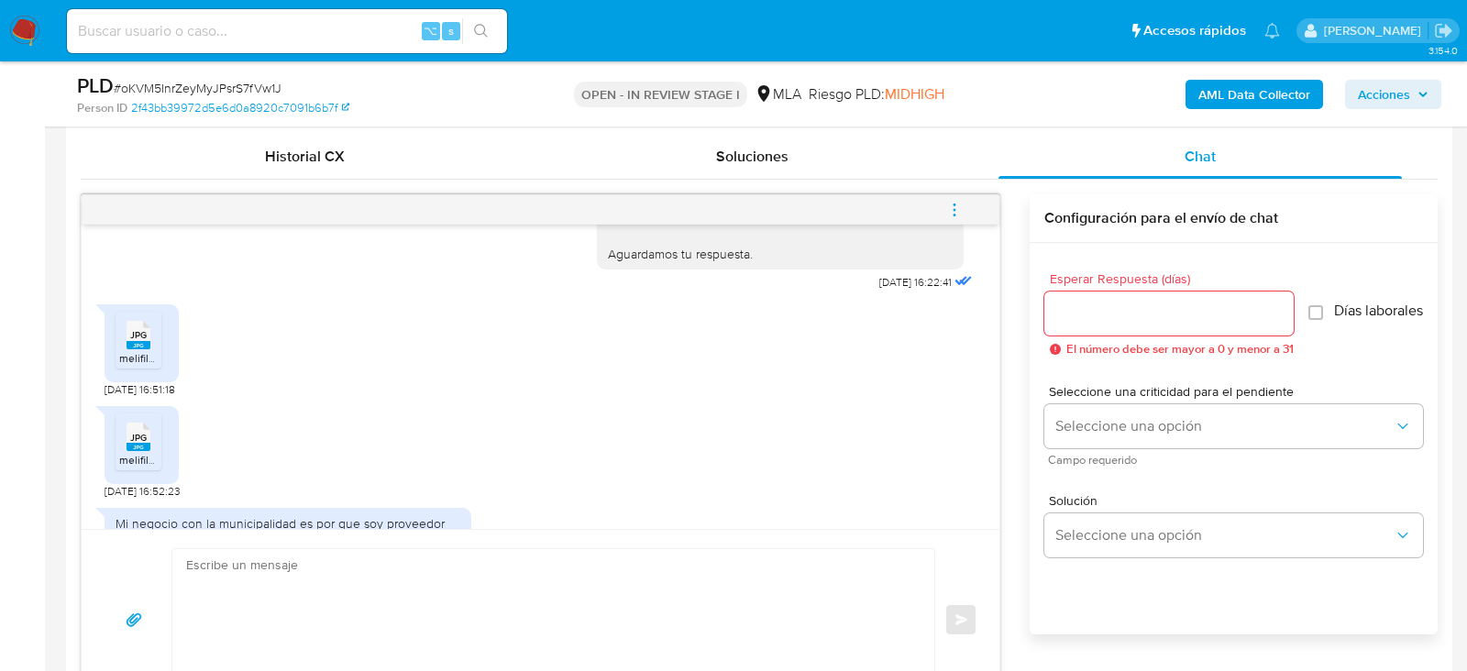
scroll to position [942, 0]
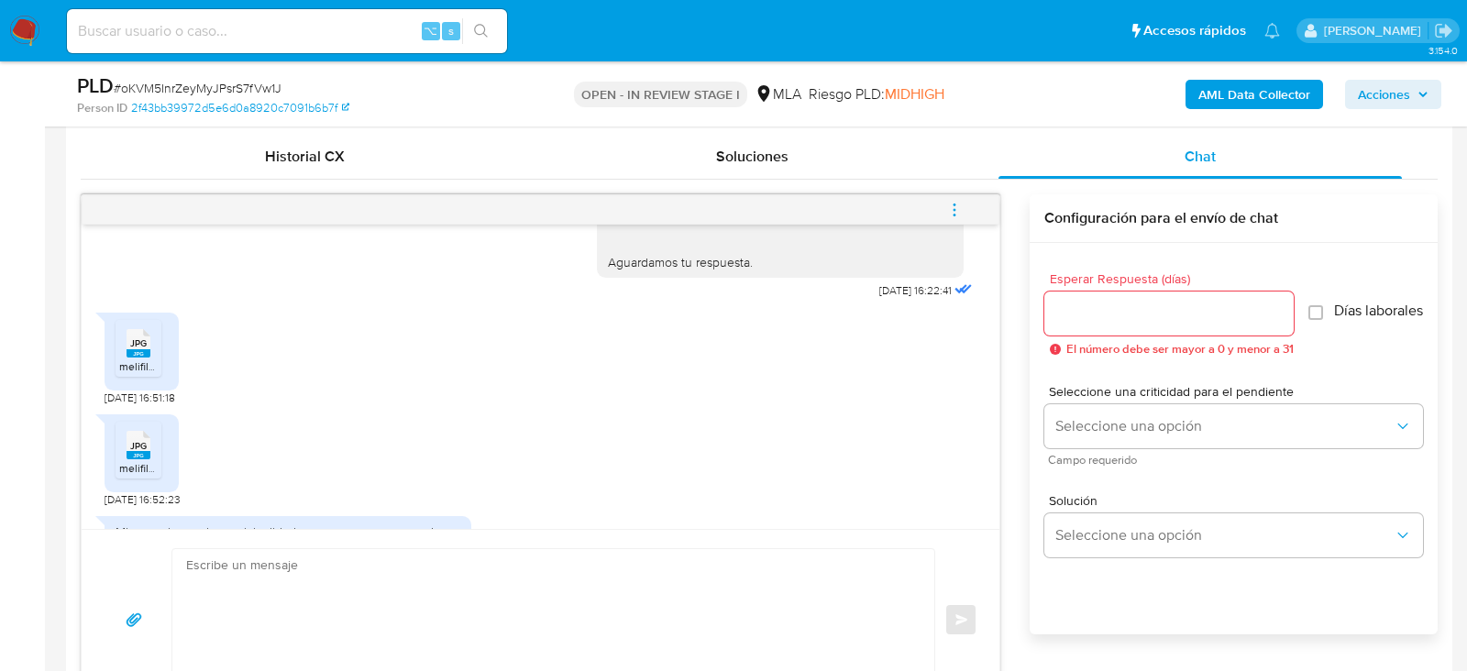
click at [161, 358] on ul "JPG JPG melifile3330268624686303736.jpg" at bounding box center [141, 351] width 52 height 63
click at [151, 374] on span "melifile3330268624686303736.jpg" at bounding box center [206, 366] width 175 height 16
click at [151, 459] on div "JPG JPG" at bounding box center [138, 443] width 38 height 36
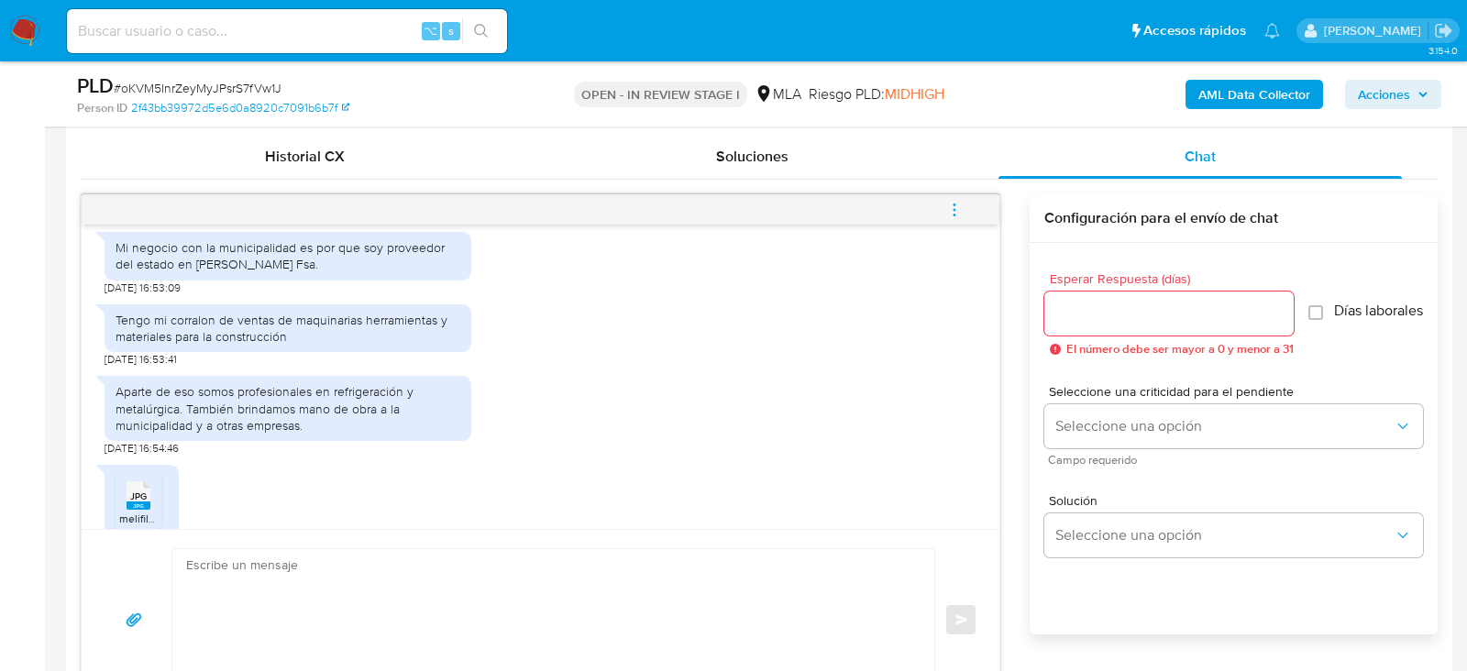
scroll to position [1335, 0]
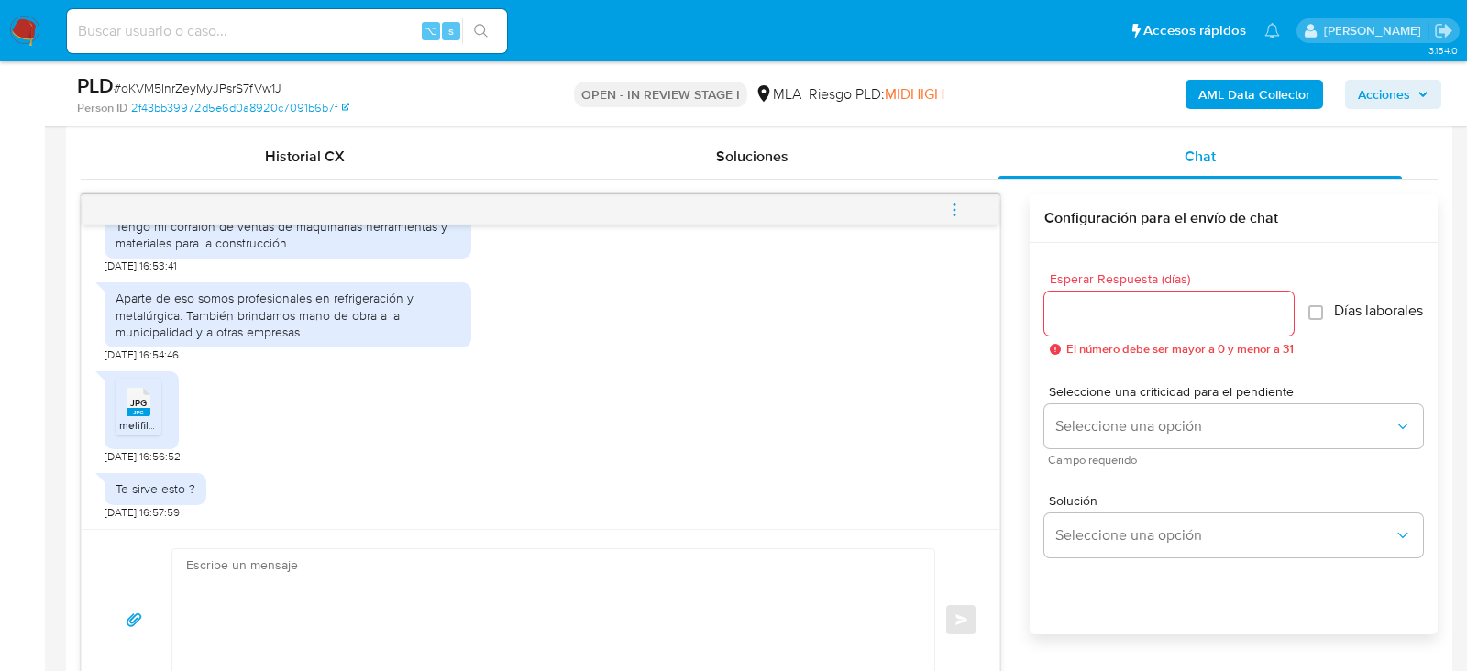
click at [146, 413] on icon "JPG" at bounding box center [138, 402] width 24 height 32
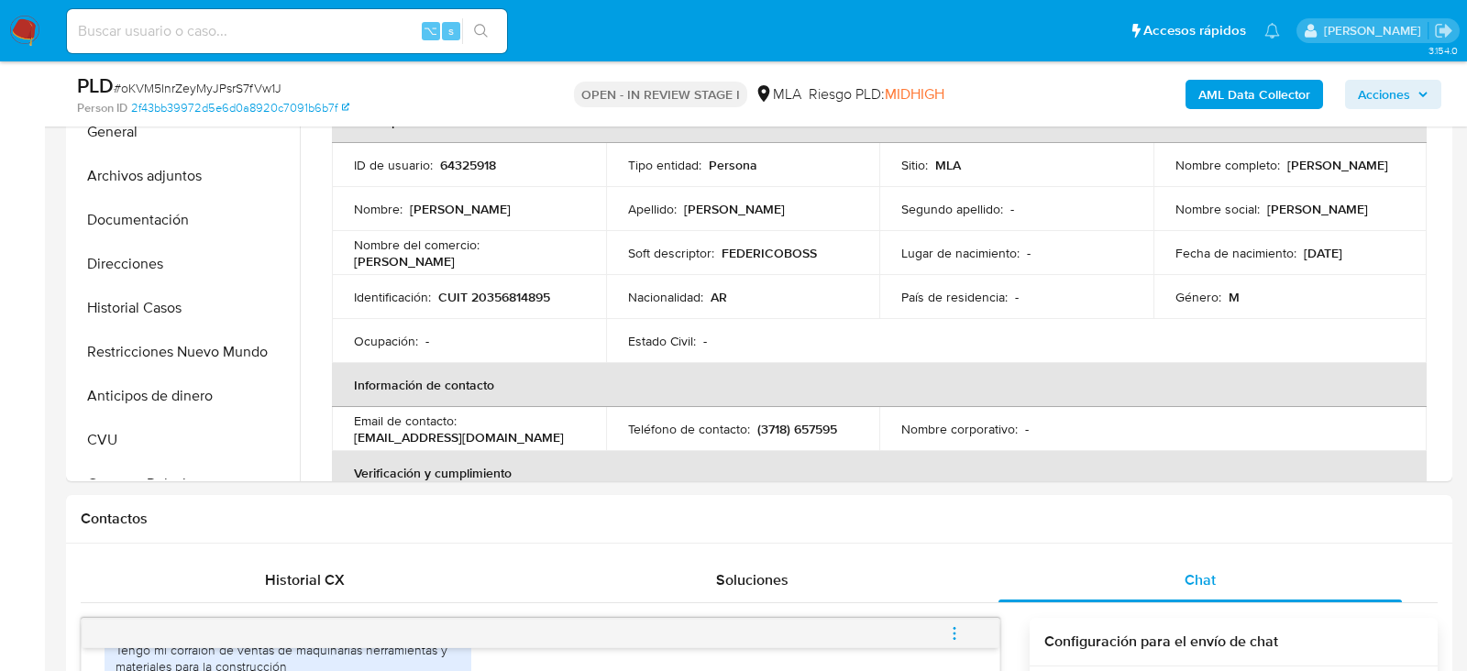
scroll to position [442, 0]
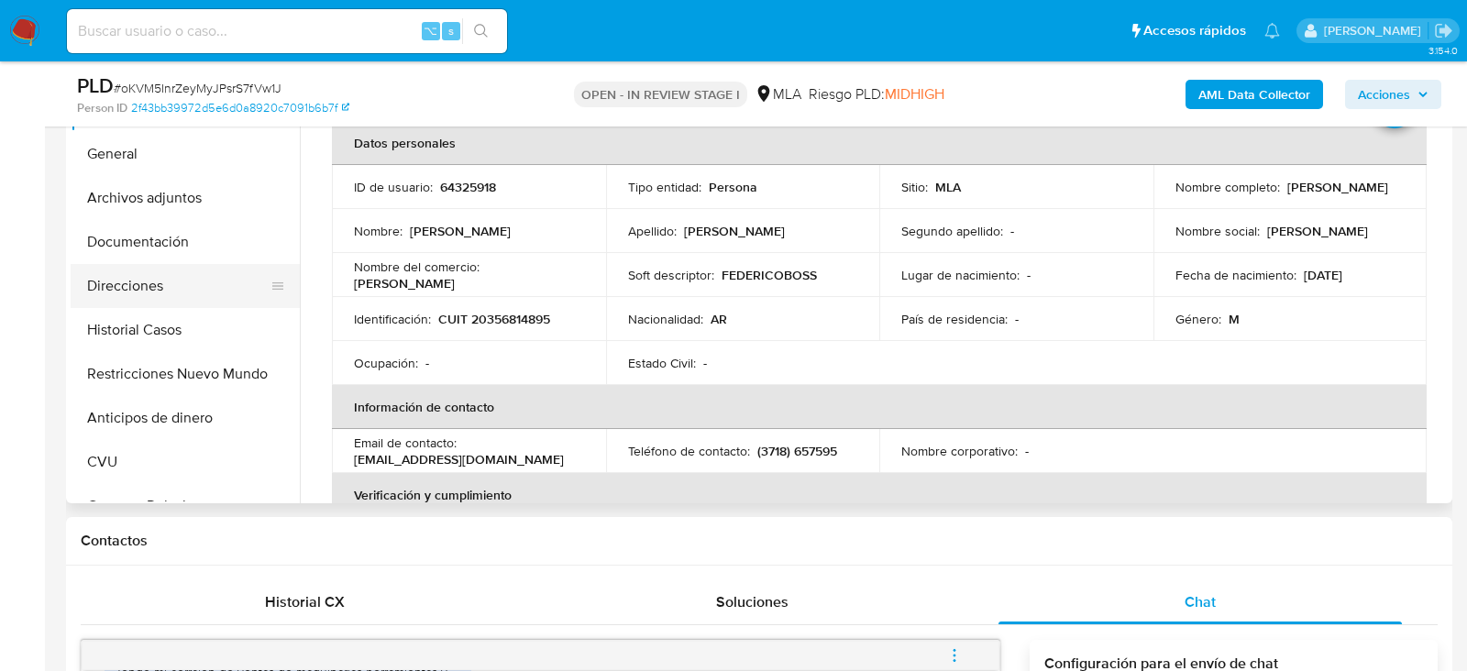
click at [90, 300] on button "Direcciones" at bounding box center [178, 286] width 214 height 44
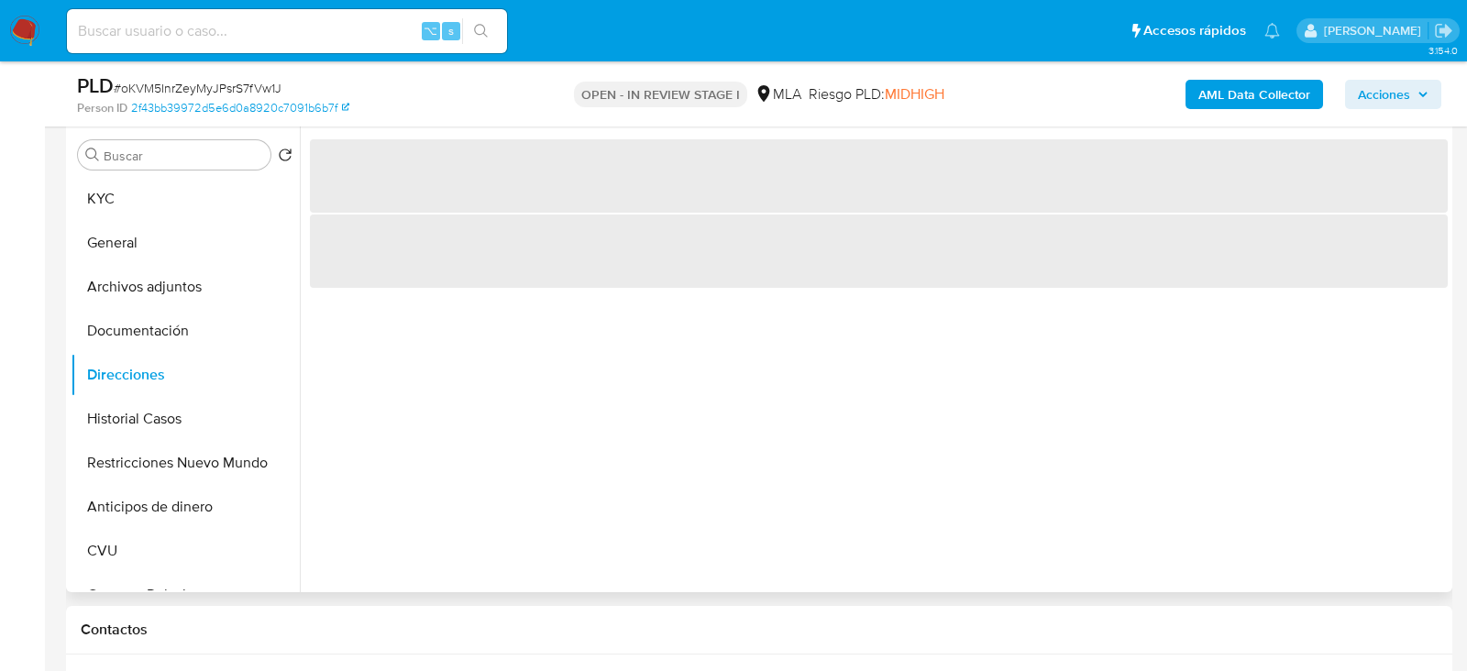
scroll to position [330, 0]
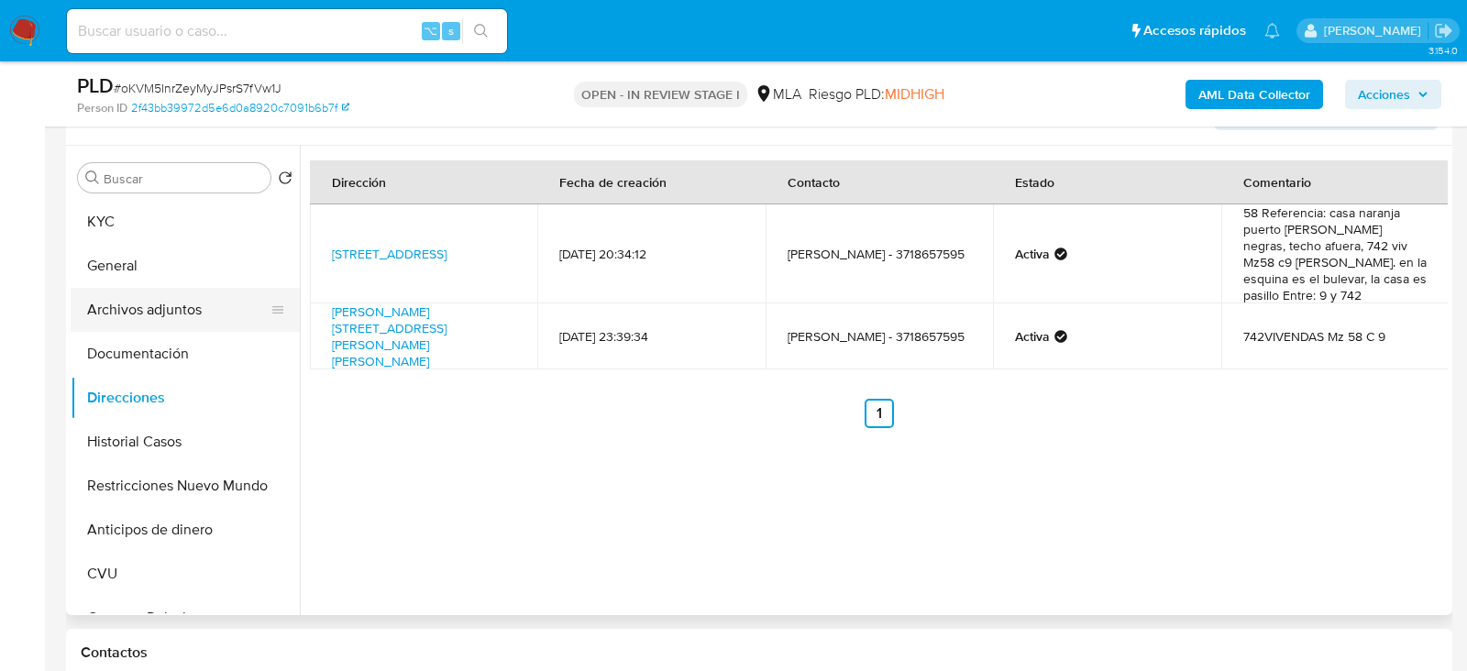
click at [178, 294] on button "Archivos adjuntos" at bounding box center [178, 310] width 214 height 44
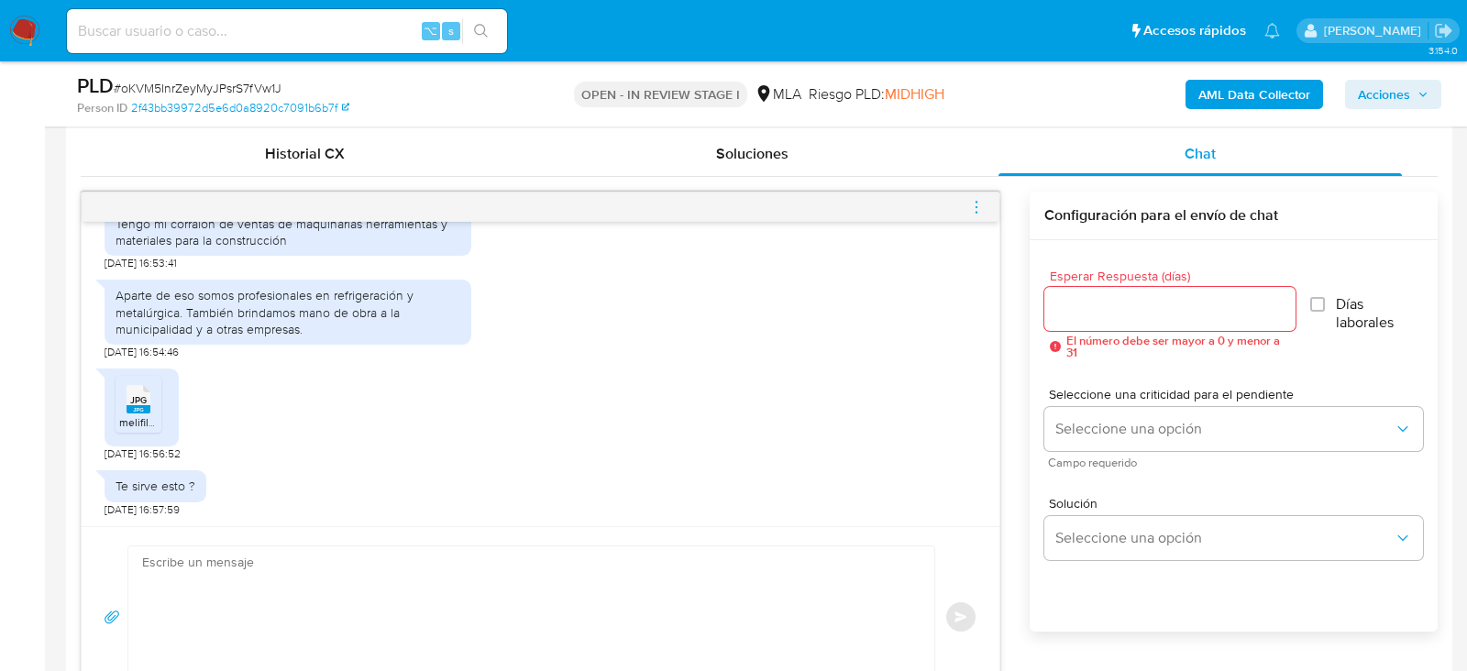
scroll to position [893, 0]
click at [771, 632] on textarea at bounding box center [526, 614] width 769 height 141
paste textarea "Hola, ¡Muchas gracias por tu respuesta! Confirmamos la recepción de la document…"
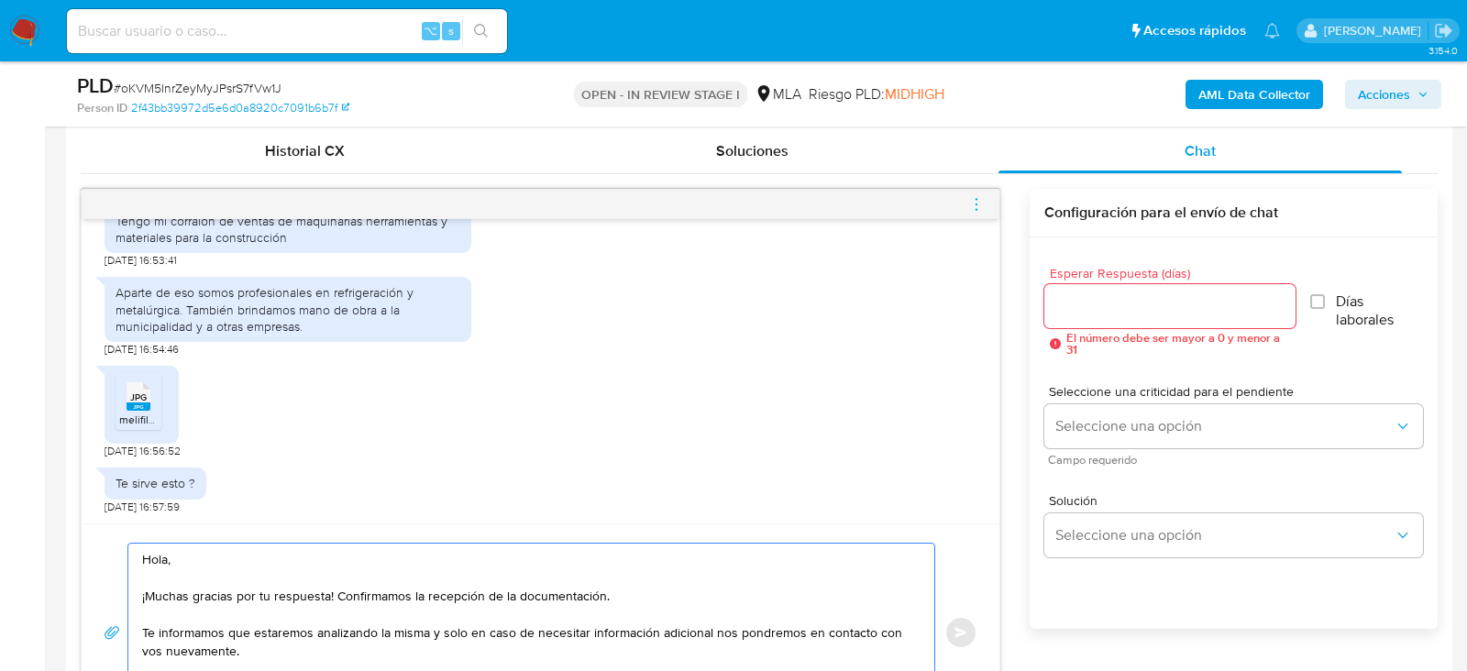
scroll to position [933, 0]
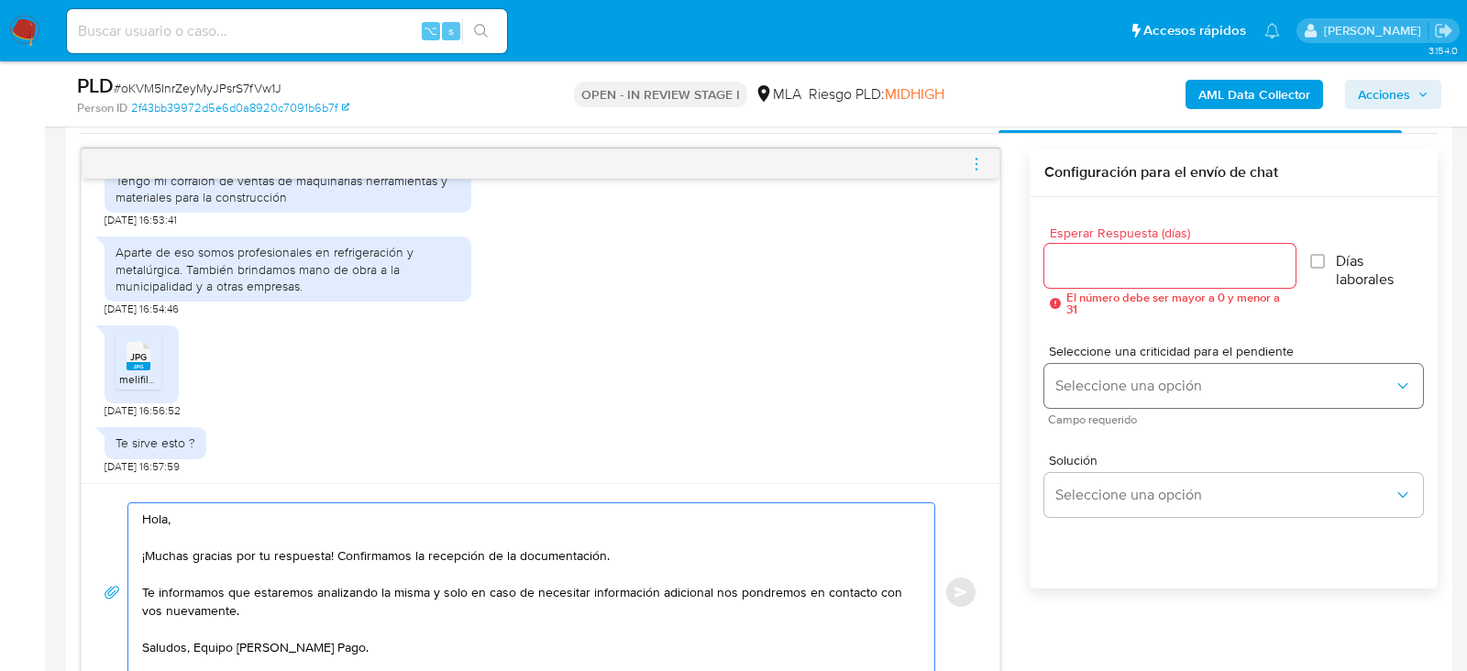
type textarea "Hola, ¡Muchas gracias por tu respuesta! Confirmamos la recepción de la document…"
click at [1191, 377] on span "Seleccione una opción" at bounding box center [1224, 386] width 338 height 18
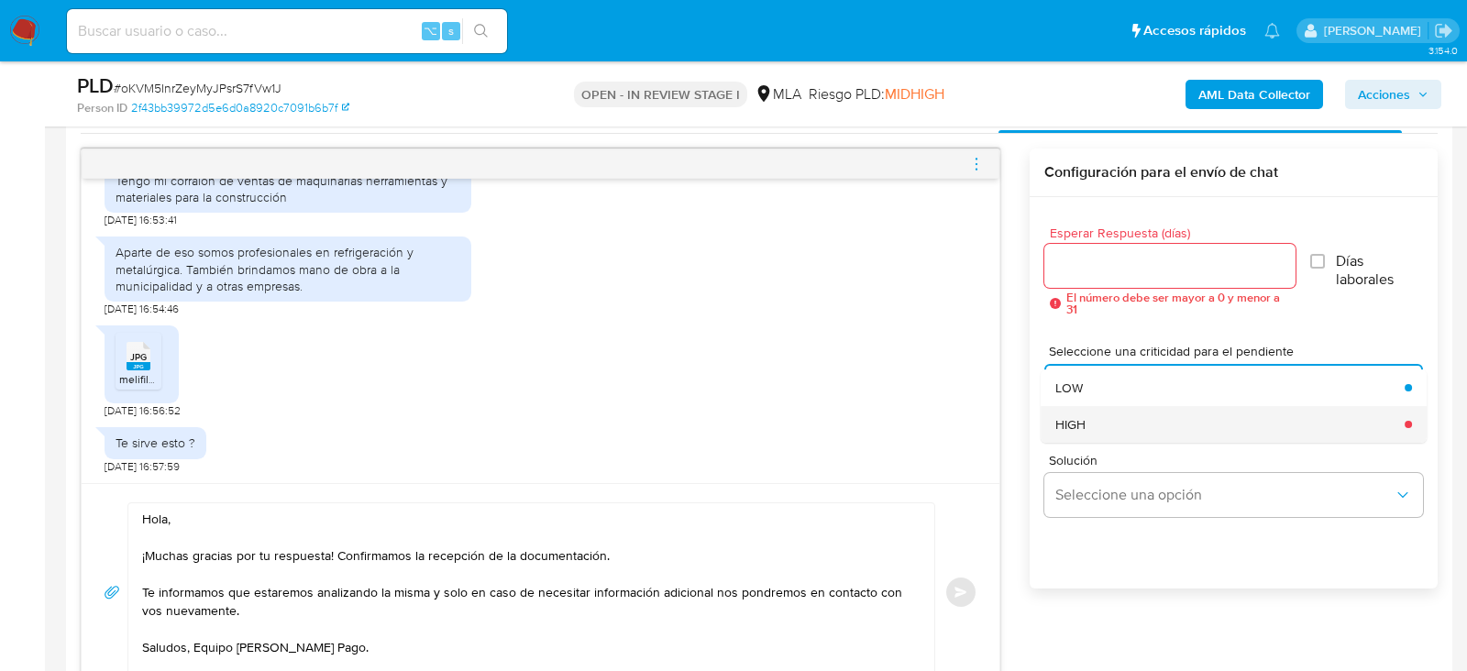
click at [1126, 412] on div "HIGH" at bounding box center [1224, 424] width 338 height 37
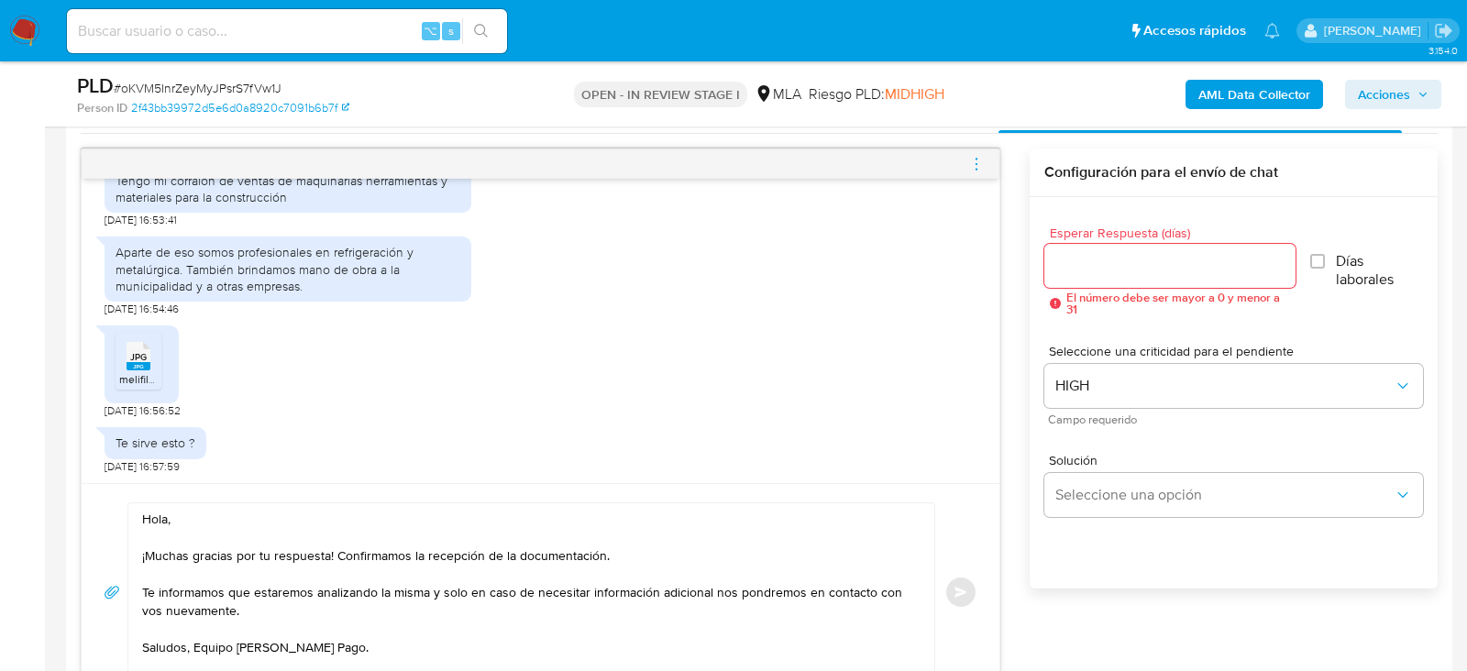
click at [1124, 283] on div at bounding box center [1169, 266] width 251 height 44
click at [1116, 277] on div at bounding box center [1169, 266] width 251 height 44
click at [1083, 267] on input "Esperar Respuesta (días)" at bounding box center [1169, 266] width 251 height 24
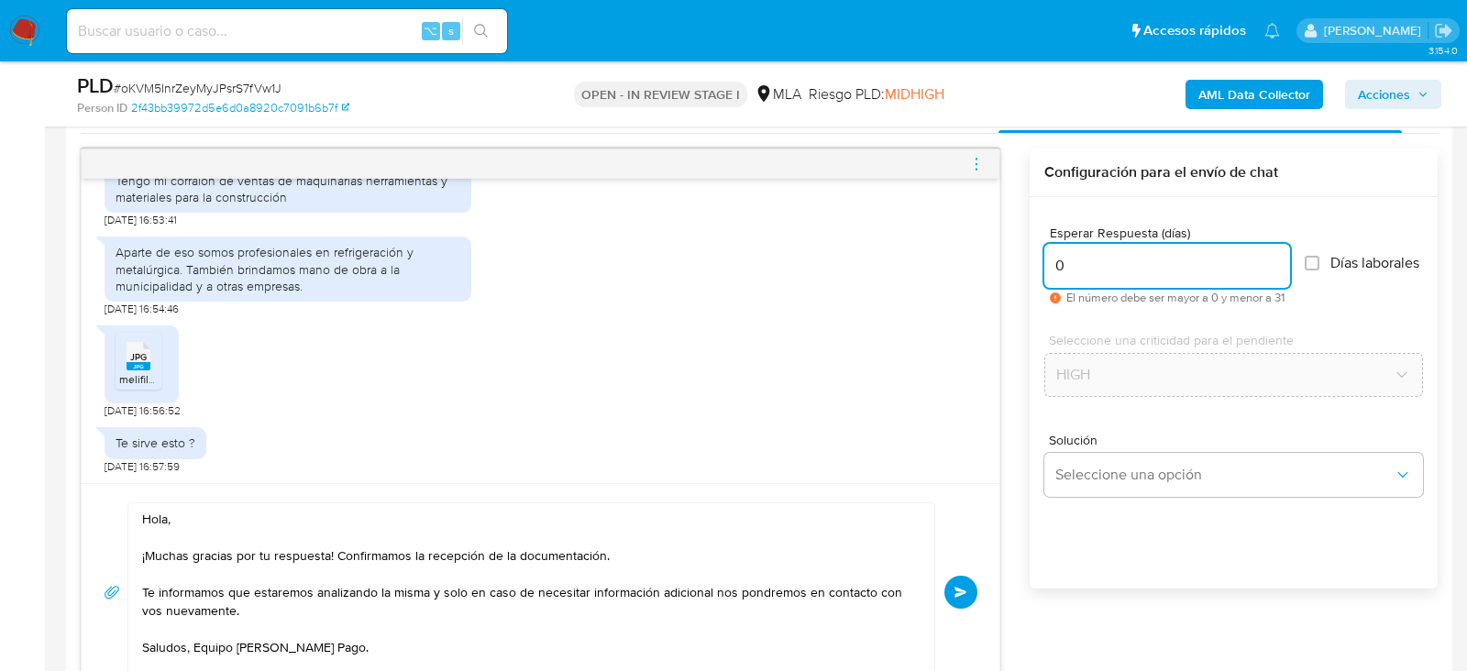
type input "0"
click at [969, 585] on button "Enviar" at bounding box center [960, 592] width 33 height 33
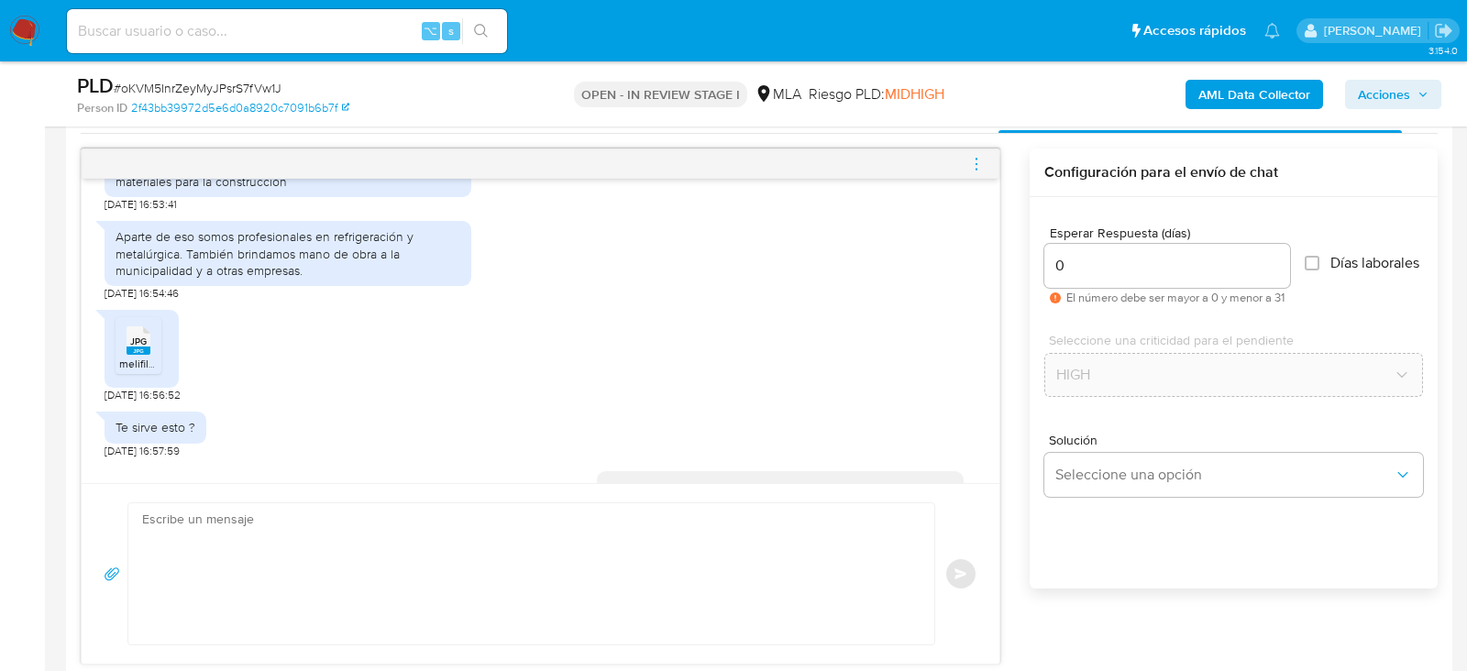
scroll to position [1573, 0]
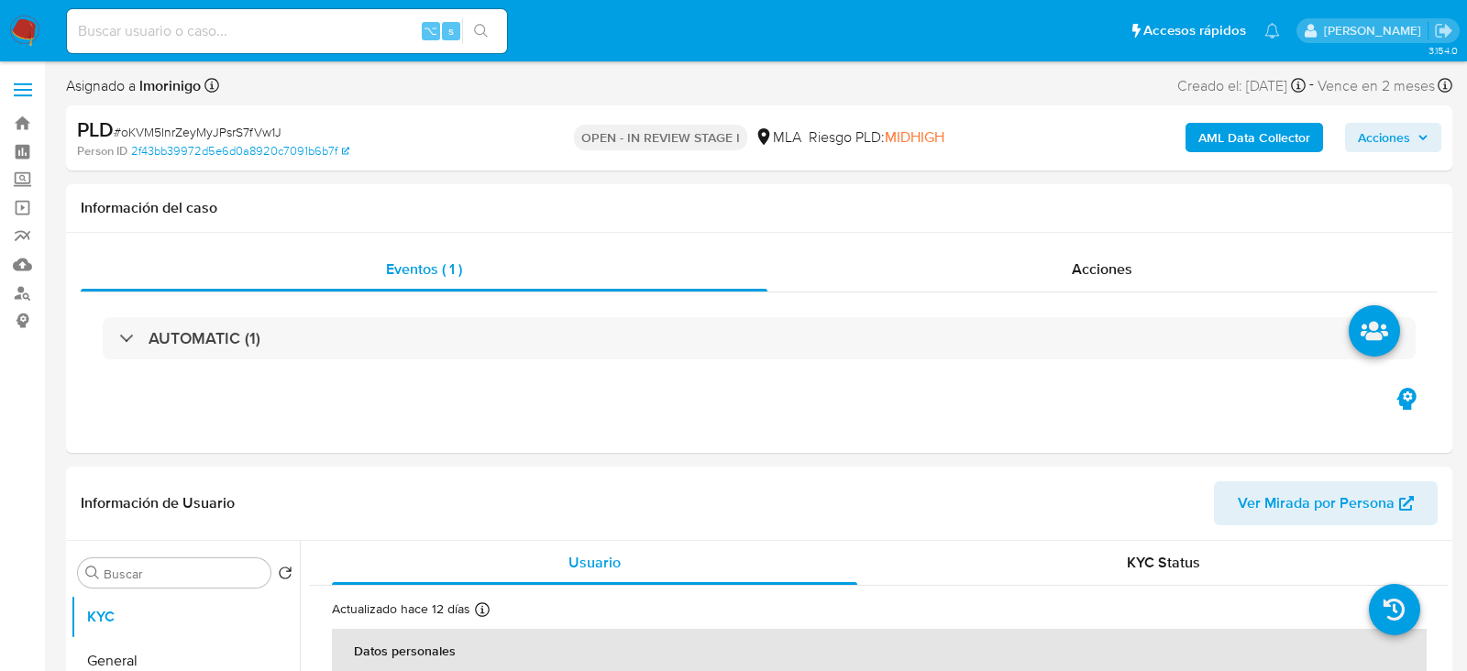
select select "10"
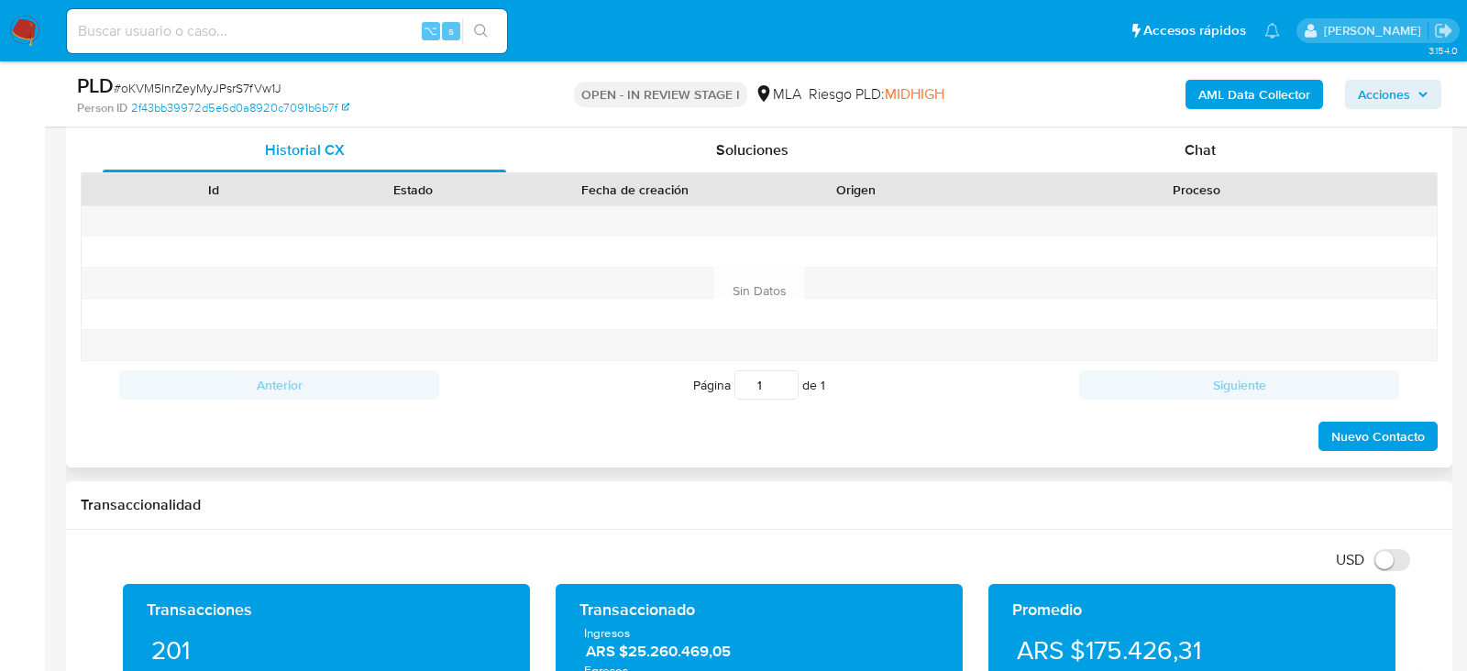
scroll to position [893, 0]
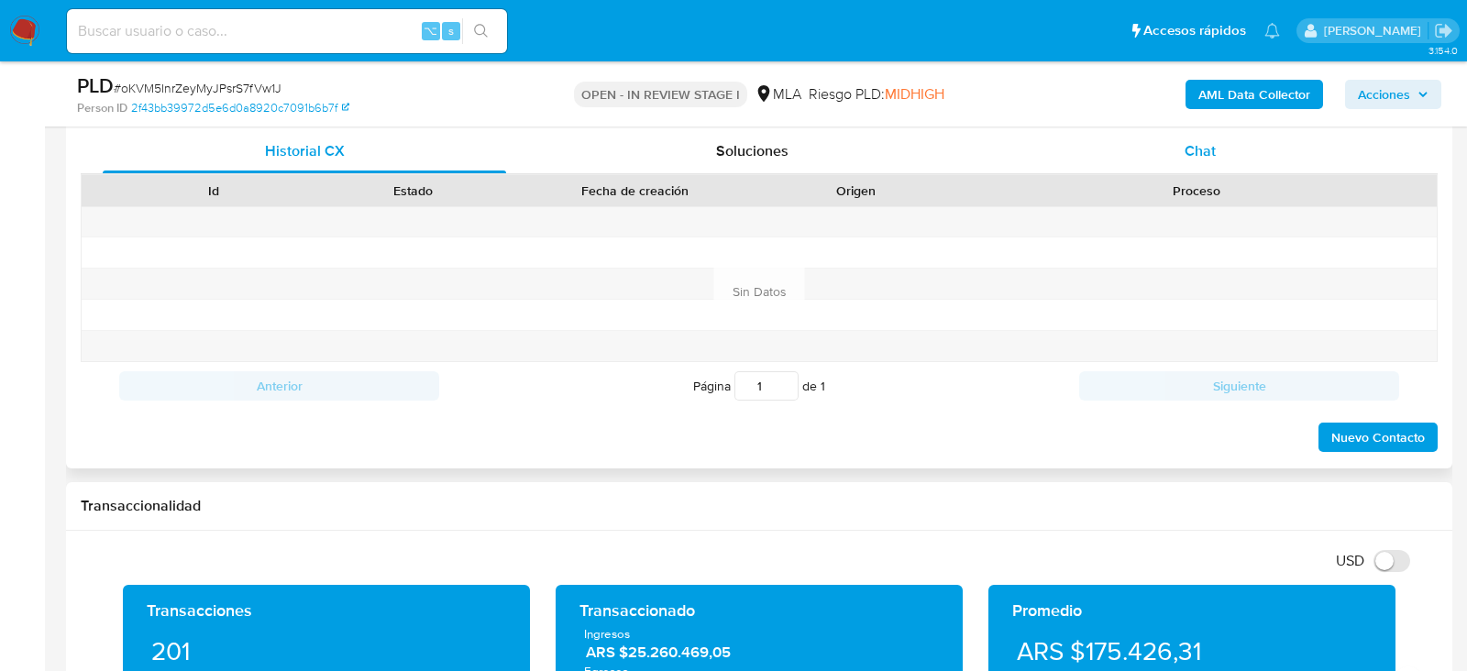
click at [1192, 159] on div "Chat" at bounding box center [1199, 151] width 403 height 44
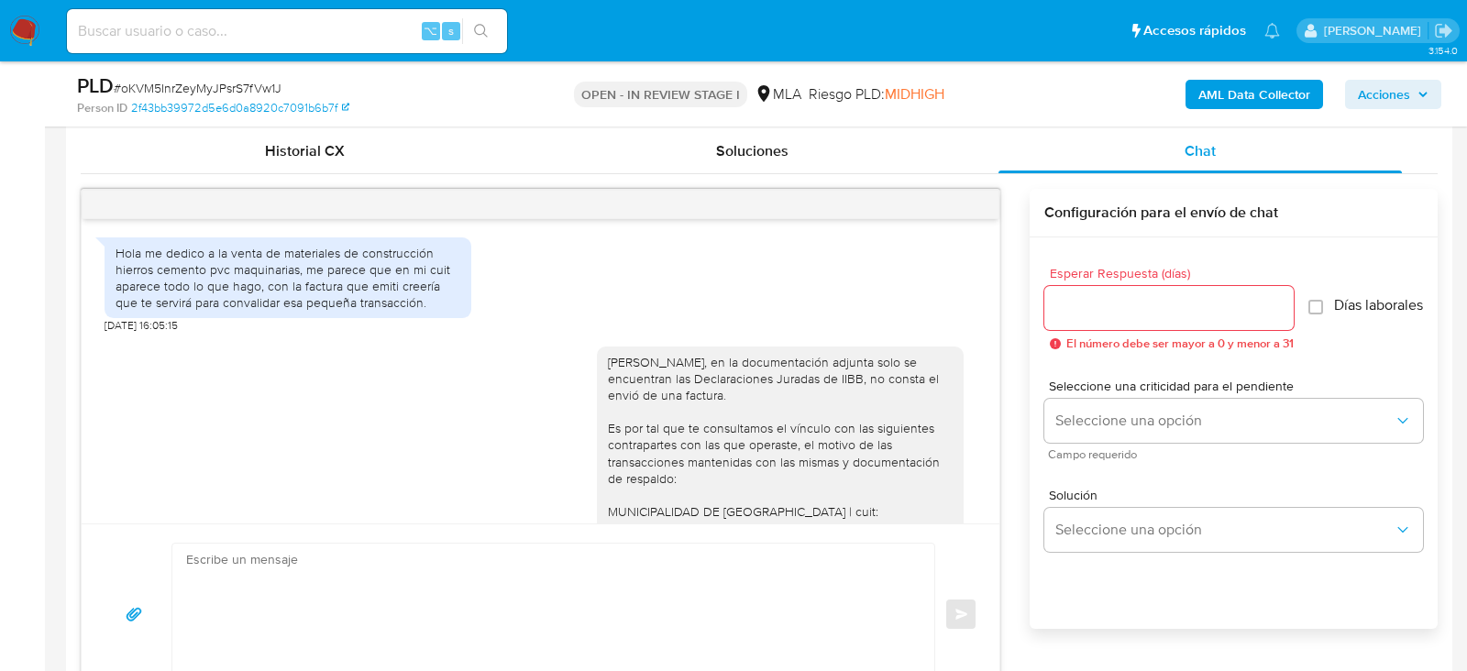
scroll to position [1036, 0]
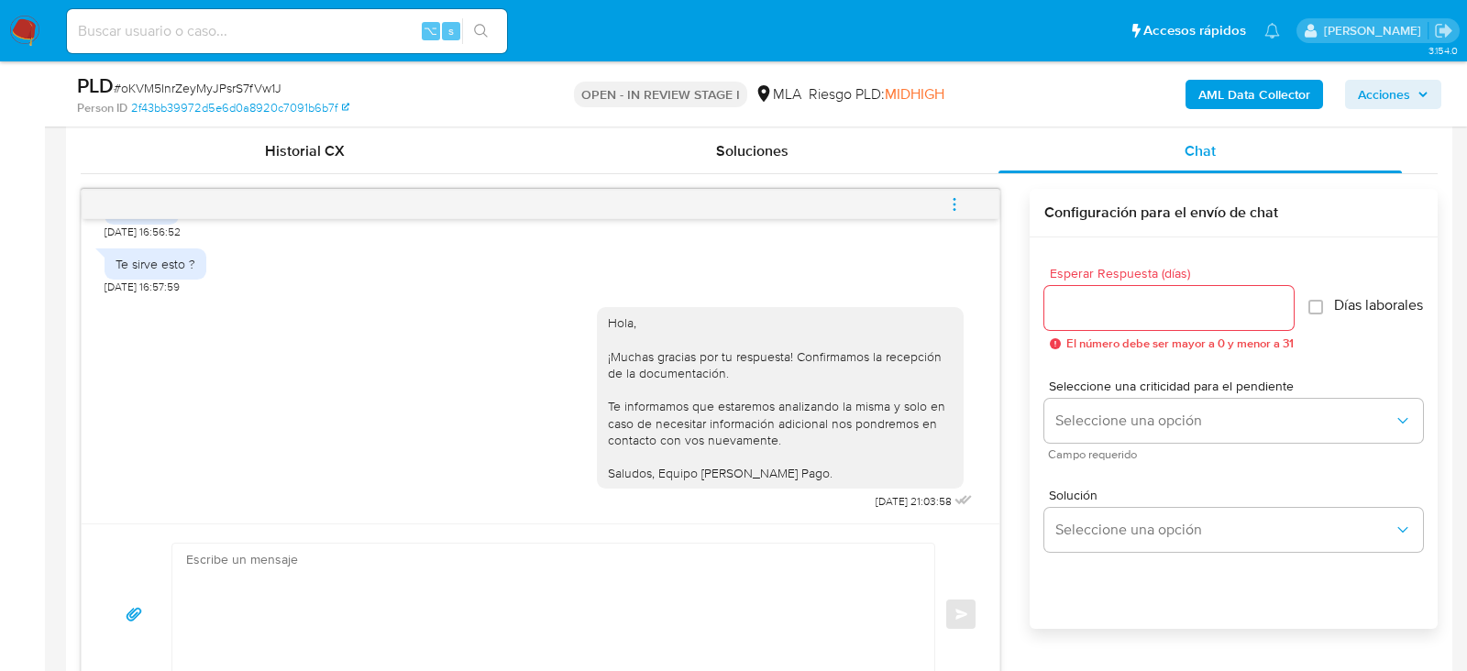
click at [975, 202] on button "menu-action" at bounding box center [954, 204] width 60 height 44
click at [885, 172] on li "Cerrar conversación" at bounding box center [830, 166] width 188 height 33
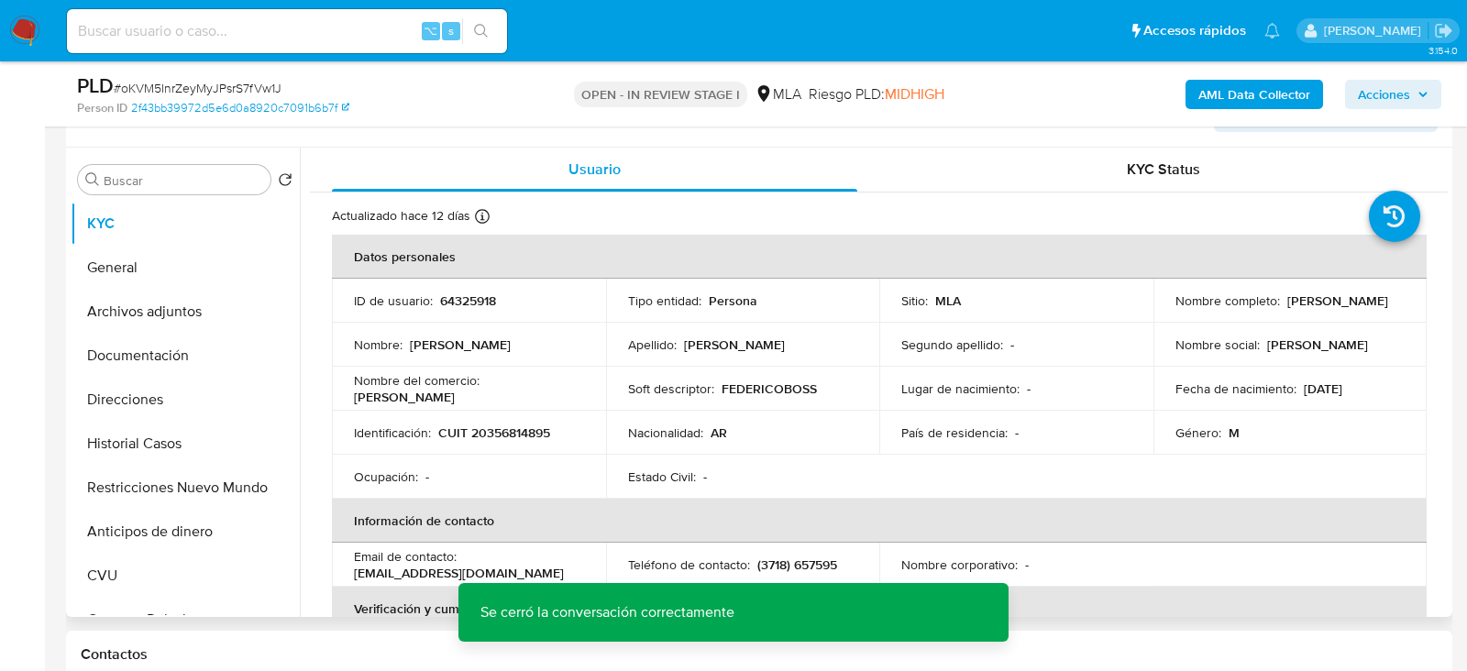
scroll to position [322, 0]
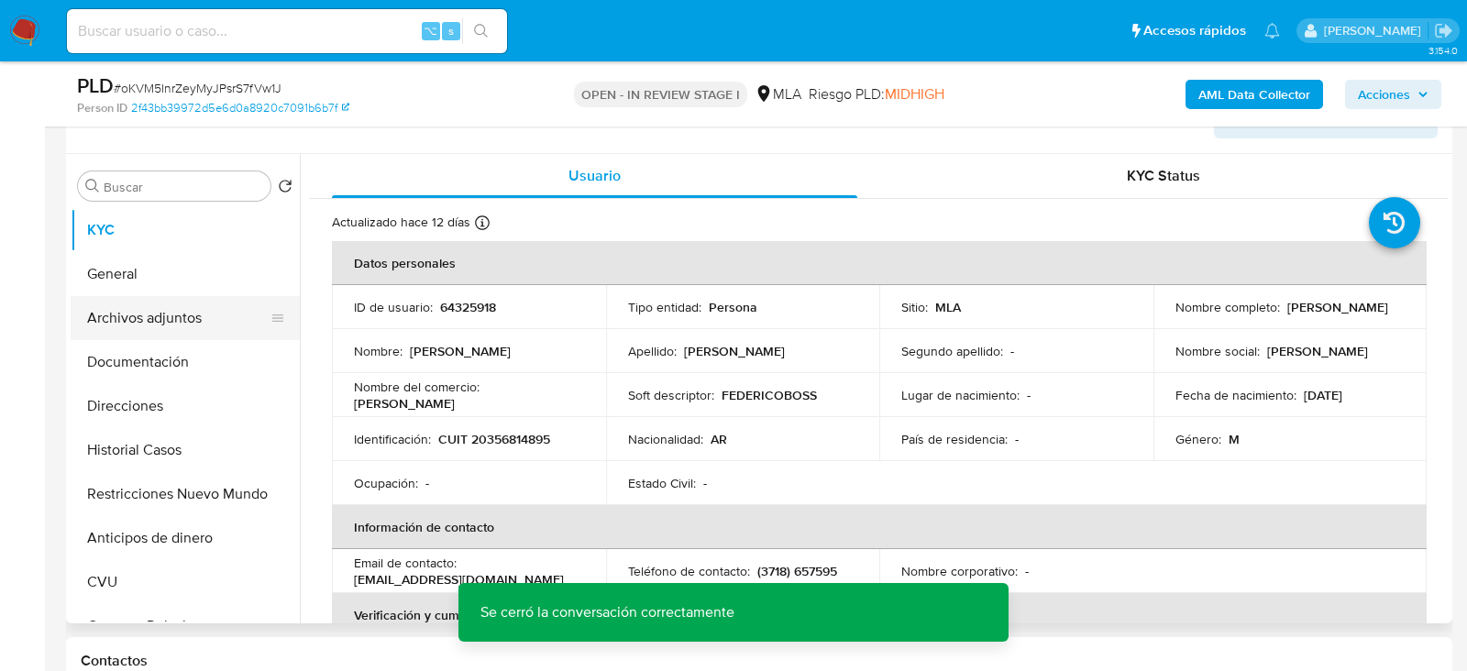
click at [218, 312] on button "Archivos adjuntos" at bounding box center [178, 318] width 214 height 44
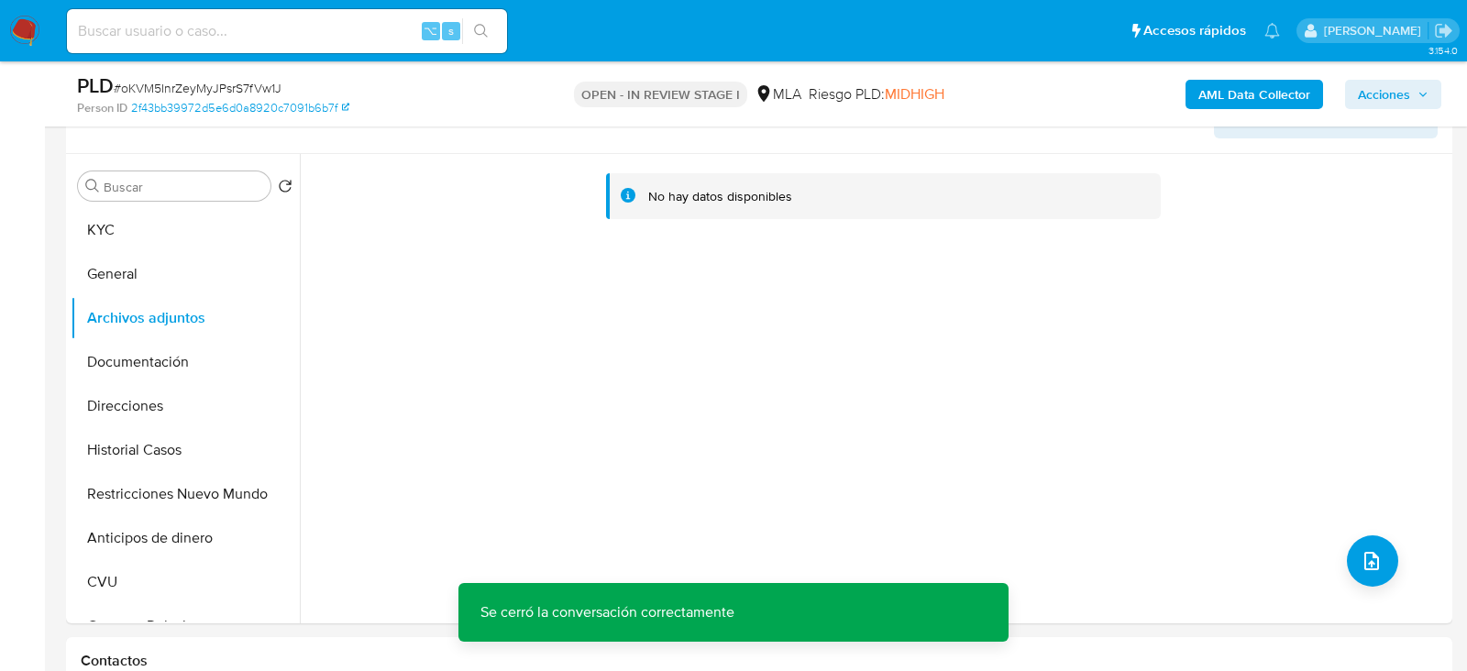
click at [1219, 99] on b "AML Data Collector" at bounding box center [1254, 94] width 112 height 29
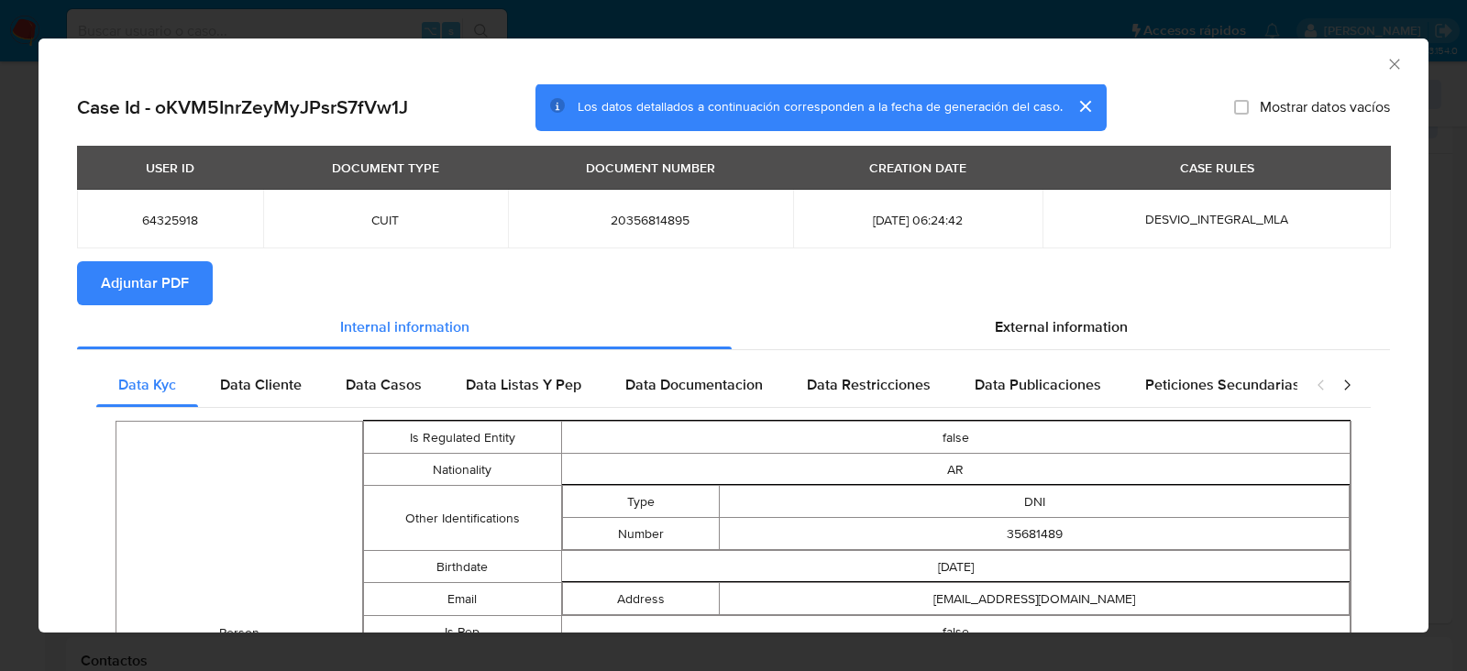
click at [146, 289] on span "Adjuntar PDF" at bounding box center [145, 283] width 88 height 40
click at [1396, 61] on icon "Cerrar ventana" at bounding box center [1394, 64] width 10 height 10
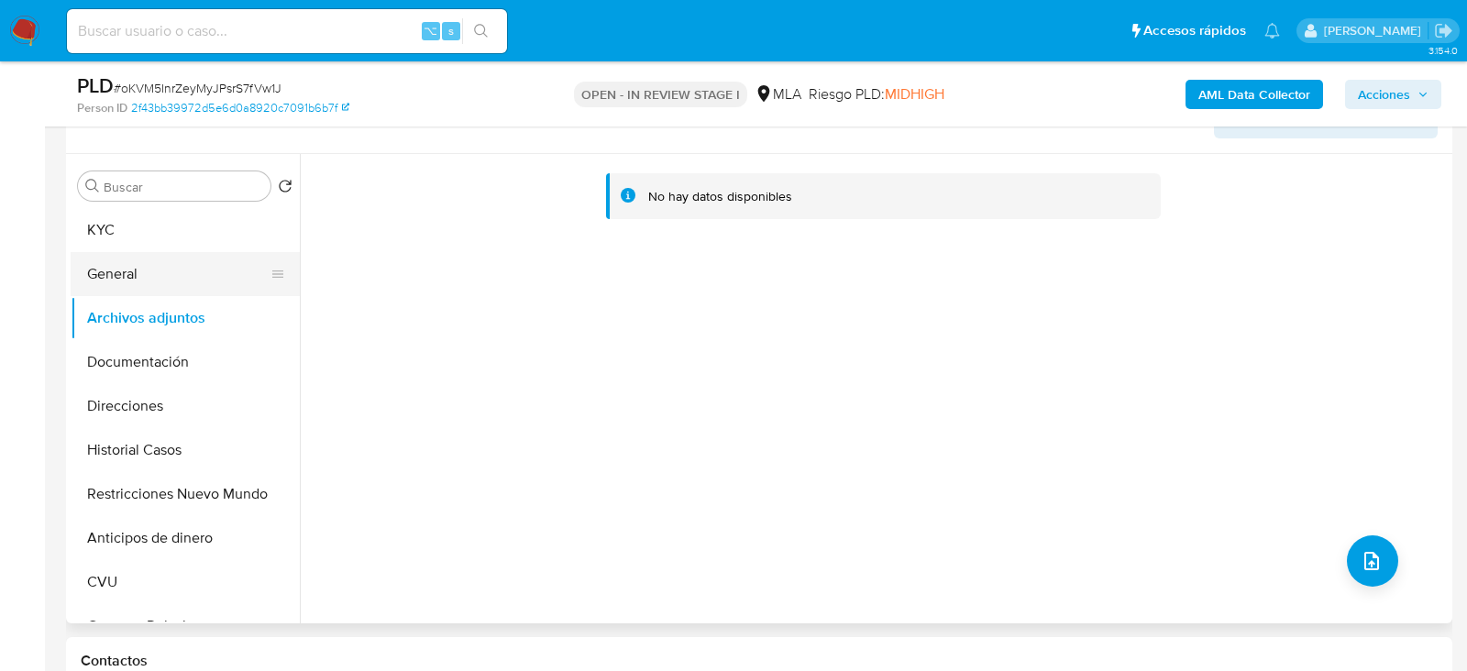
click at [190, 271] on button "General" at bounding box center [178, 274] width 214 height 44
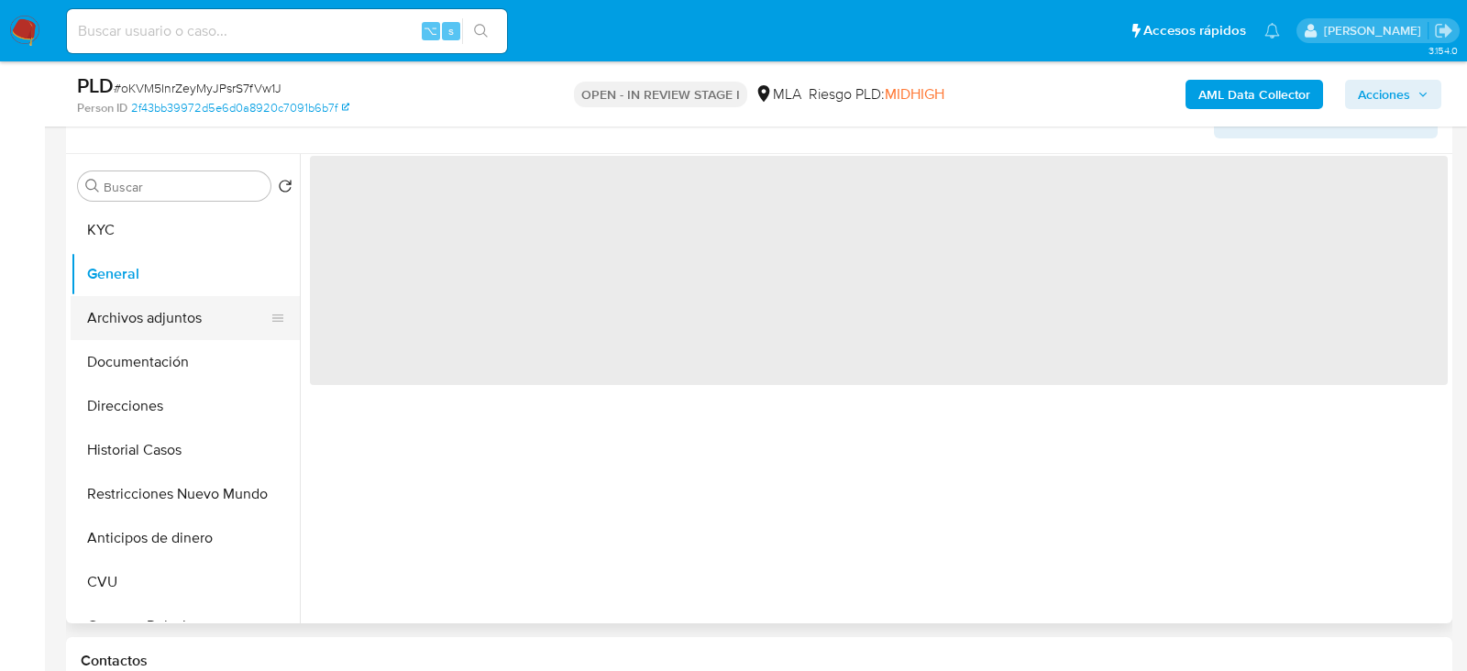
click at [188, 308] on button "Archivos adjuntos" at bounding box center [178, 318] width 214 height 44
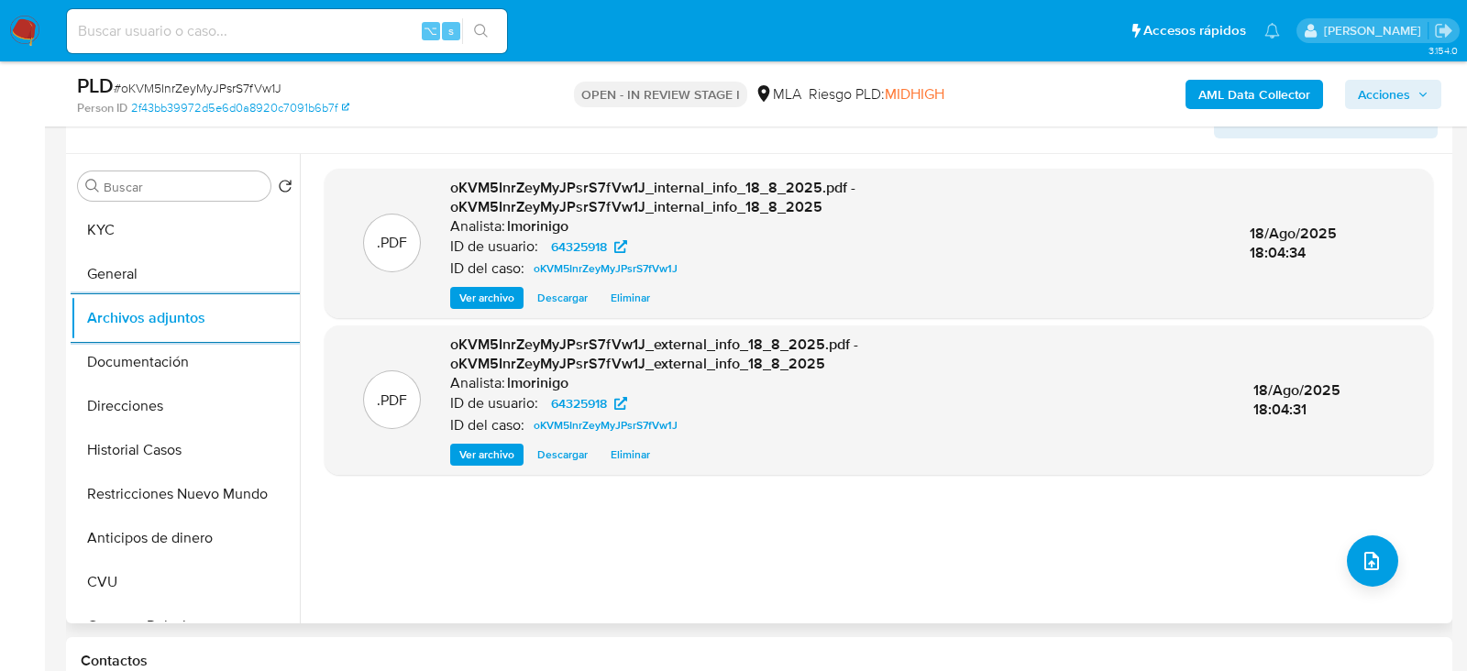
scroll to position [336, 0]
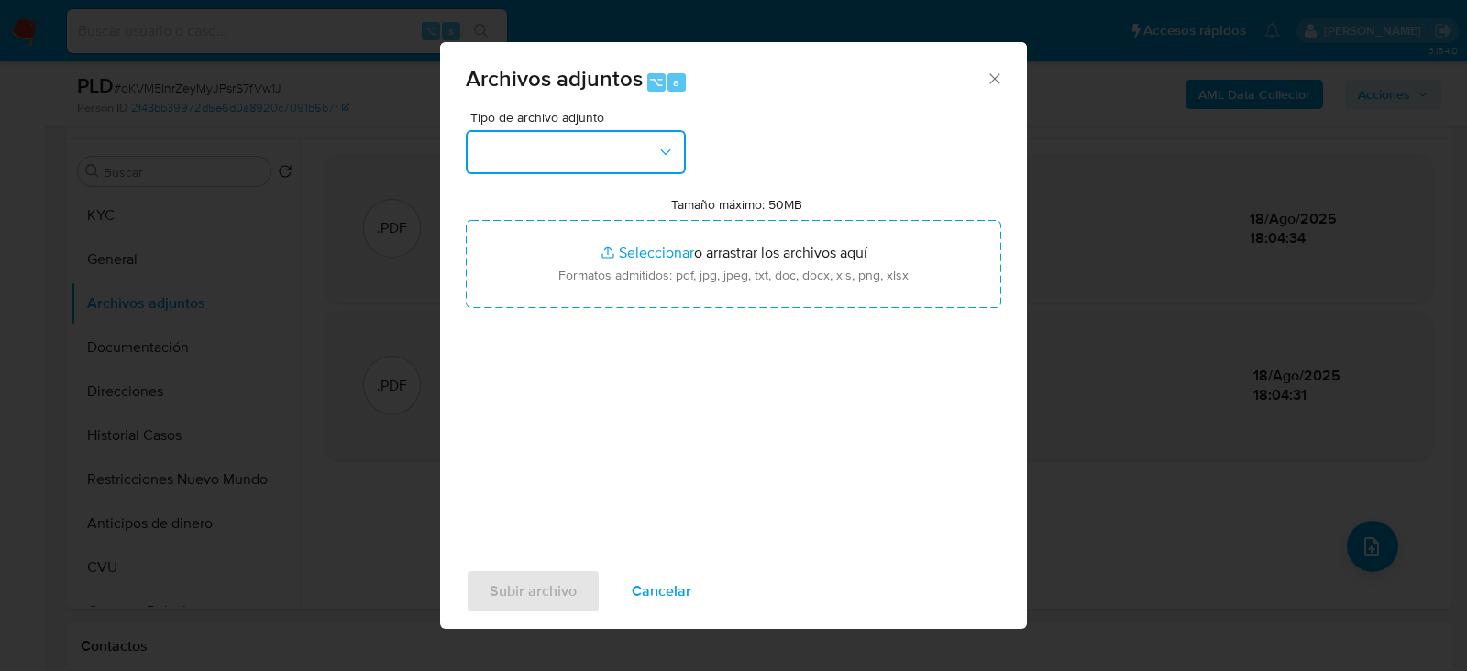
click at [624, 136] on button "button" at bounding box center [576, 152] width 220 height 44
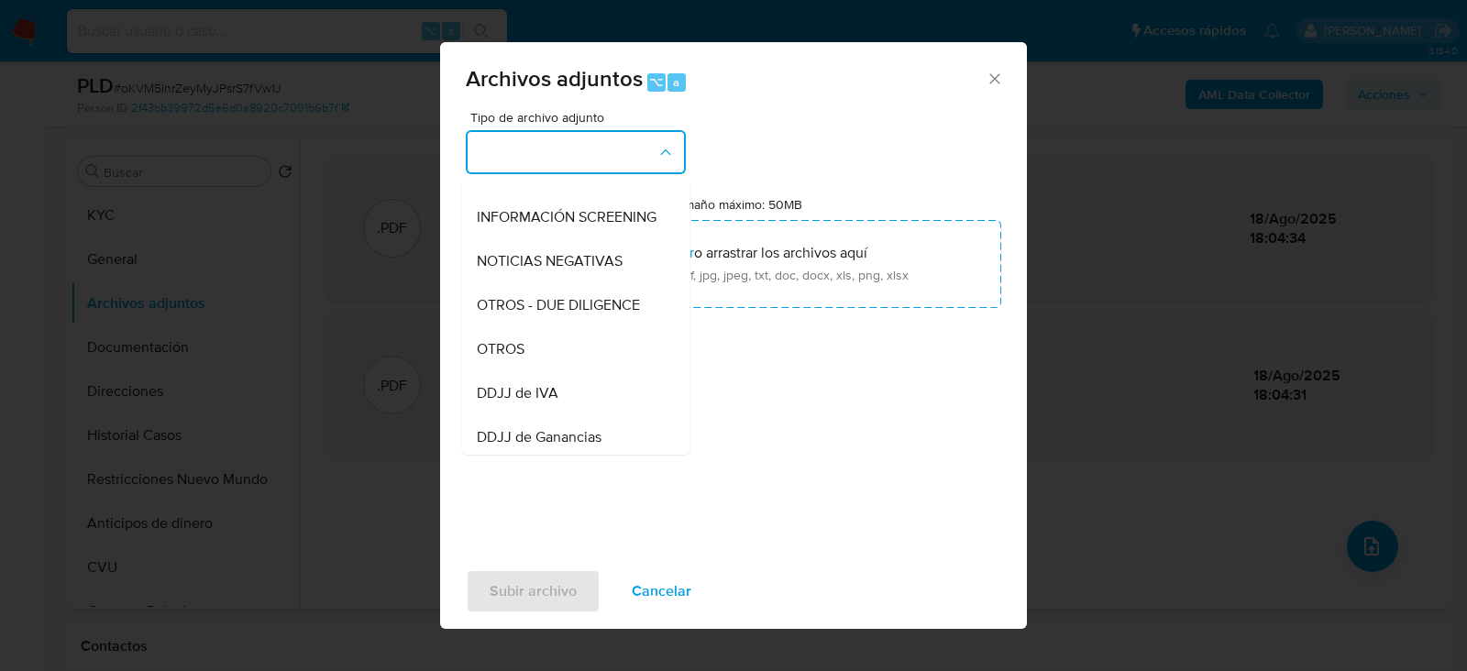
scroll to position [221, 0]
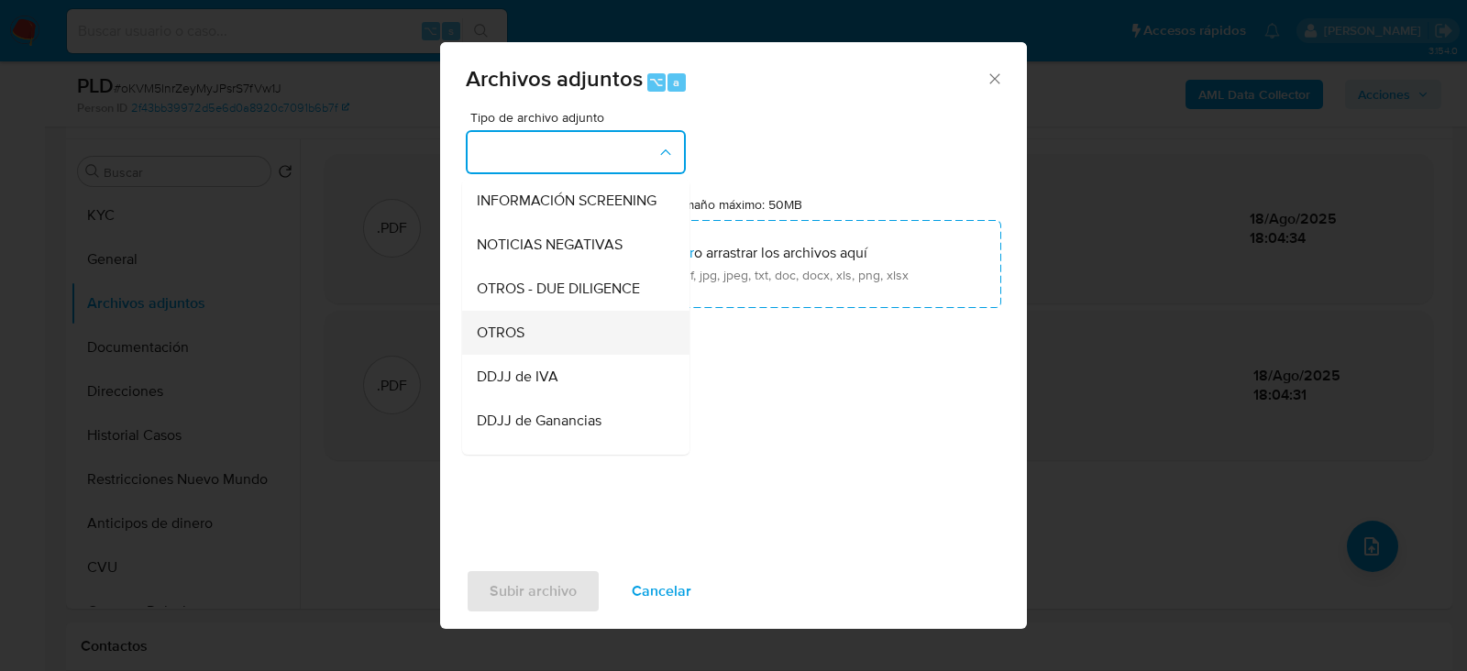
click at [581, 314] on div "OTROS" at bounding box center [570, 332] width 187 height 44
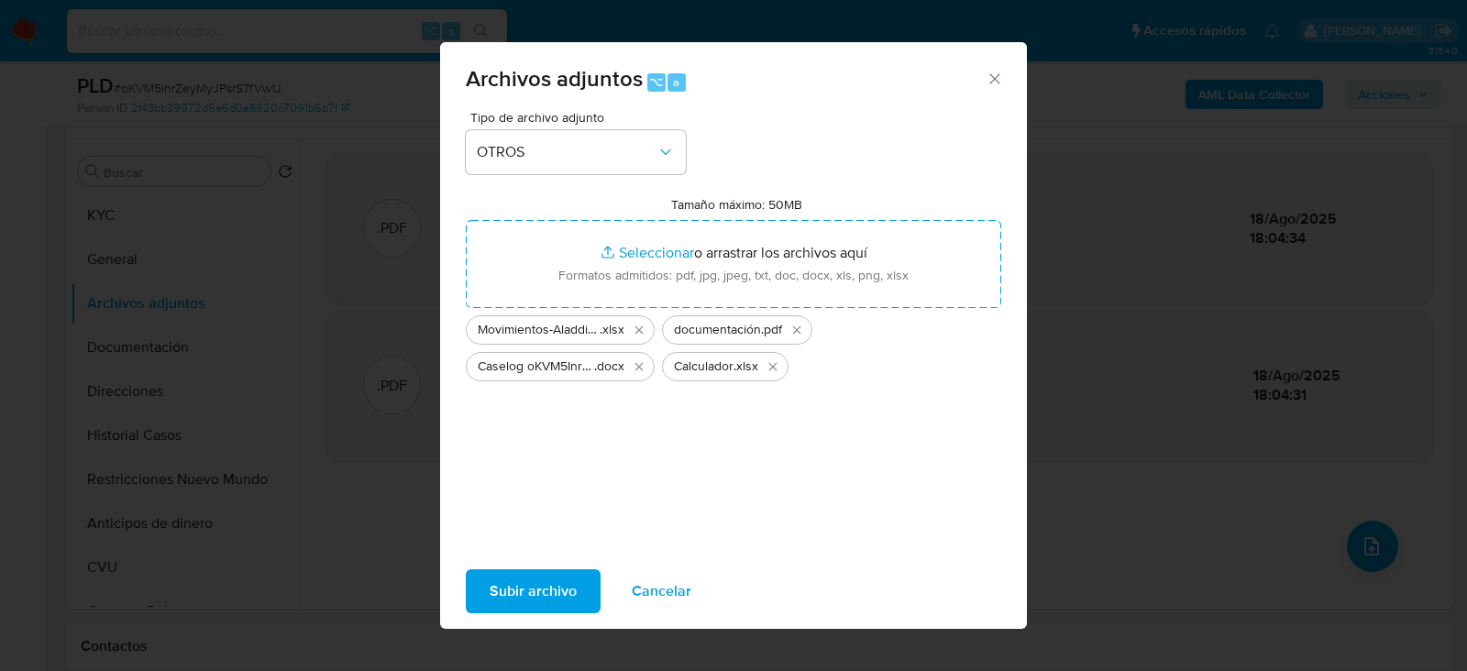
click at [536, 581] on span "Subir archivo" at bounding box center [532, 591] width 87 height 40
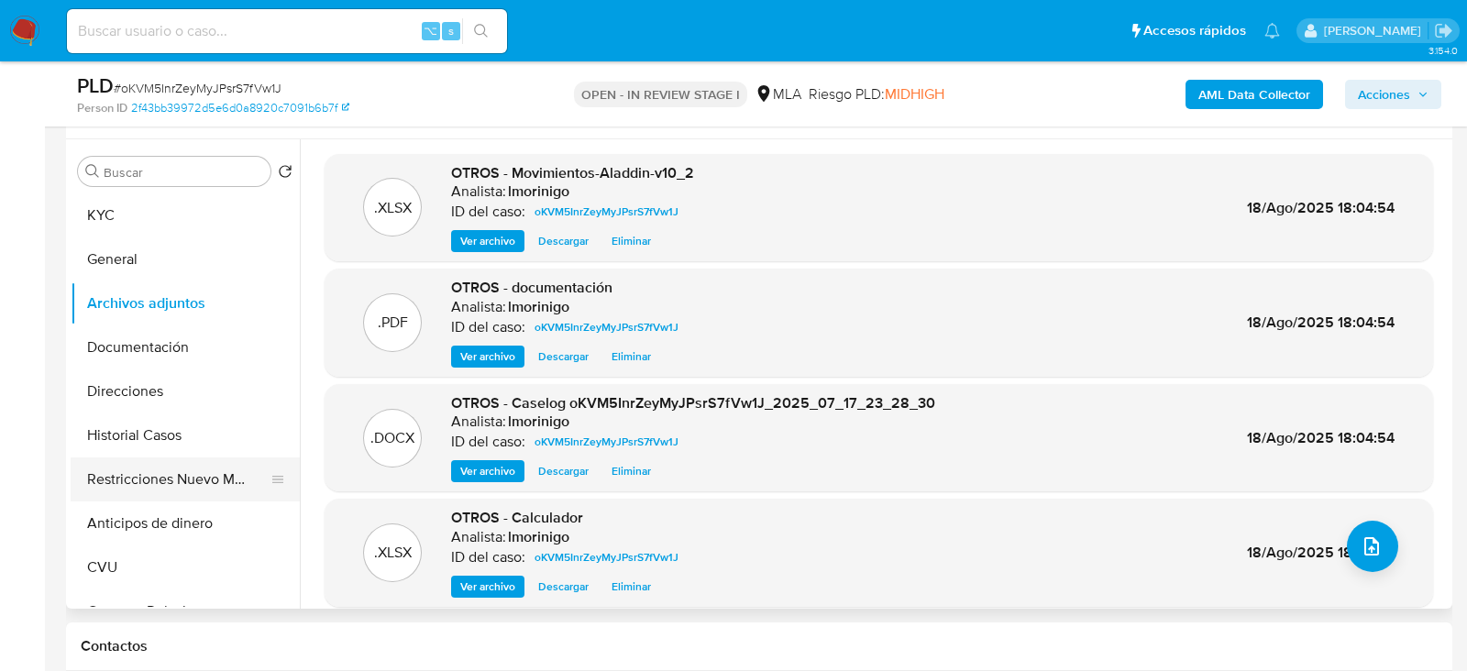
click at [128, 467] on button "Restricciones Nuevo Mundo" at bounding box center [178, 479] width 214 height 44
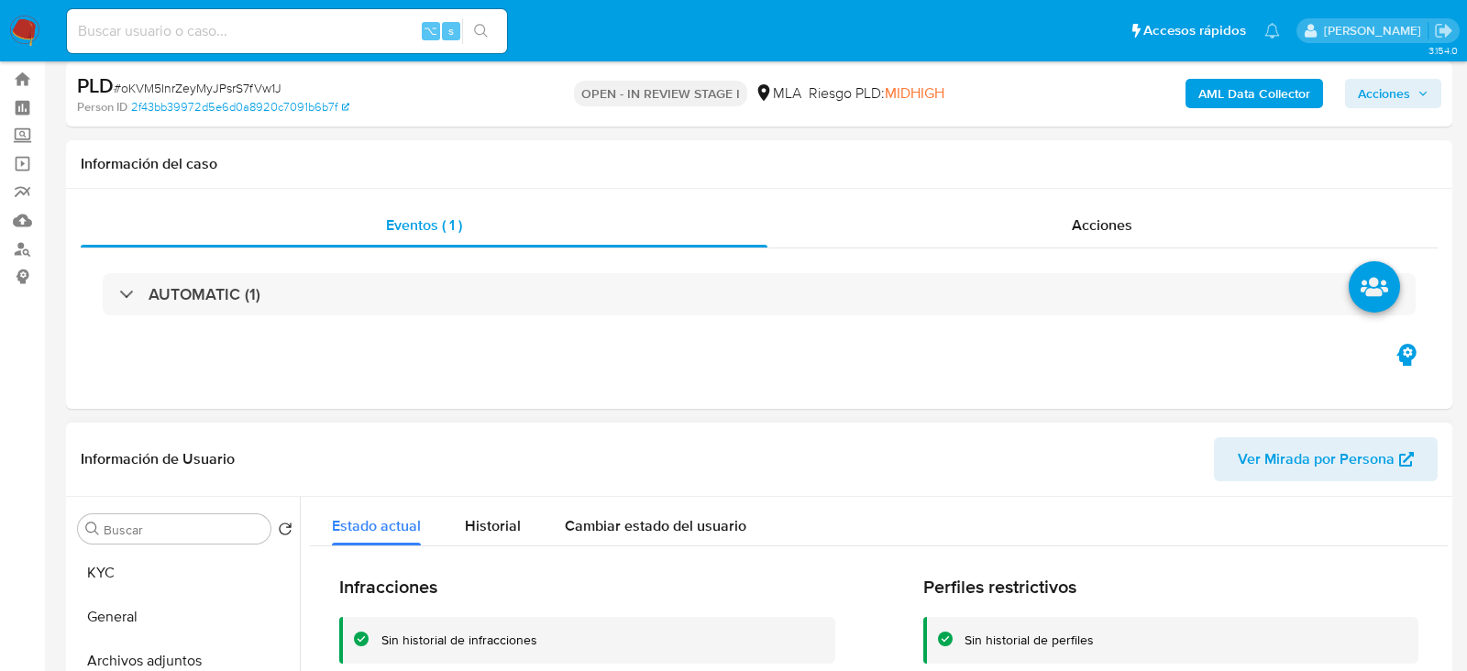
scroll to position [0, 0]
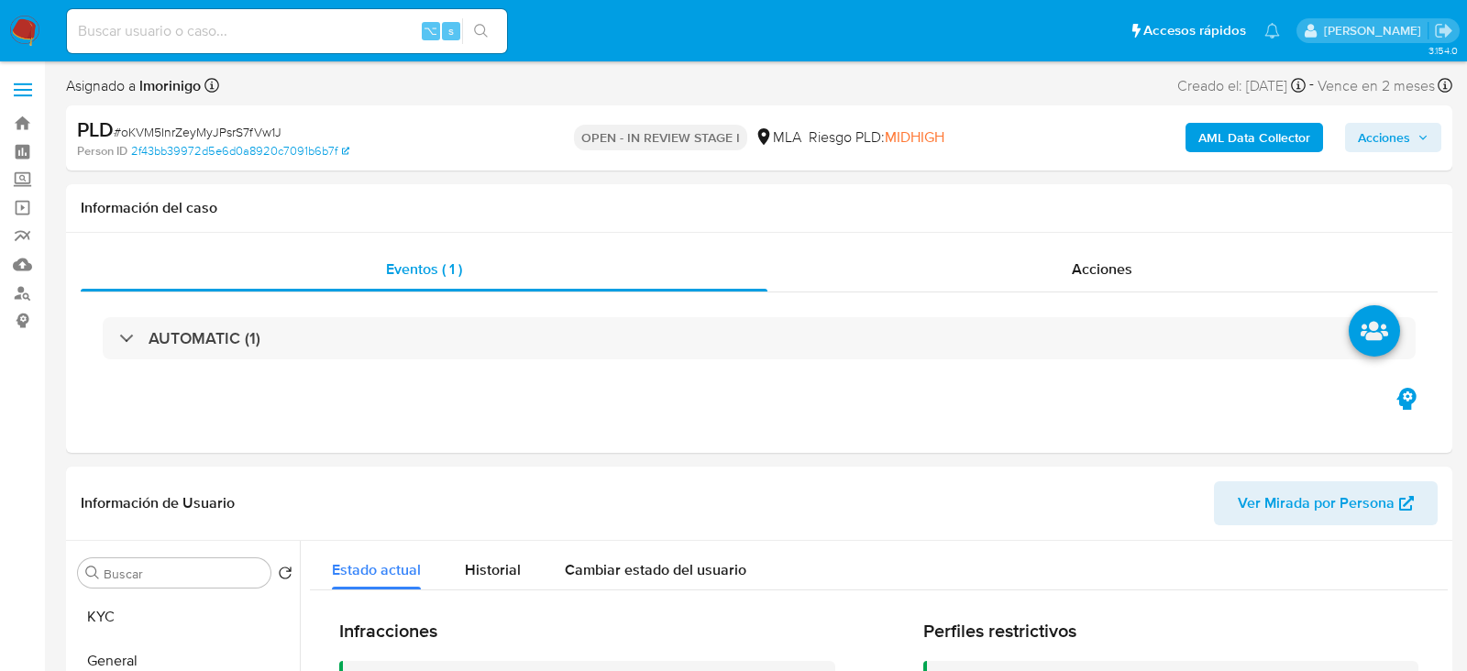
click at [1385, 137] on span "Acciones" at bounding box center [1383, 137] width 52 height 29
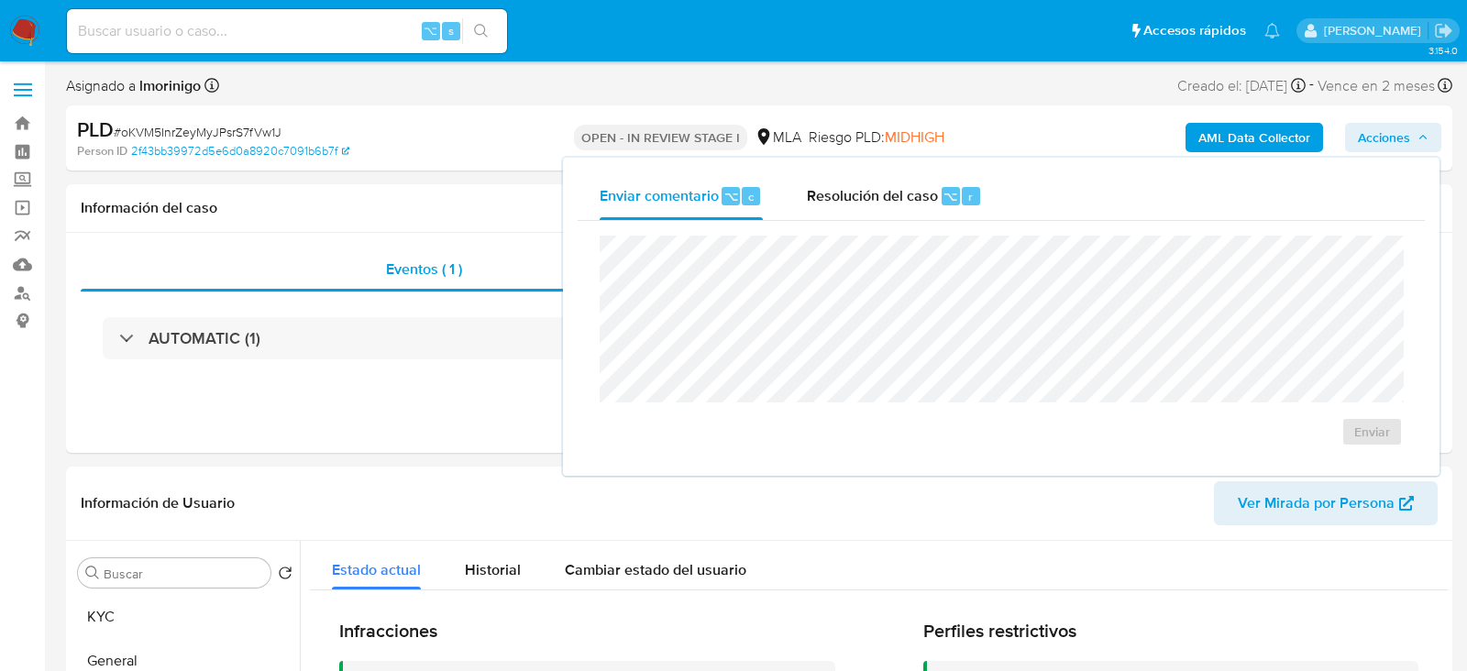
click at [986, 165] on div "Enviar comentario ⌥ c Resolución del caso ⌥ r Enviar" at bounding box center [1001, 317] width 876 height 318
click at [983, 184] on button "Resolución del caso ⌥ r" at bounding box center [894, 196] width 219 height 48
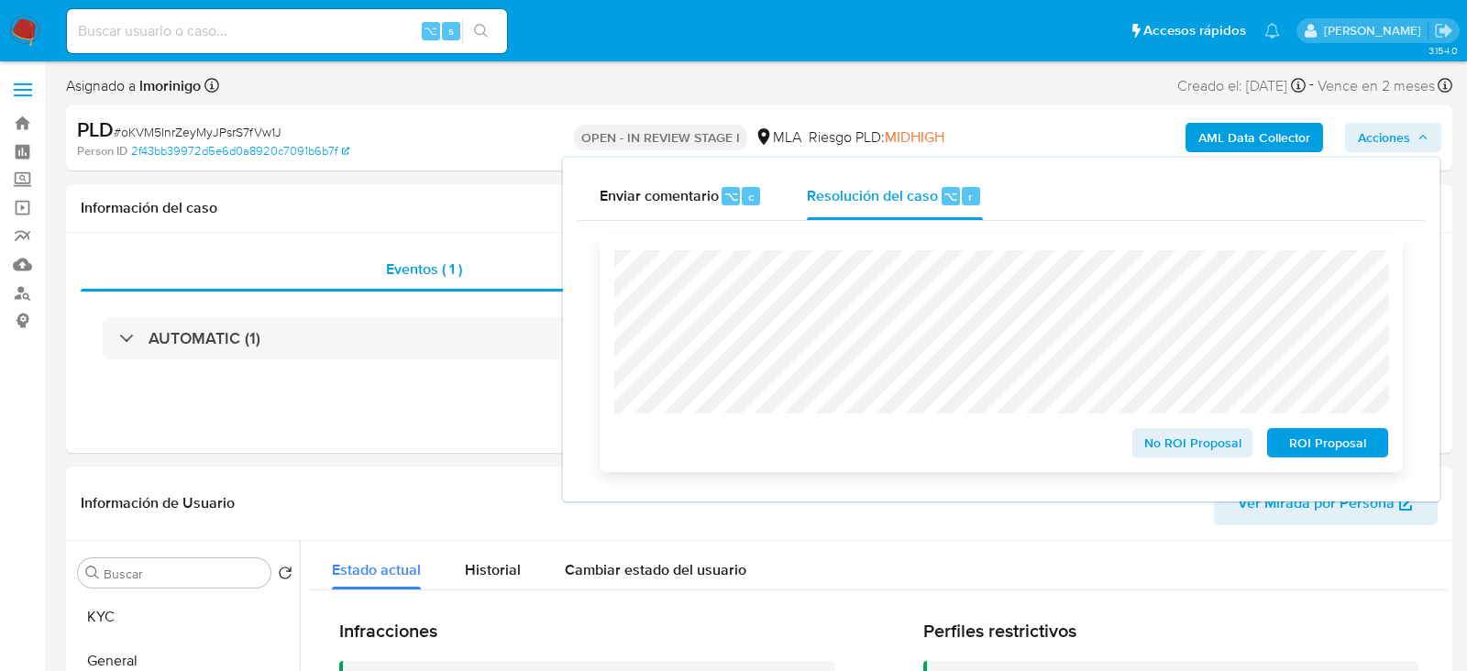
click at [1162, 445] on span "No ROI Proposal" at bounding box center [1192, 443] width 95 height 26
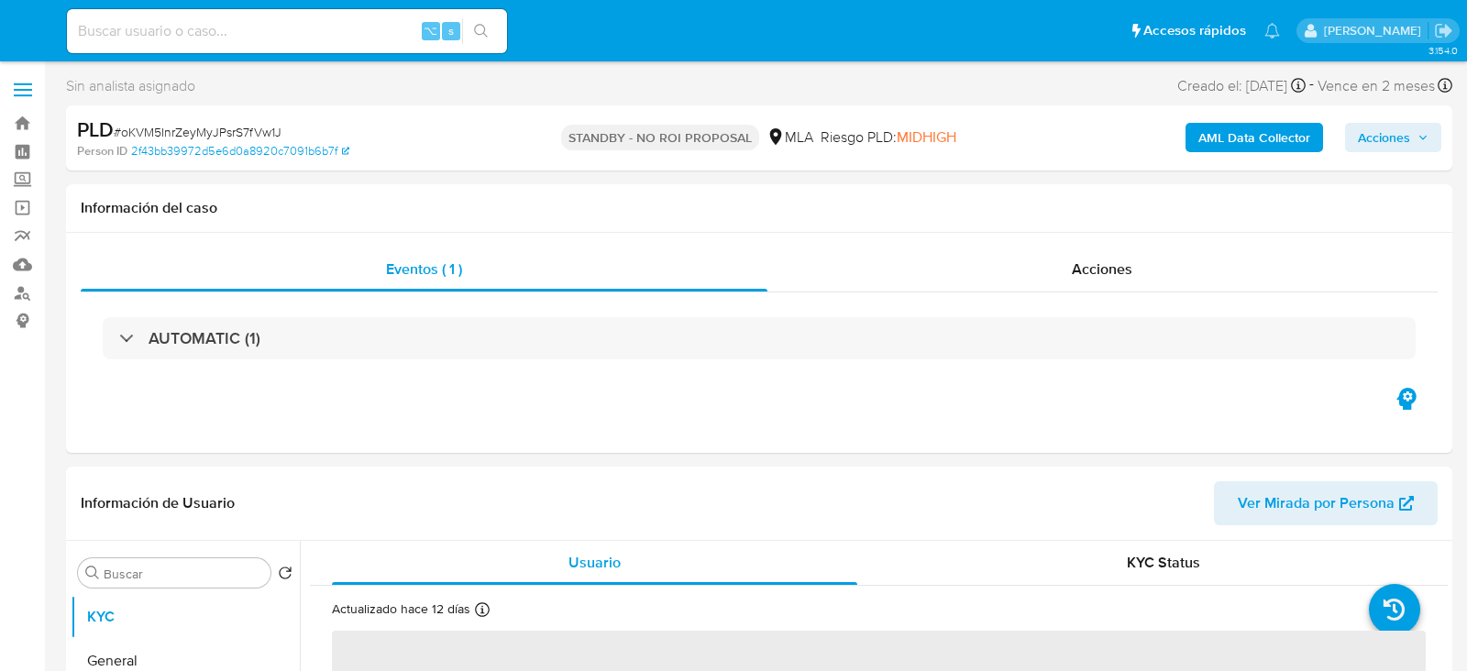
select select "10"
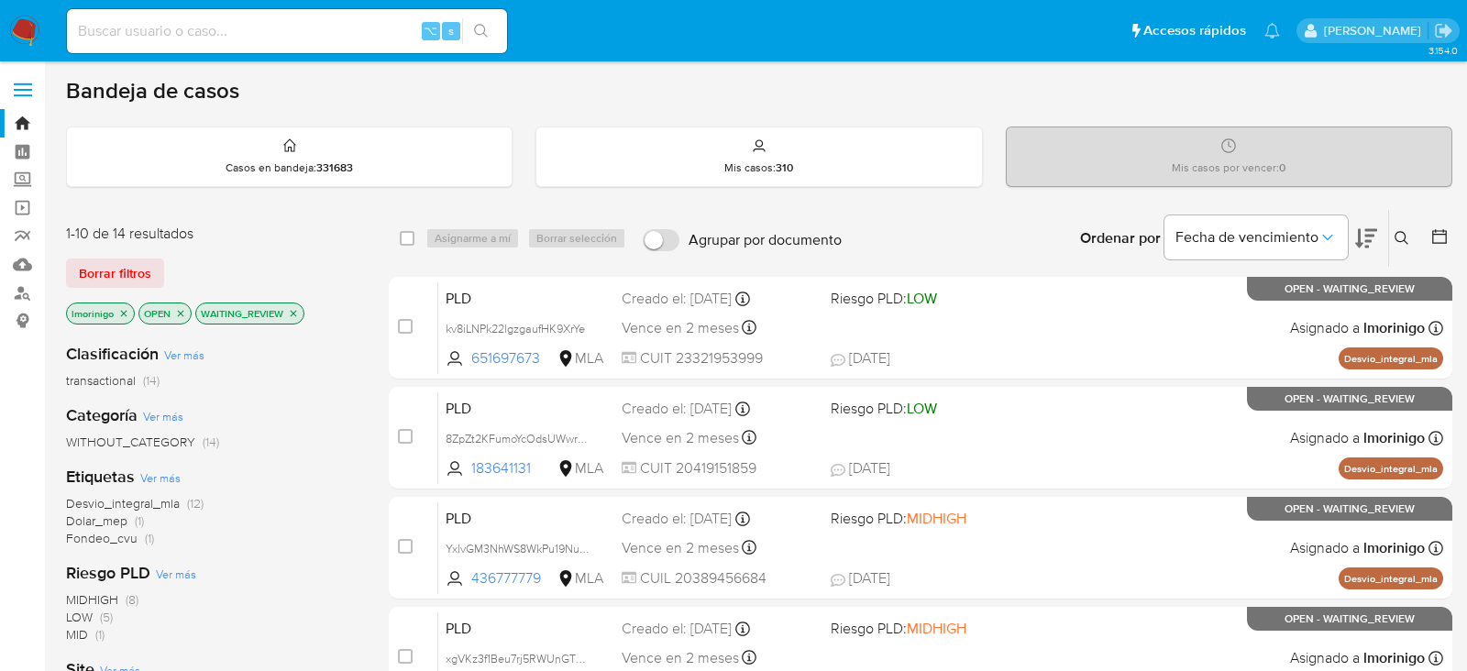
scroll to position [1, 0]
click at [1342, 218] on button "Fecha de vencimiento" at bounding box center [1255, 236] width 183 height 44
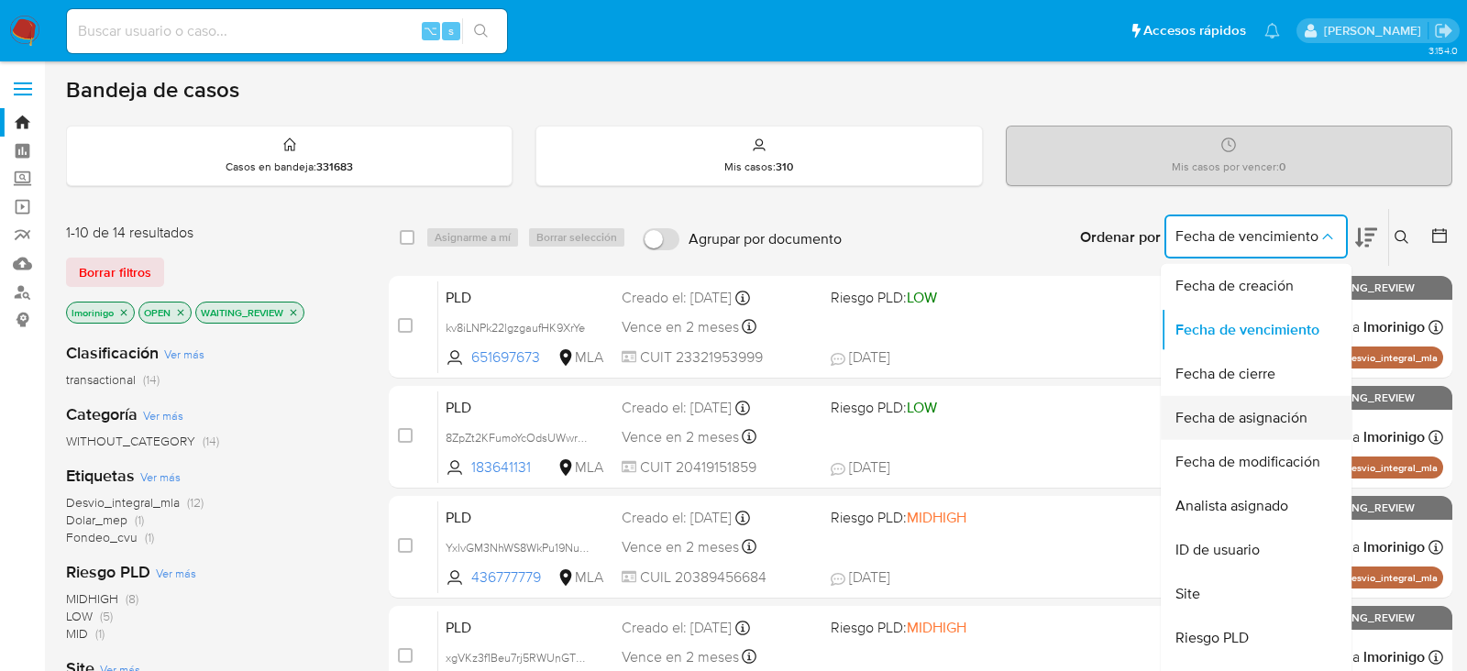
click at [1222, 424] on span "Fecha de asignación" at bounding box center [1241, 418] width 132 height 18
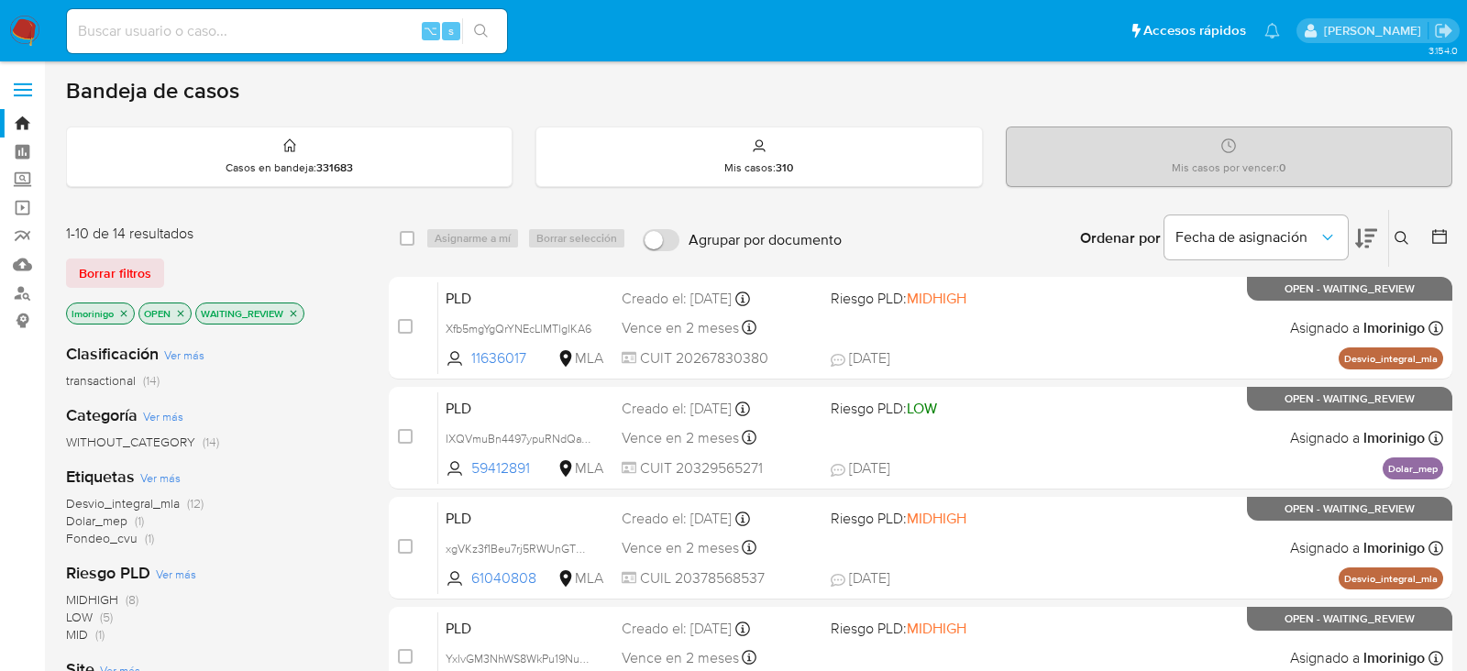
click at [1357, 251] on button at bounding box center [1366, 238] width 22 height 57
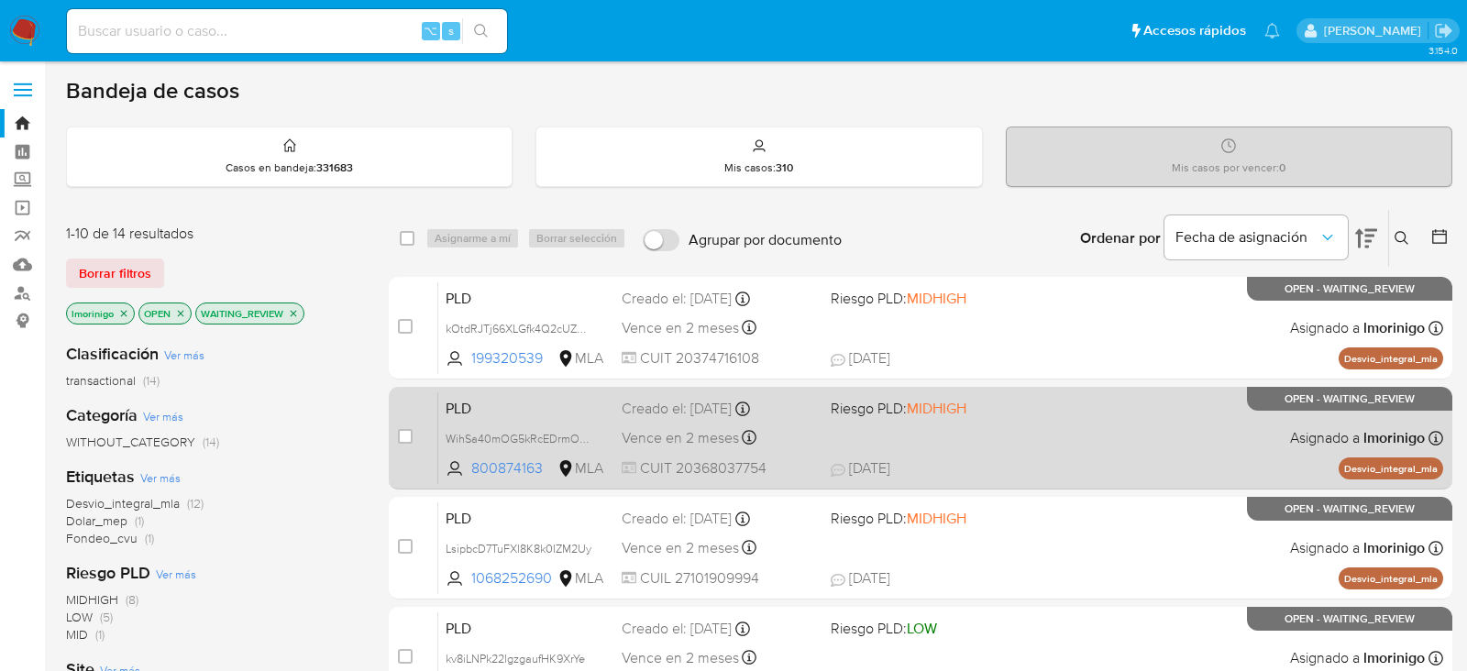
click at [1024, 441] on div "PLD WihSa40mOG5kRcEDrmO1edt5 800874163 MLA Riesgo PLD: MIDHIGH Creado el: [DATE…" at bounding box center [940, 437] width 1005 height 93
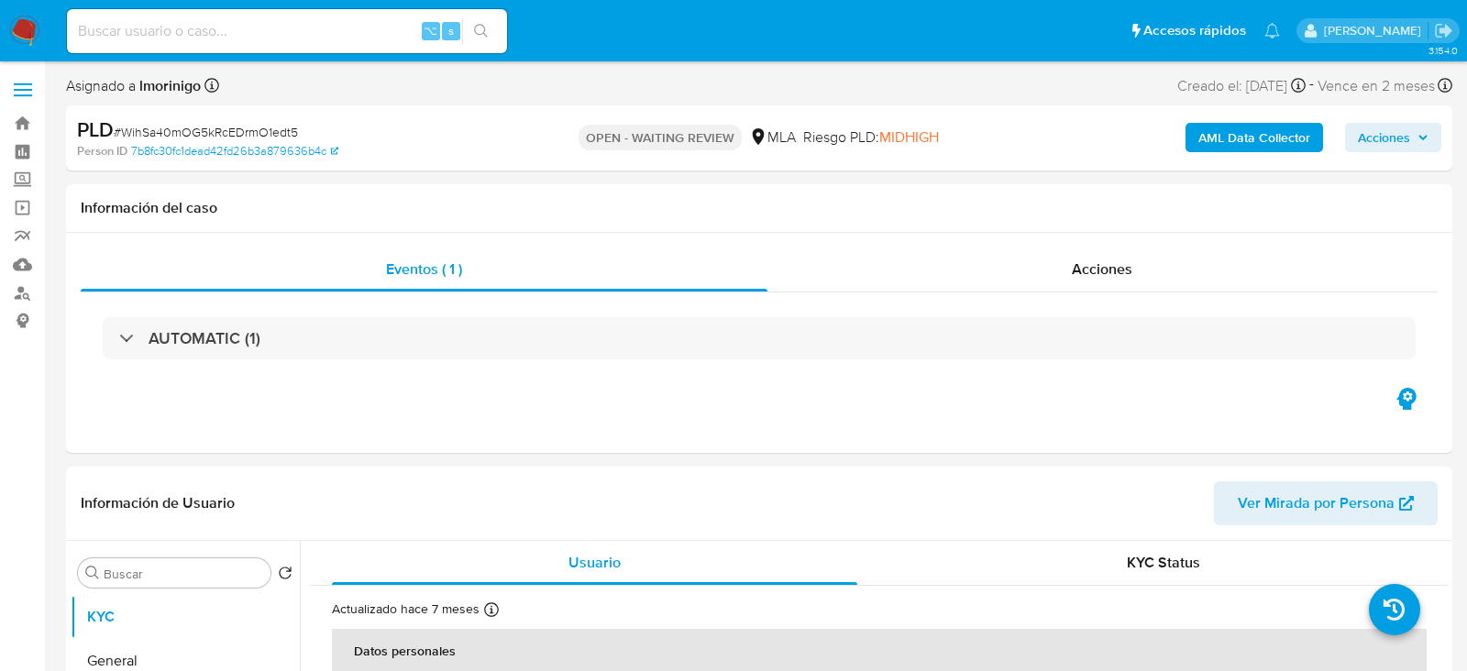
select select "10"
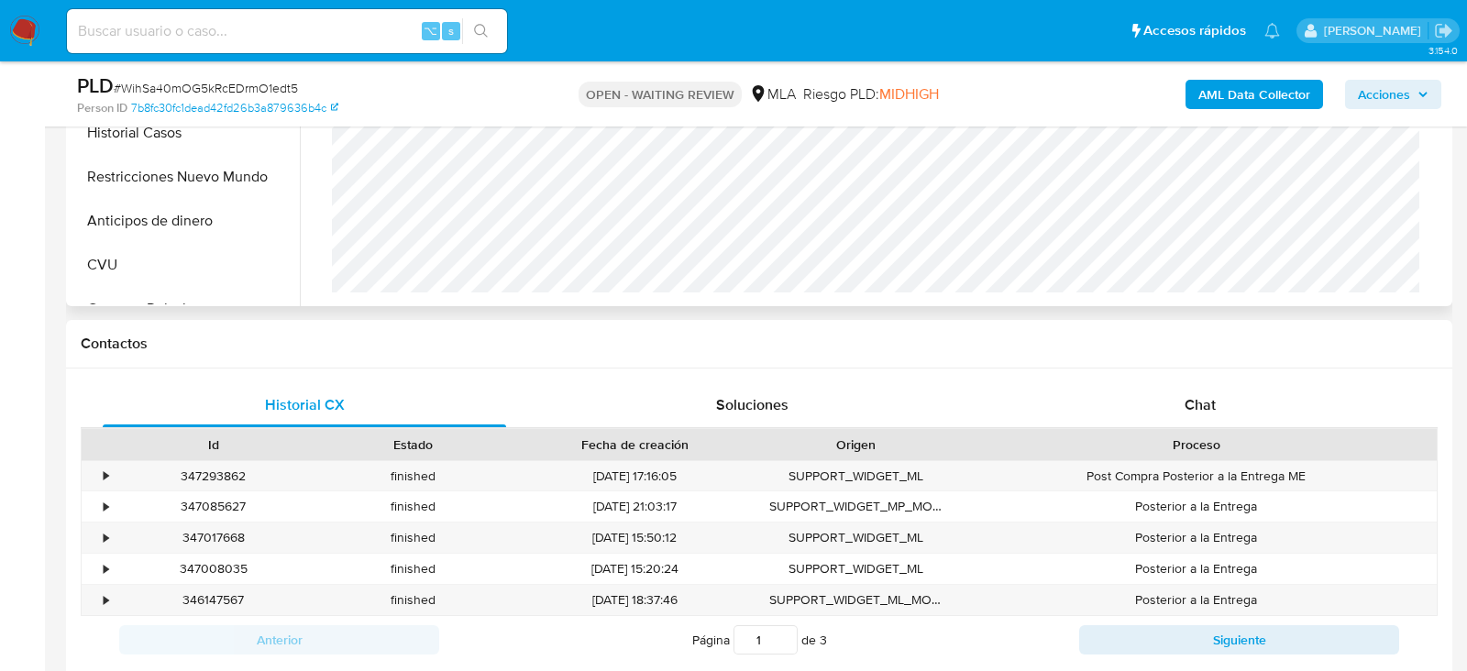
scroll to position [644, 0]
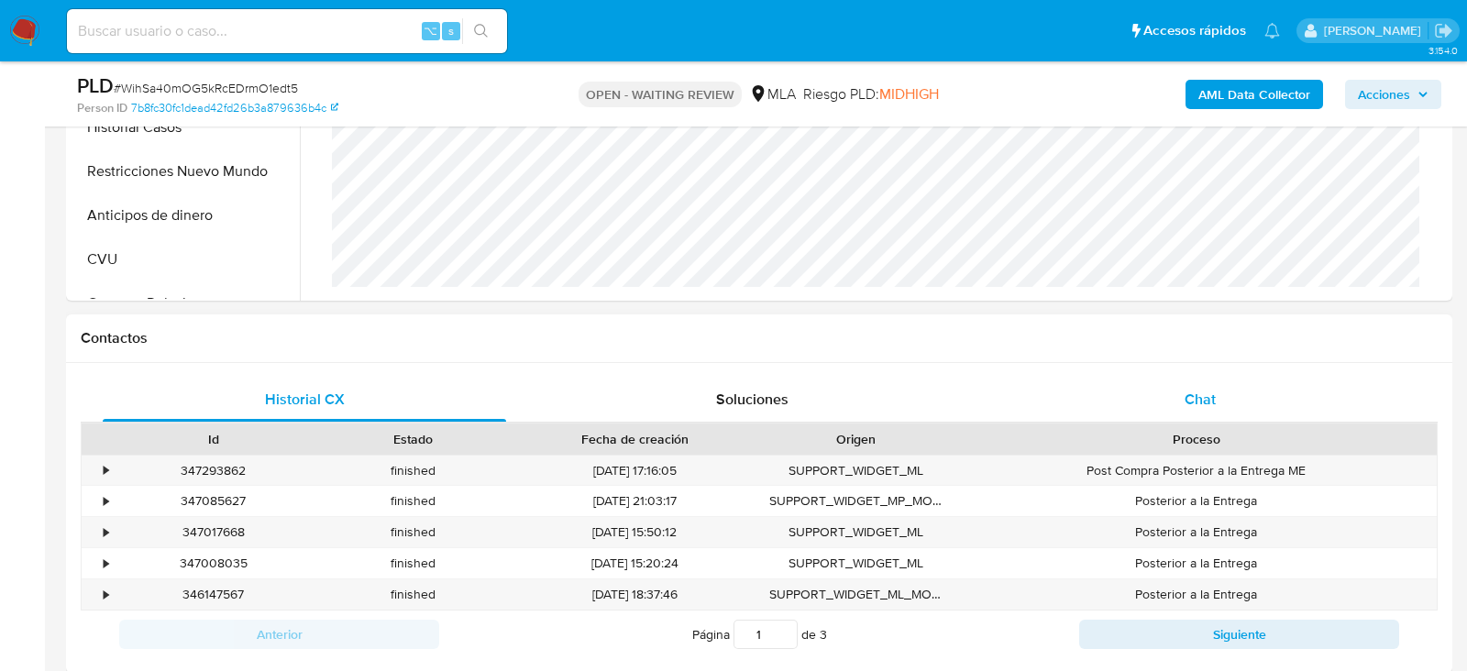
click at [1256, 398] on div "Chat" at bounding box center [1199, 400] width 403 height 44
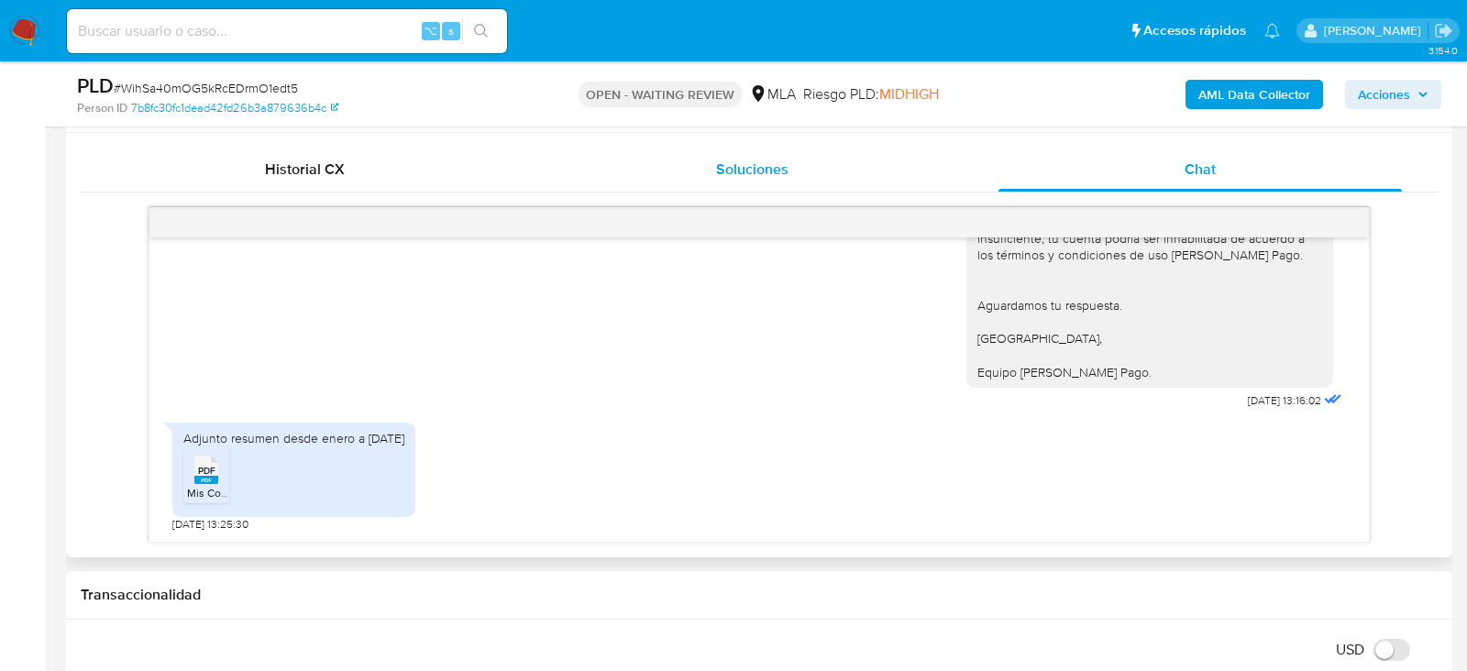
scroll to position [890, 0]
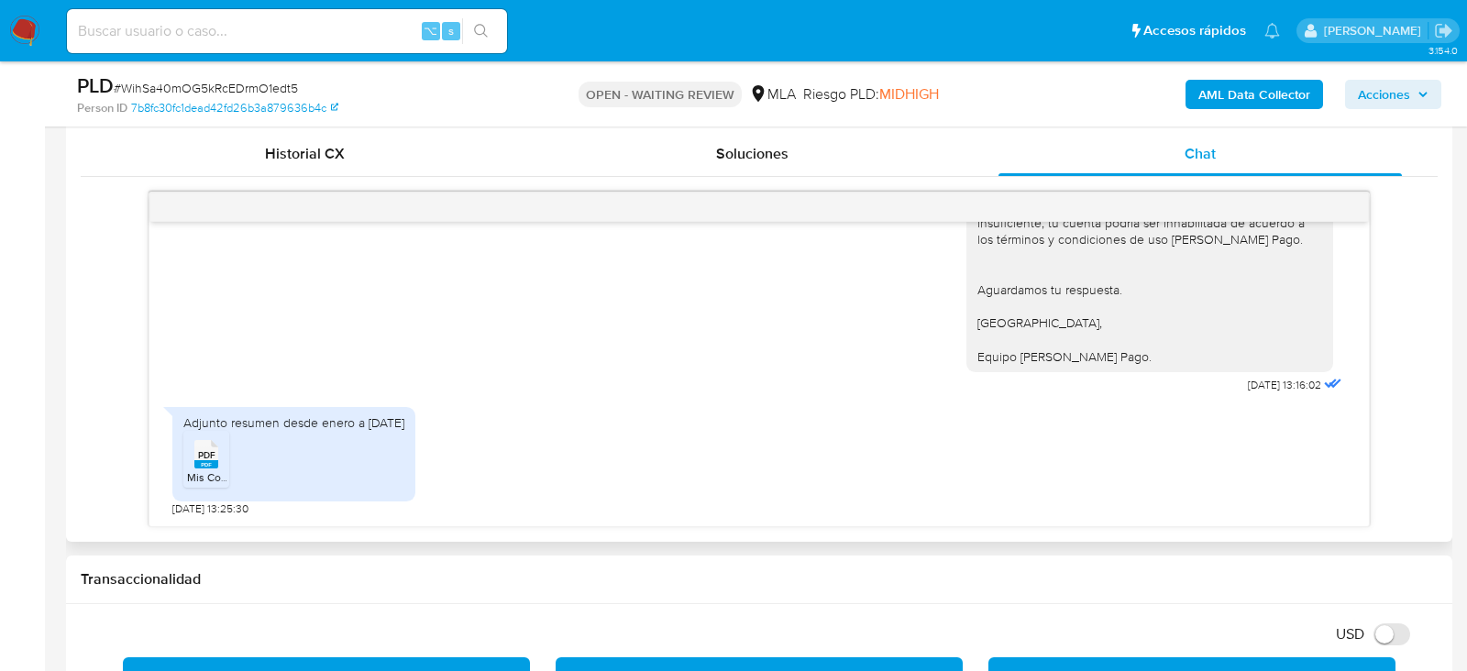
click at [211, 452] on span "PDF" at bounding box center [206, 455] width 17 height 12
